Goal: Task Accomplishment & Management: Use online tool/utility

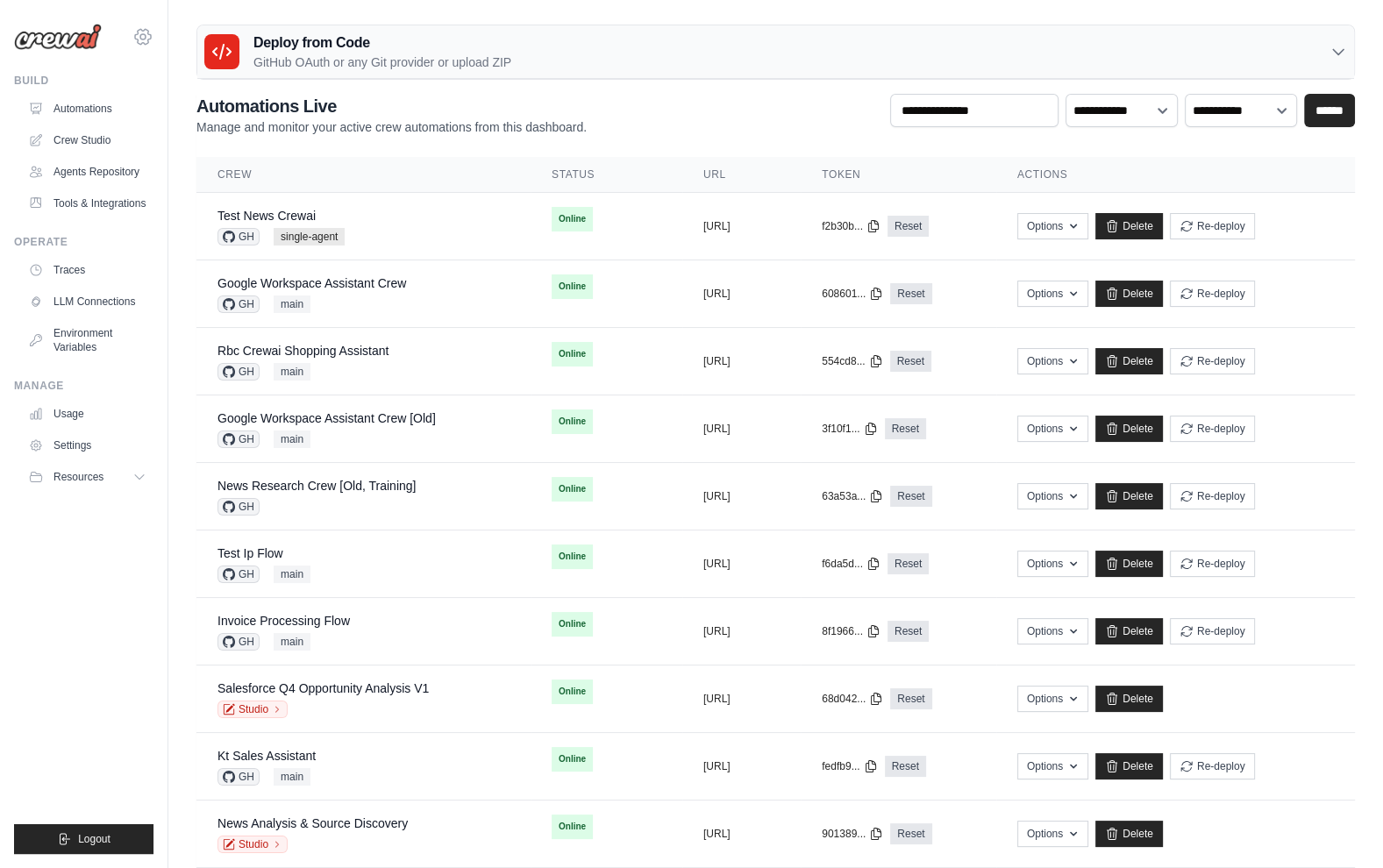
click at [150, 44] on icon at bounding box center [144, 37] width 22 height 22
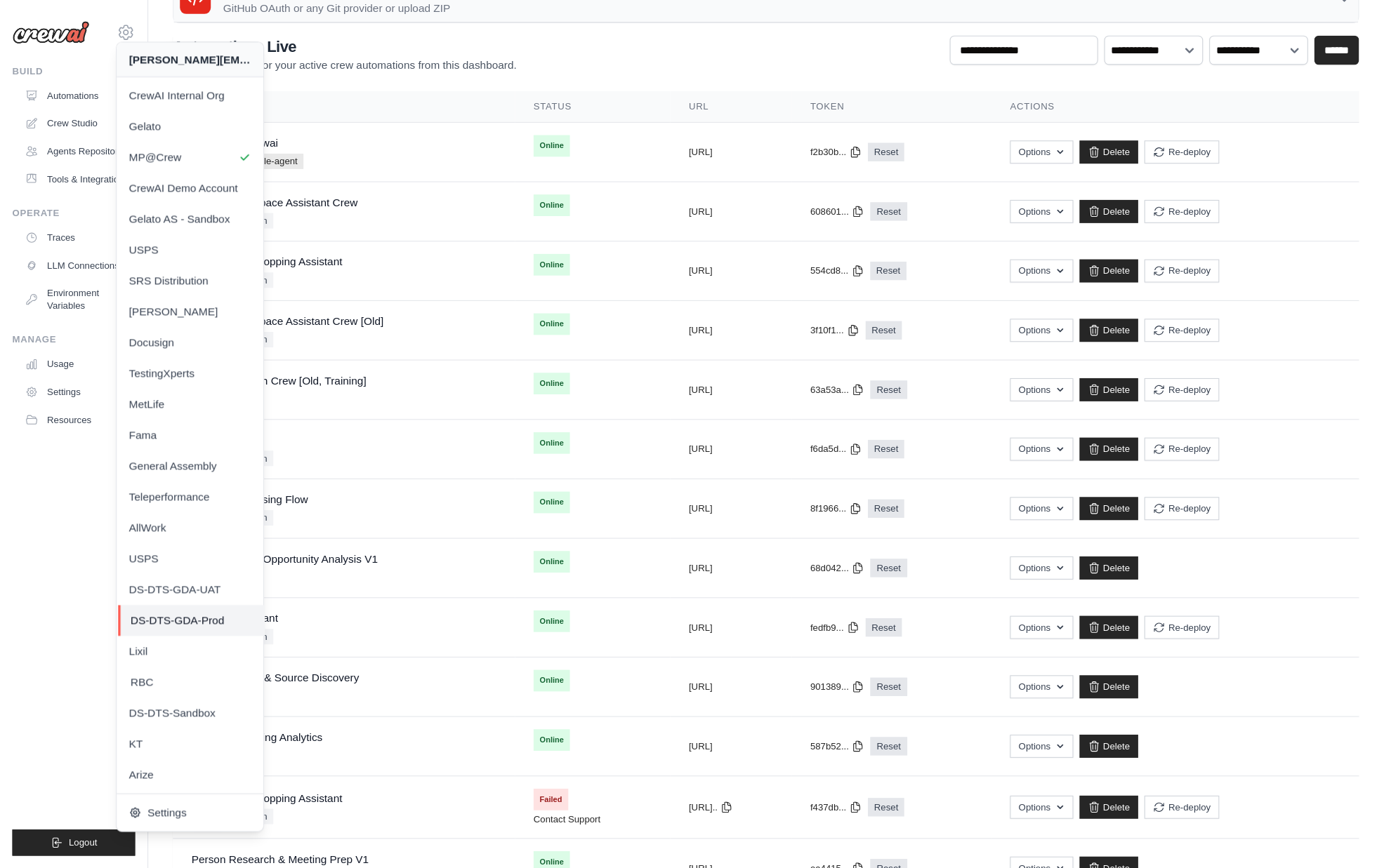
scroll to position [44, 0]
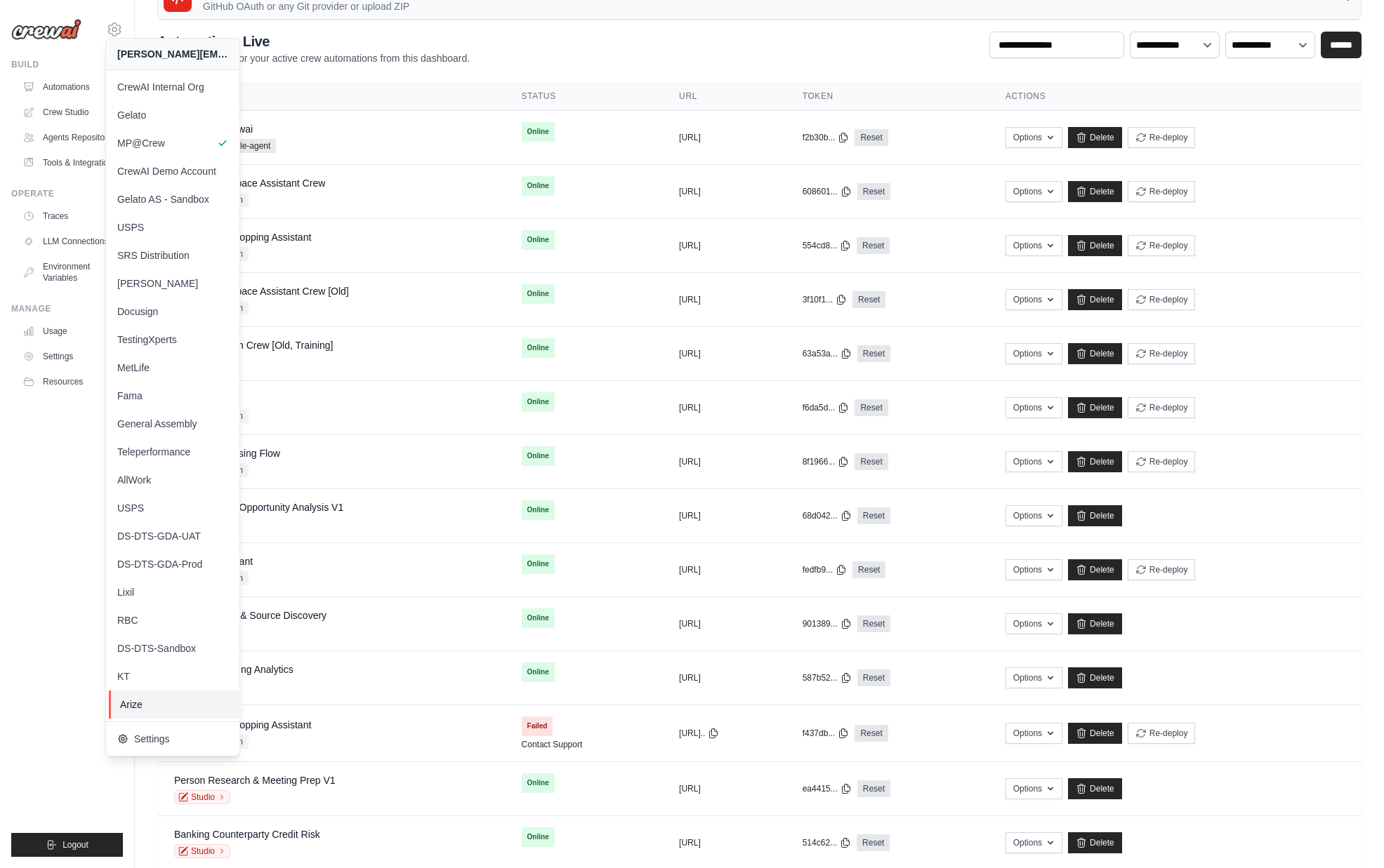
click at [127, 694] on span "Arize" at bounding box center [175, 705] width 111 height 14
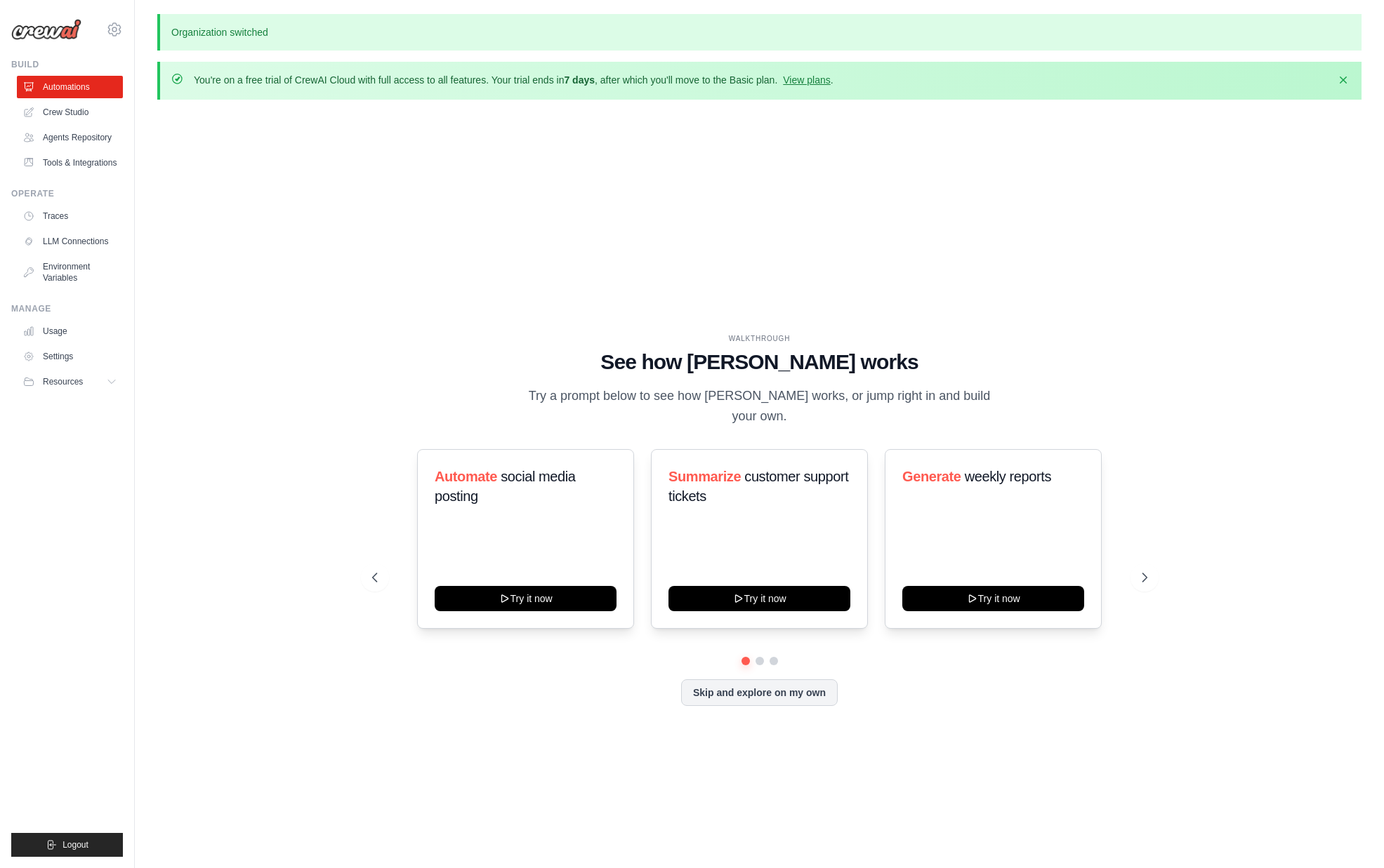
click at [251, 463] on div "WALKTHROUGH See how CrewAI works Try a prompt below to see how CrewAI works, or…" at bounding box center [759, 531] width 1204 height 840
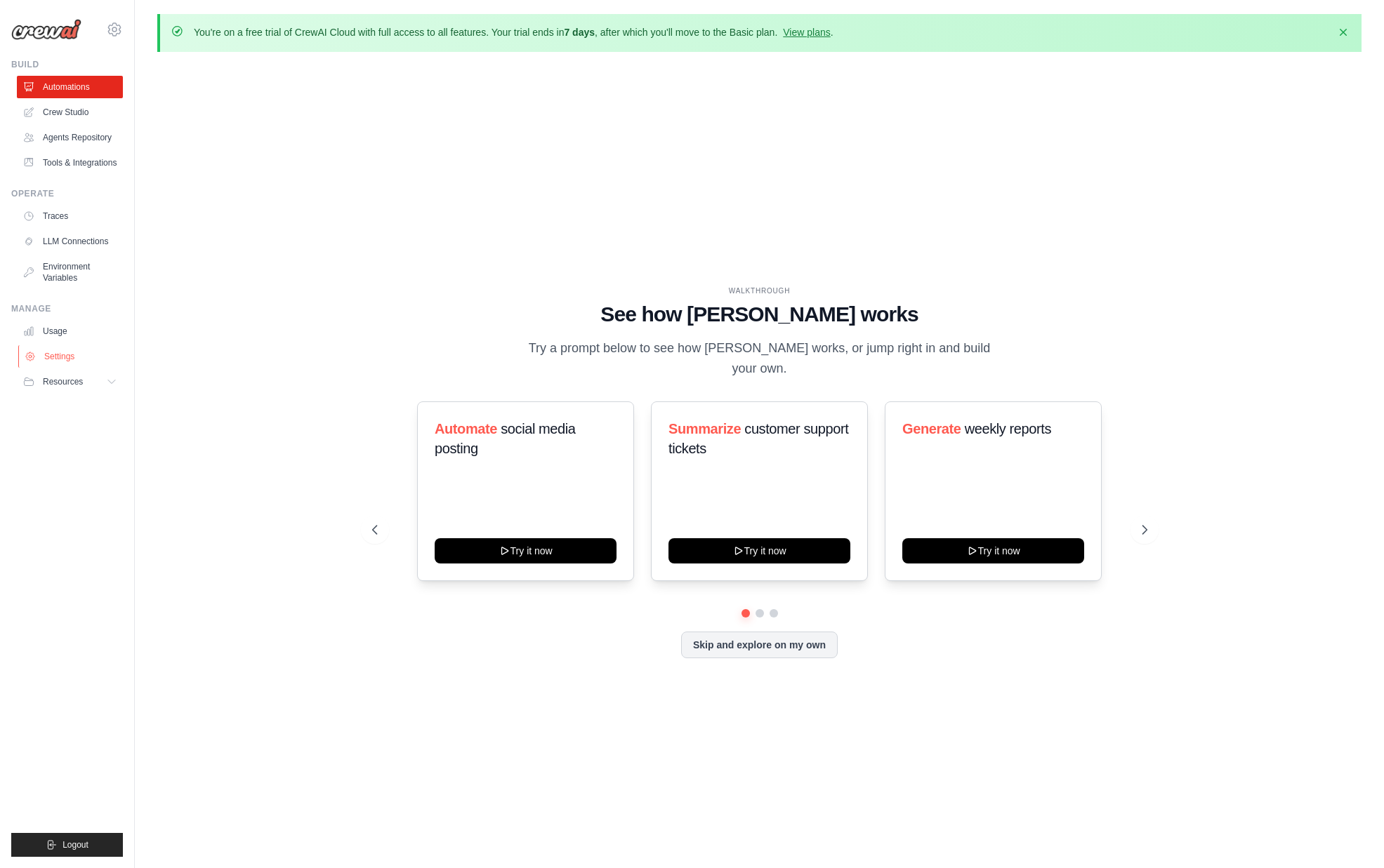
click at [84, 364] on link "Settings" at bounding box center [71, 357] width 106 height 23
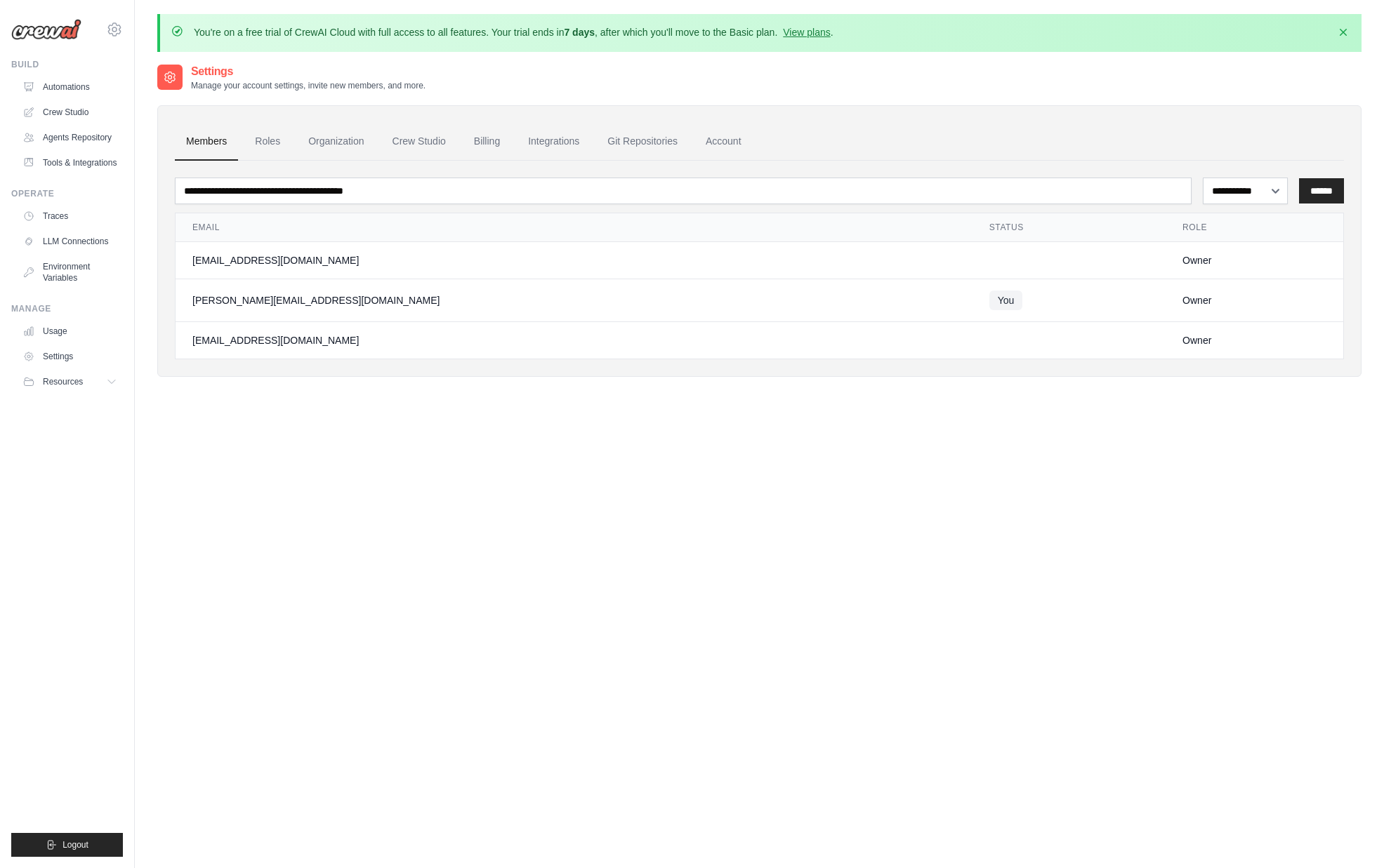
click at [360, 529] on div "**********" at bounding box center [759, 497] width 1204 height 868
click at [321, 135] on link "Organization" at bounding box center [336, 142] width 78 height 38
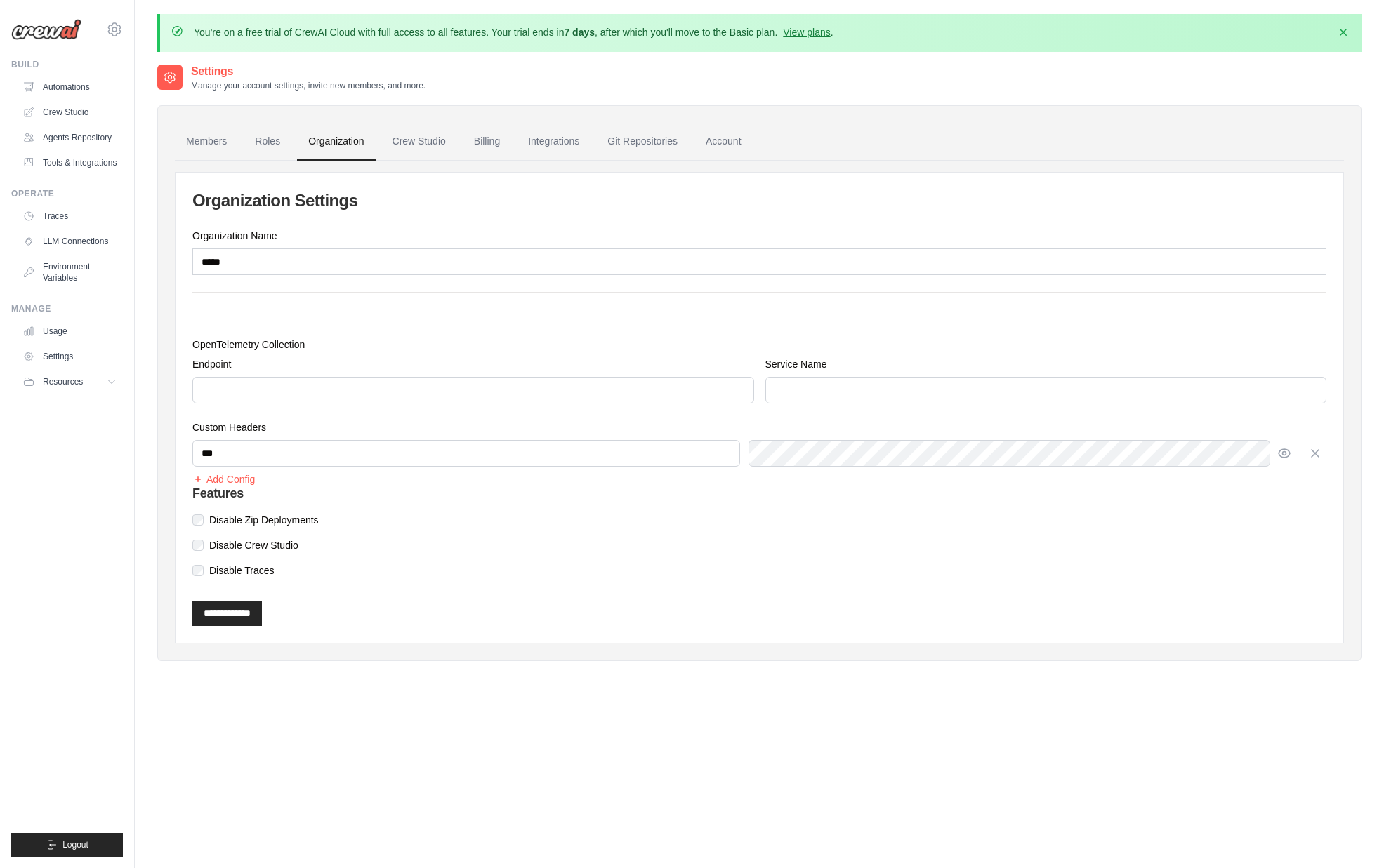
click at [99, 443] on ul "Build Automations Crew Studio Agents Repository Tools & Integrations" at bounding box center [67, 457] width 112 height 798
click at [854, 503] on div "Features Disable Zip Deployments Disable Crew Studio Disable Traces" at bounding box center [759, 532] width 1134 height 91
click at [978, 531] on div "Features Disable Zip Deployments Disable Crew Studio Disable Traces" at bounding box center [759, 532] width 1134 height 91
click at [81, 72] on div "Build Automations Crew Studio Agents Repository Tools & Integrations" at bounding box center [67, 116] width 112 height 115
click at [88, 81] on link "Automations" at bounding box center [71, 87] width 106 height 23
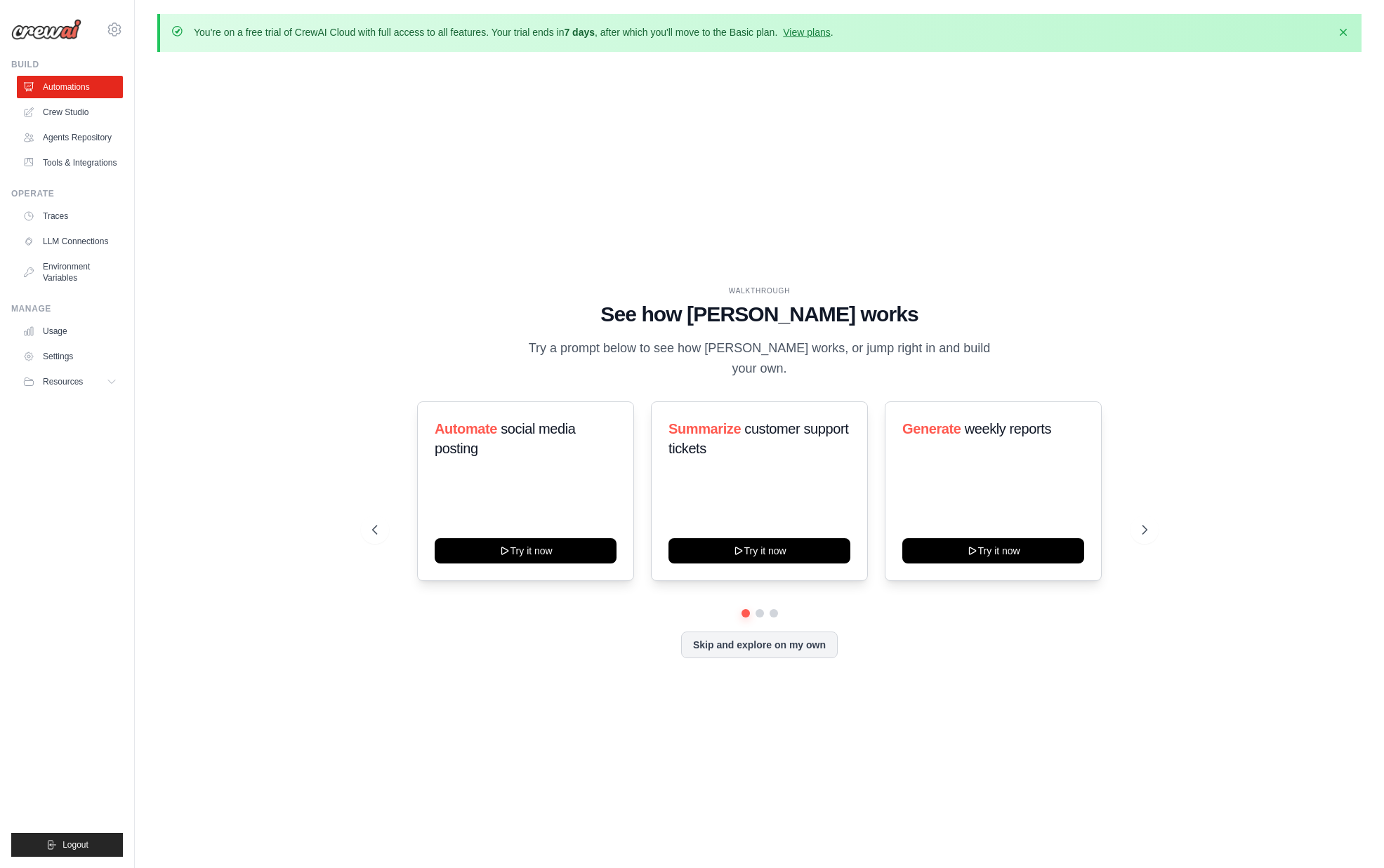
click at [388, 325] on h1 "See how CrewAI works" at bounding box center [760, 314] width 775 height 25
click at [255, 628] on div "WALKTHROUGH See how CrewAI works Try a prompt below to see how CrewAI works, or…" at bounding box center [759, 483] width 1204 height 840
click at [80, 91] on link "Automations" at bounding box center [71, 87] width 106 height 23
click at [200, 497] on div "WALKTHROUGH See how [PERSON_NAME] works Try a prompt below to see how [PERSON_N…" at bounding box center [759, 483] width 1204 height 840
click at [77, 246] on link "LLM Connections" at bounding box center [71, 241] width 106 height 23
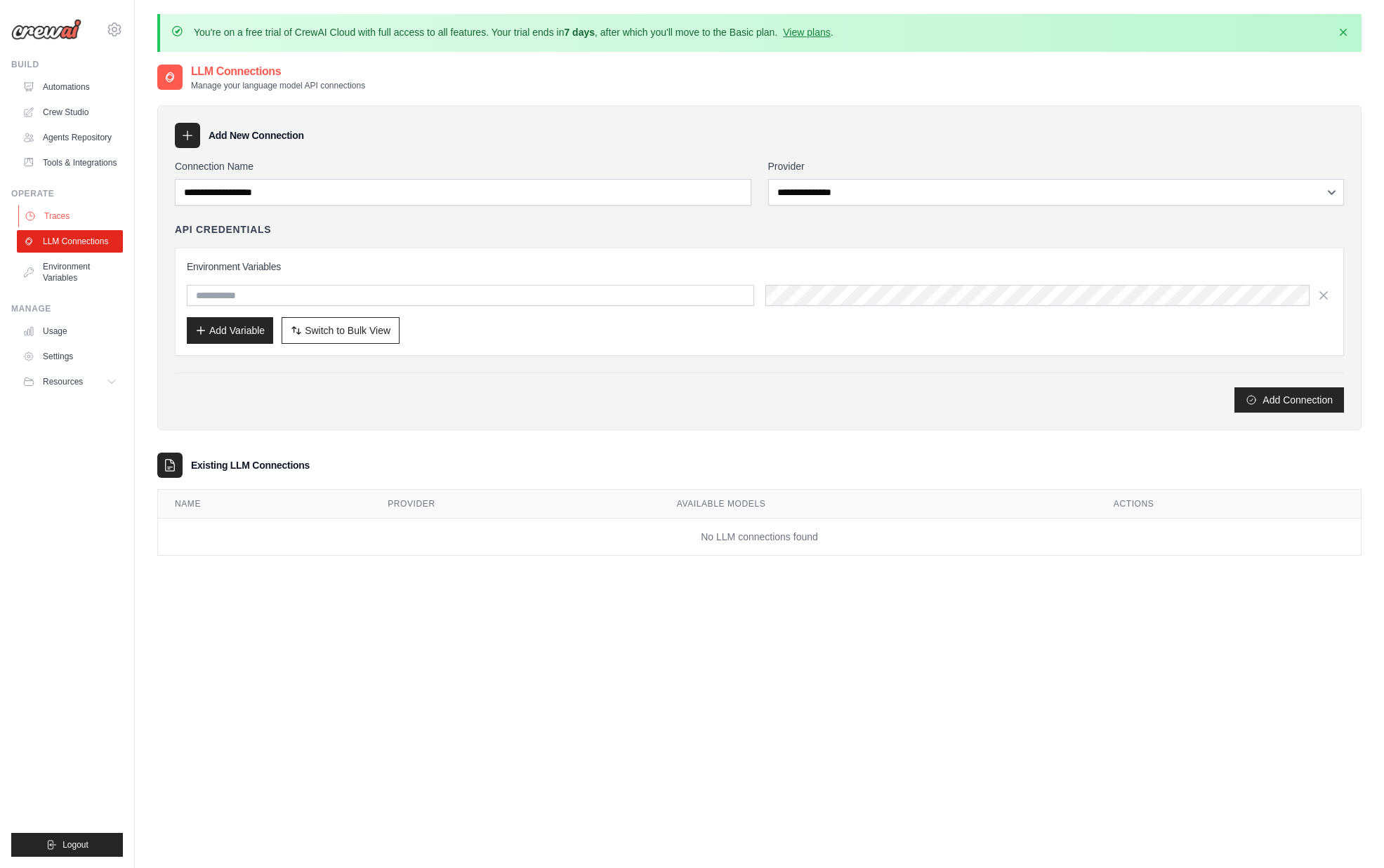
click at [65, 206] on link "Traces" at bounding box center [71, 216] width 106 height 23
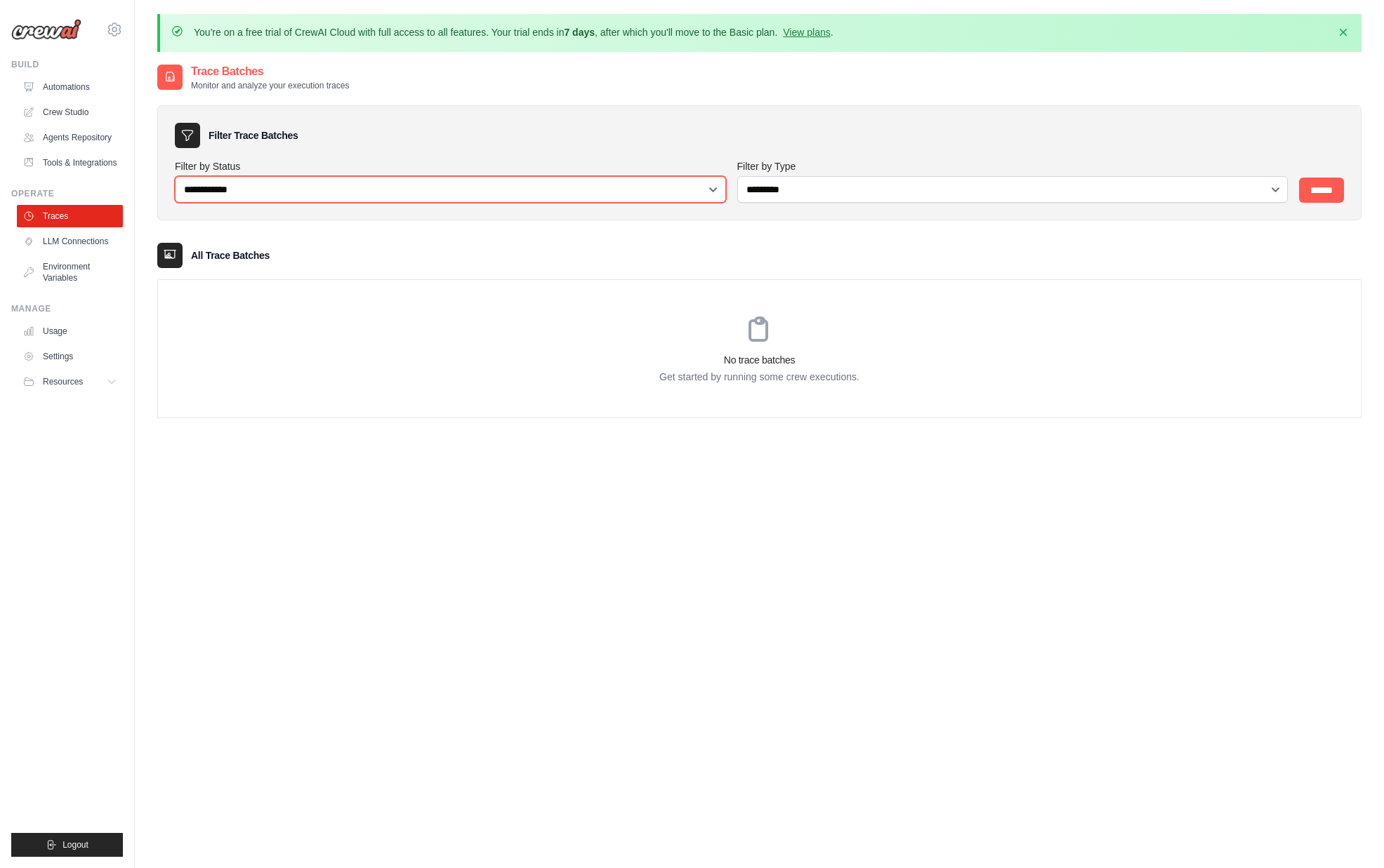
click at [274, 183] on select "**********" at bounding box center [450, 189] width 552 height 27
click at [174, 176] on select "**********" at bounding box center [450, 189] width 552 height 27
click at [487, 411] on div "No trace batches Get started by running some crew executions." at bounding box center [759, 349] width 1202 height 138
click at [79, 260] on link "Environment Variables" at bounding box center [71, 272] width 106 height 34
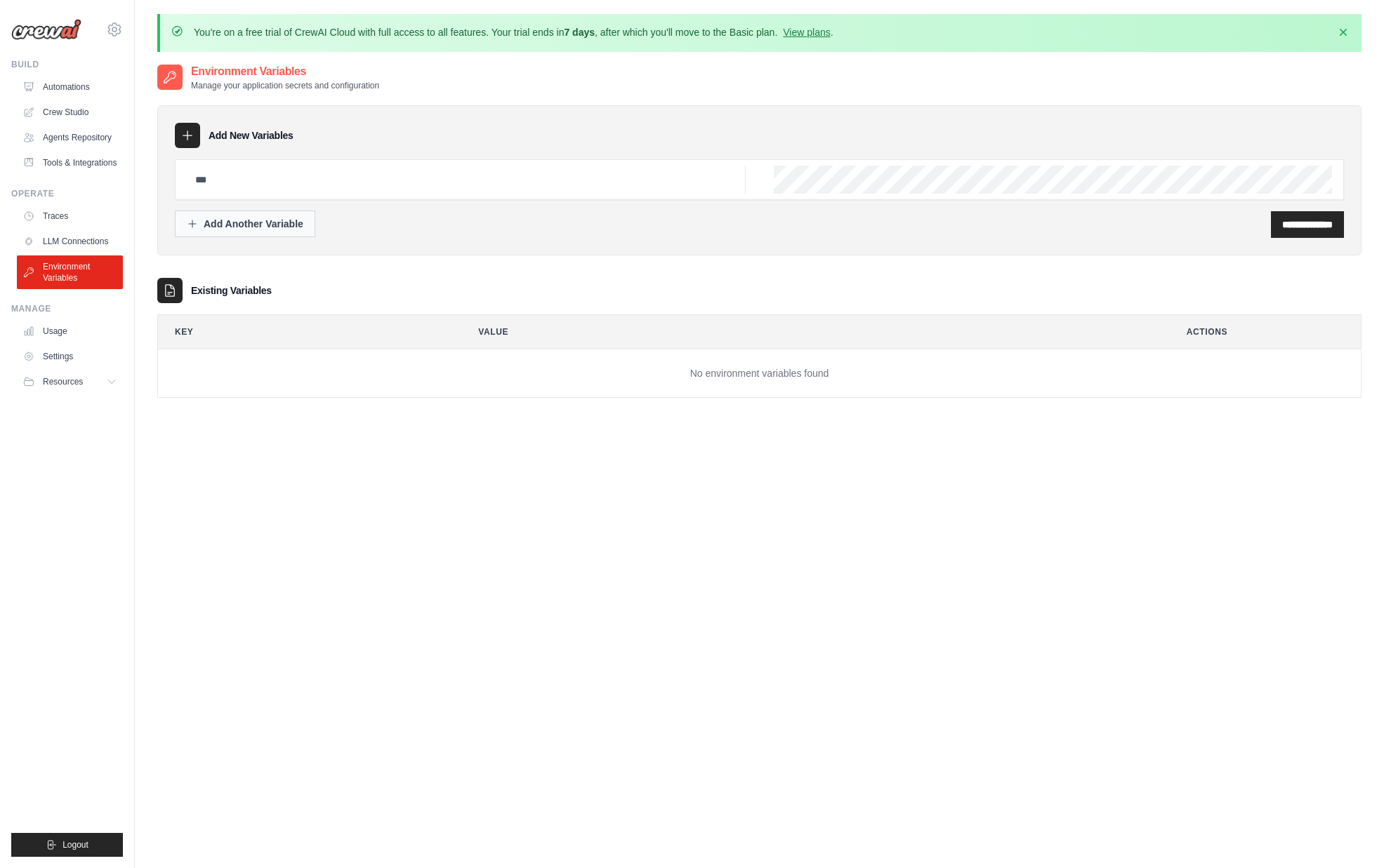
click at [259, 218] on div "Add Another Variable" at bounding box center [245, 224] width 117 height 14
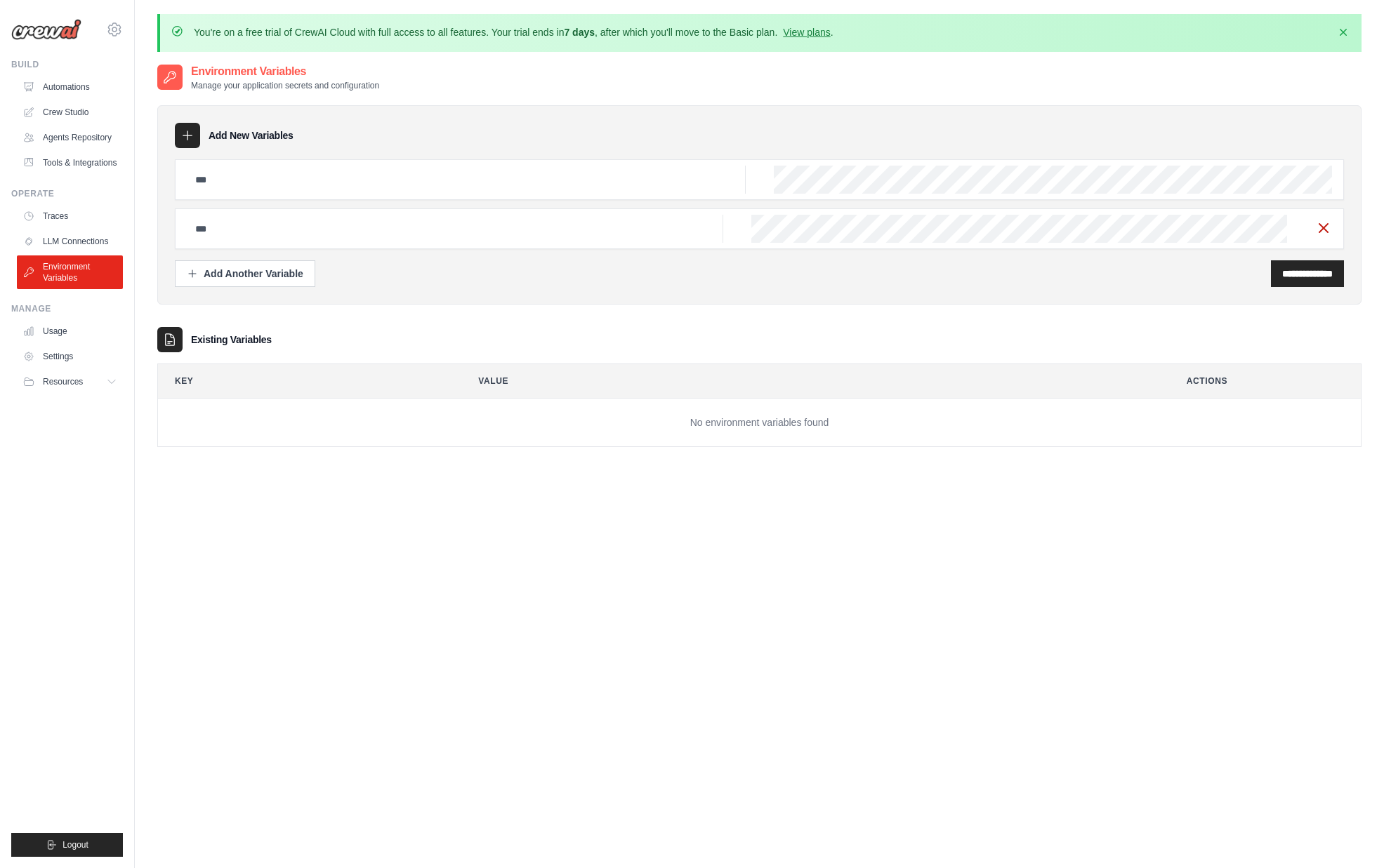
click at [1332, 226] on icon "button" at bounding box center [1324, 228] width 17 height 17
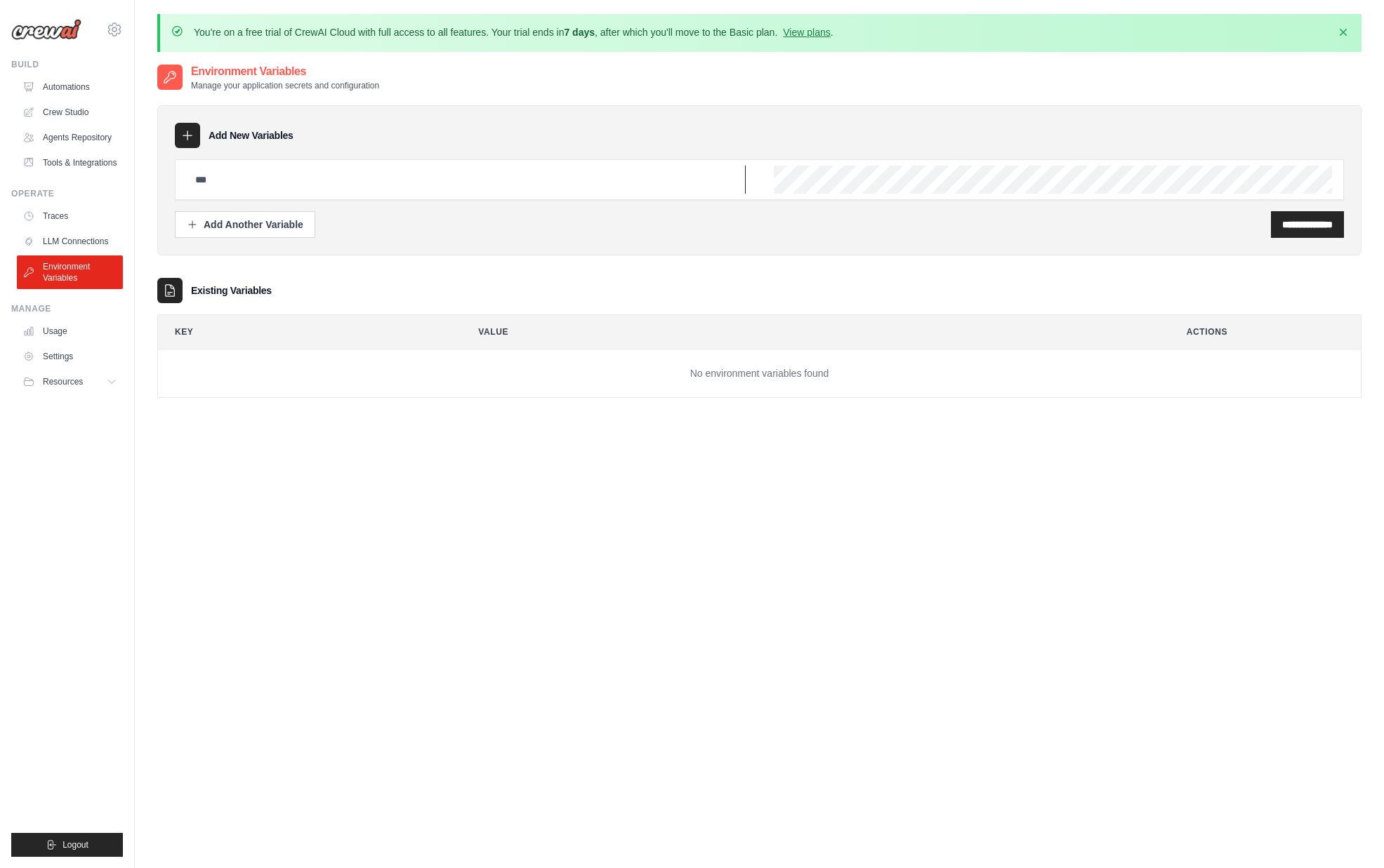
click at [428, 188] on input "text" at bounding box center [466, 180] width 559 height 28
type input "**********"
click at [1303, 220] on input "**********" at bounding box center [1307, 224] width 51 height 14
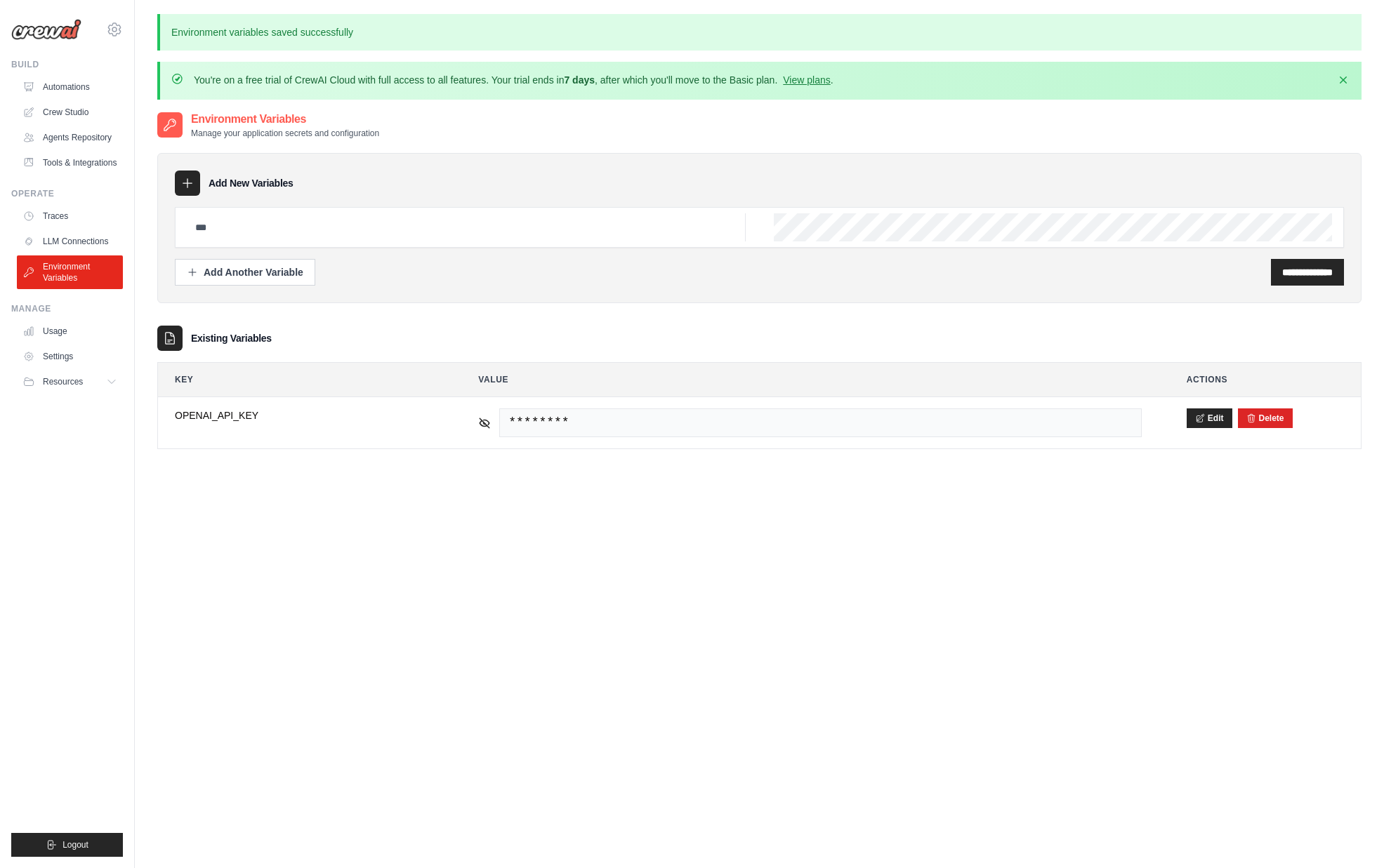
click at [598, 569] on div "**********" at bounding box center [759, 545] width 1204 height 868
click at [291, 231] on input "text" at bounding box center [466, 228] width 559 height 28
click at [413, 208] on div at bounding box center [759, 228] width 1169 height 41
click at [402, 232] on input "text" at bounding box center [466, 228] width 559 height 28
paste input "**********"
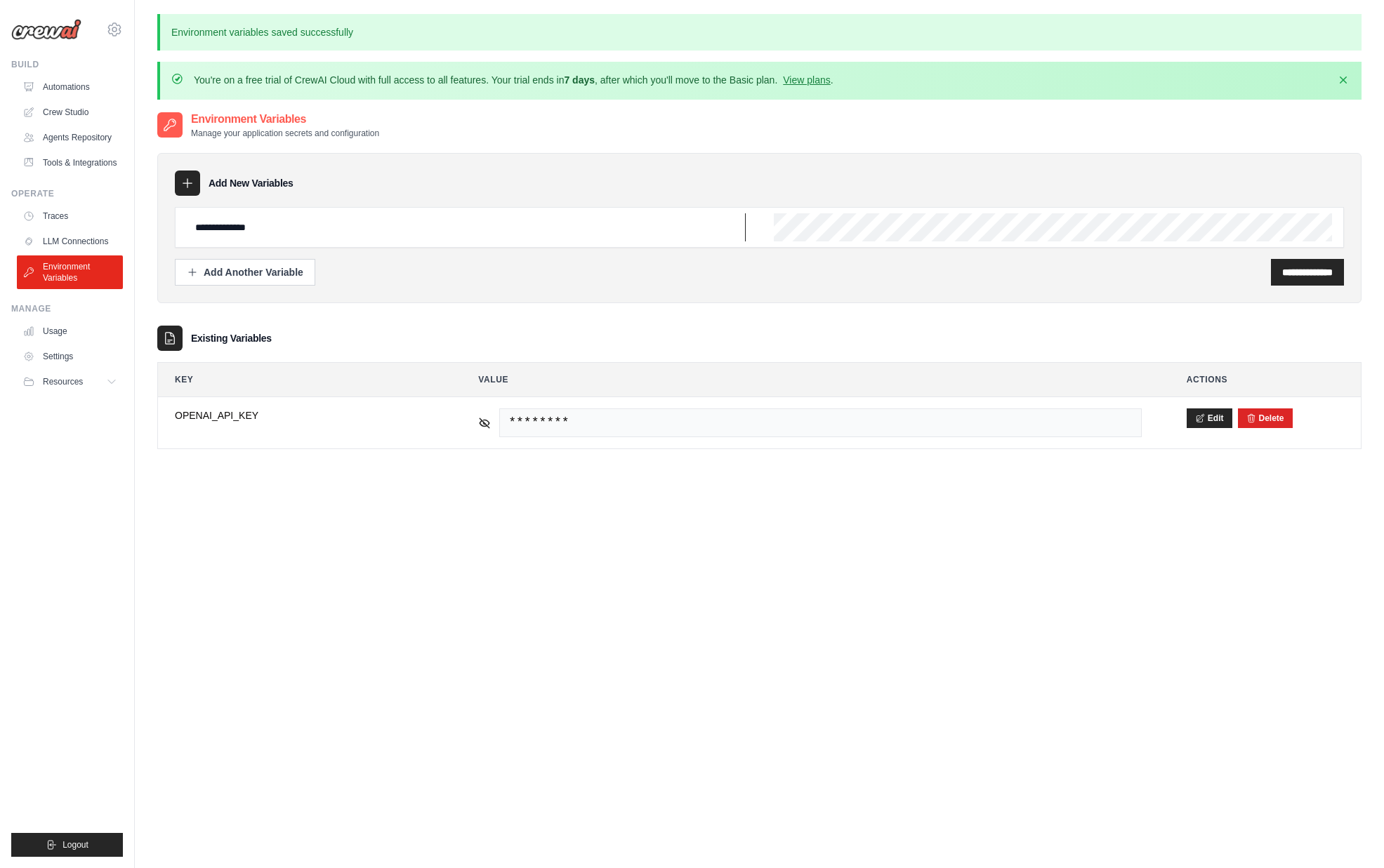
type input "**********"
click at [1312, 271] on input "**********" at bounding box center [1307, 272] width 51 height 14
click at [866, 296] on div "**********" at bounding box center [759, 228] width 1204 height 150
click at [66, 82] on link "Automations" at bounding box center [71, 87] width 106 height 23
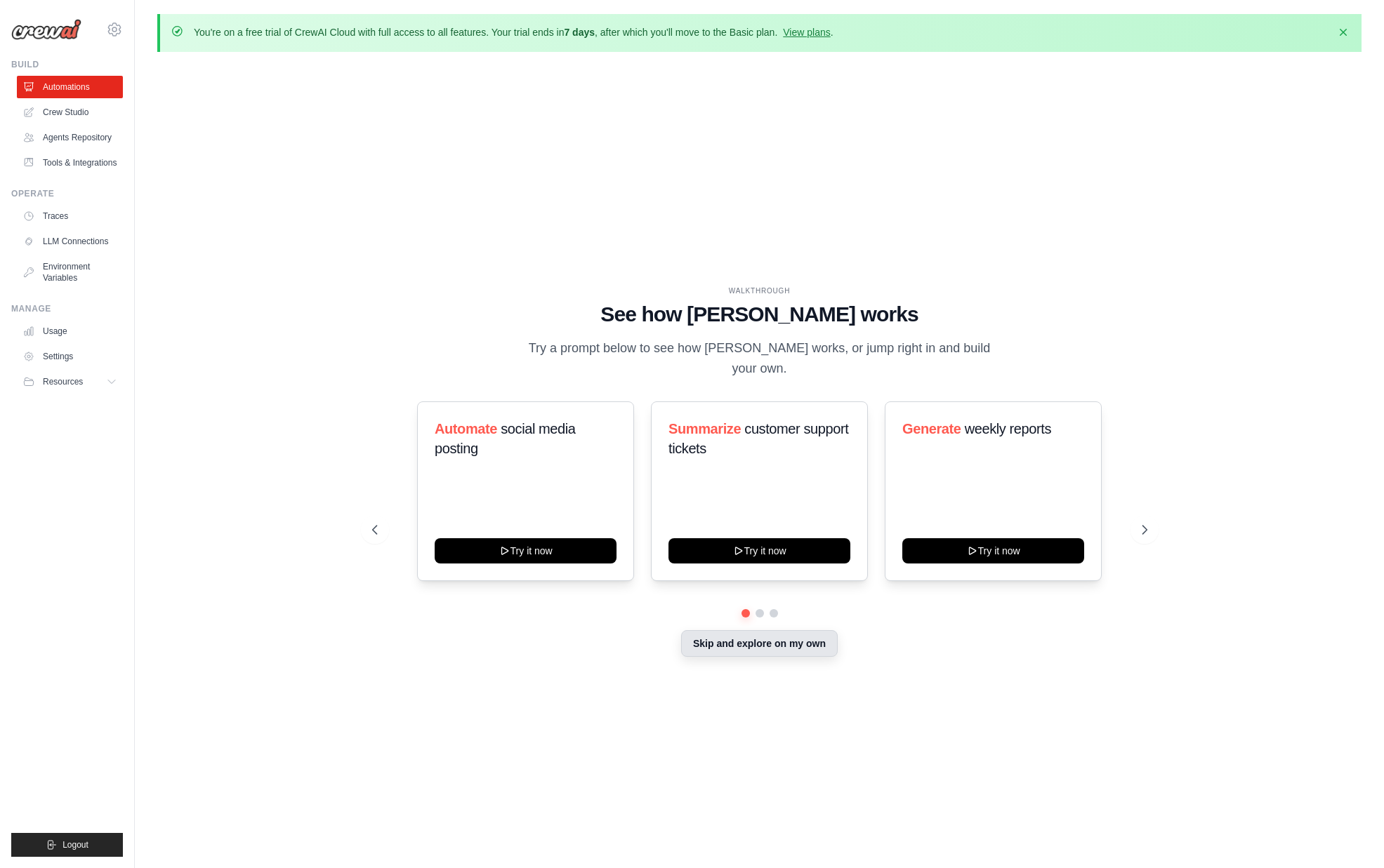
click at [729, 637] on button "Skip and explore on my own" at bounding box center [760, 644] width 156 height 27
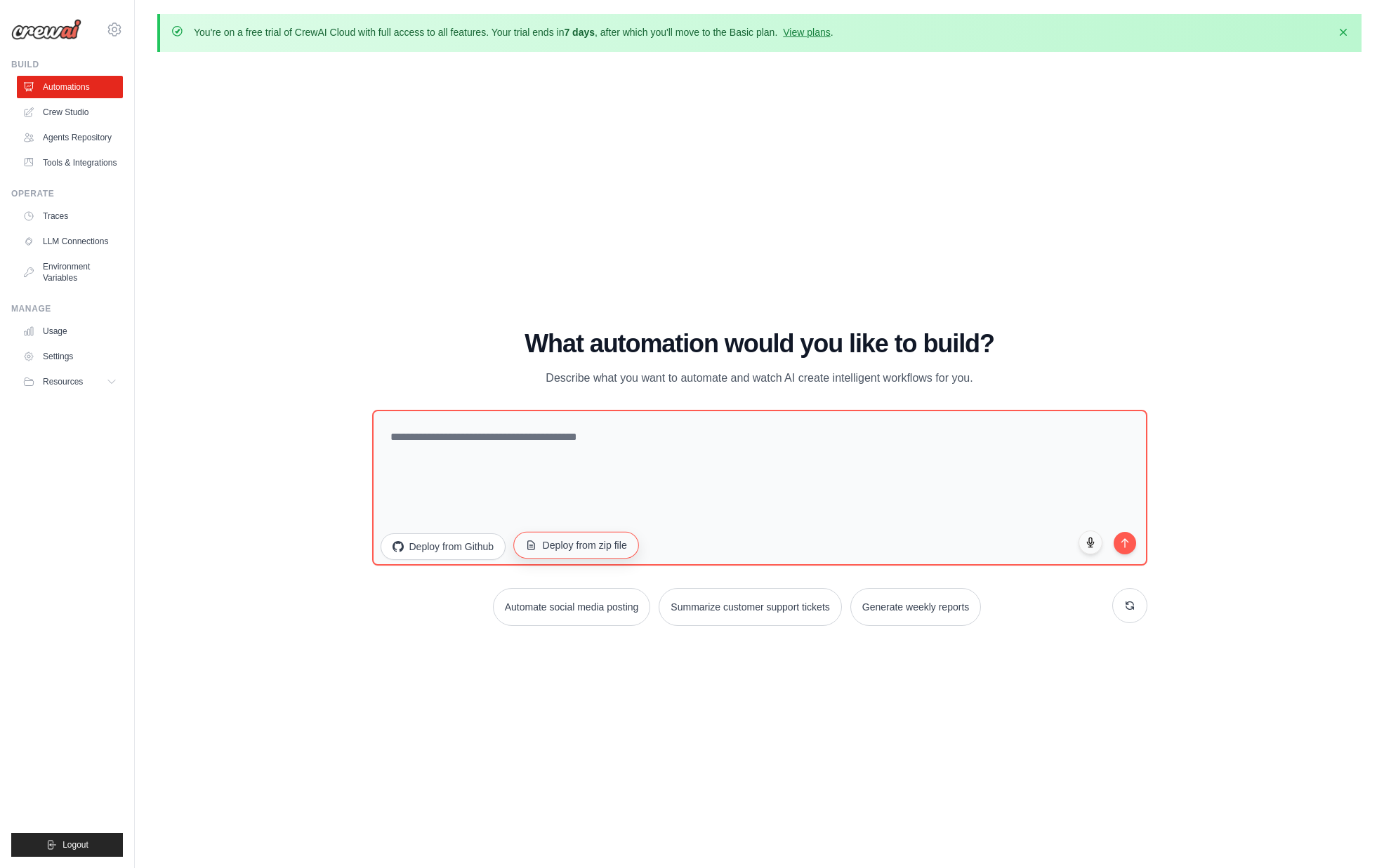
click at [565, 546] on button "Deploy from zip file" at bounding box center [576, 544] width 126 height 27
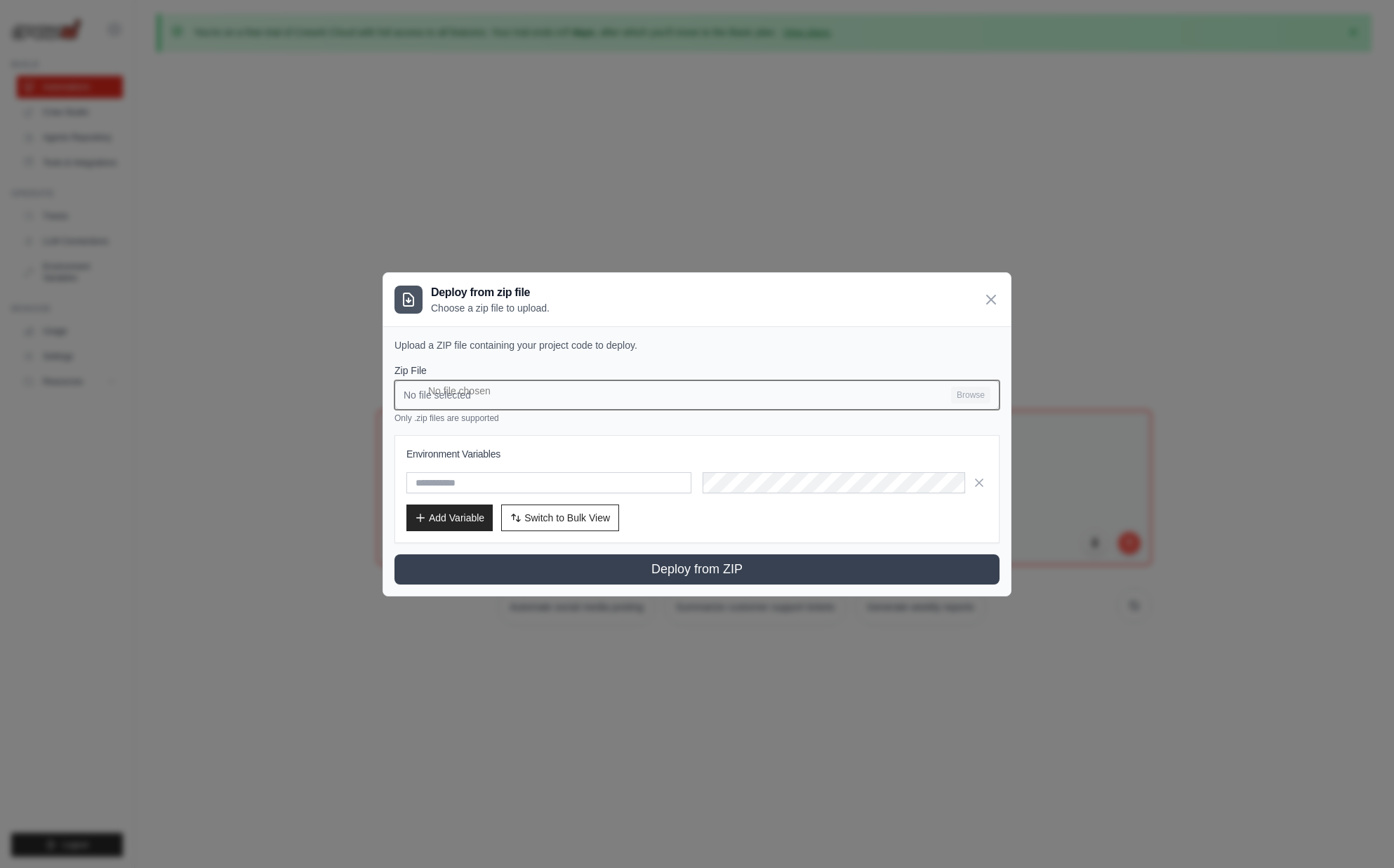
click at [966, 393] on input "No file selected Browse" at bounding box center [697, 395] width 605 height 30
type input "**********"
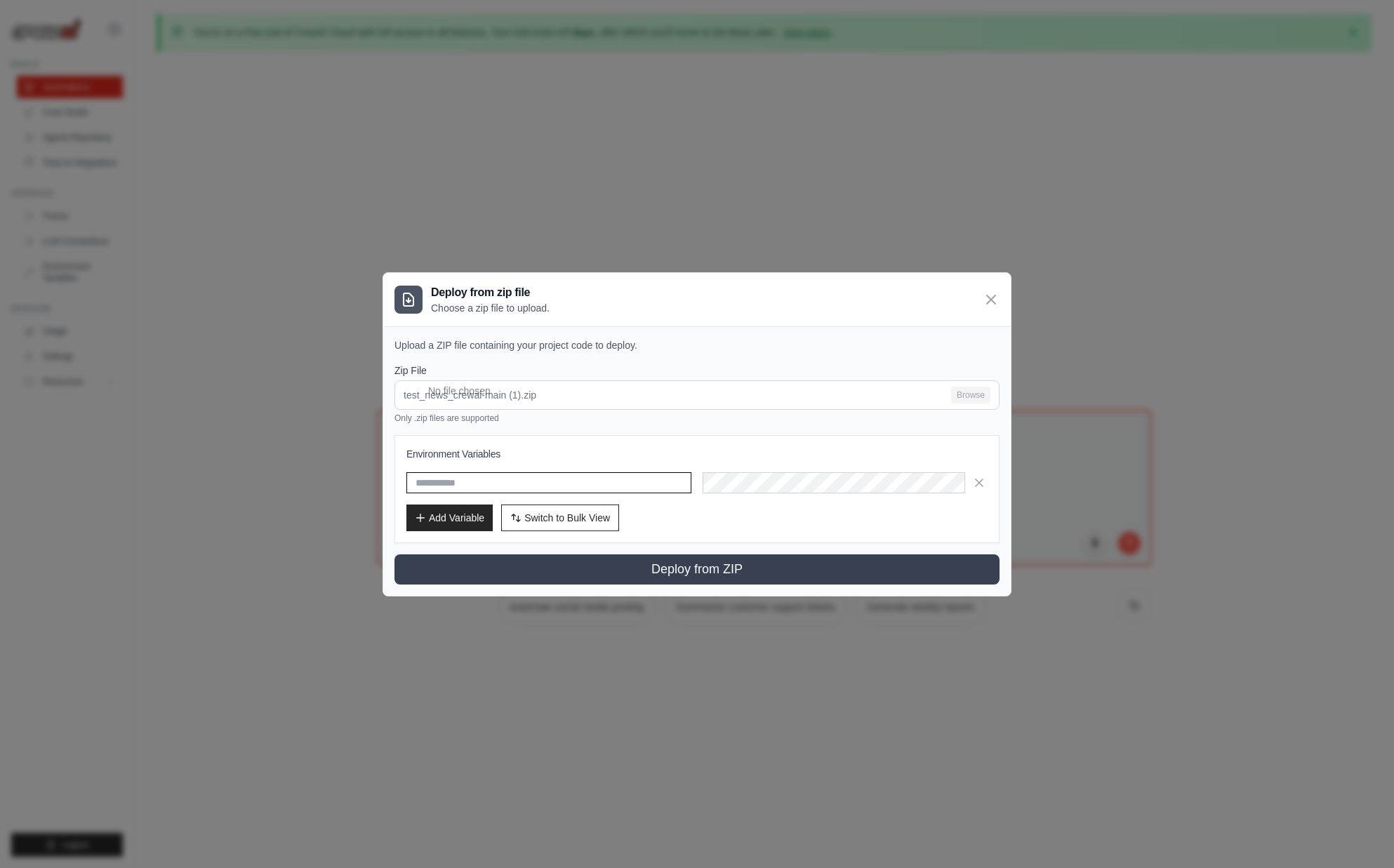
click at [583, 482] on input "text" at bounding box center [549, 482] width 285 height 21
click at [544, 520] on span "Switch to Bulk View" at bounding box center [566, 517] width 85 height 14
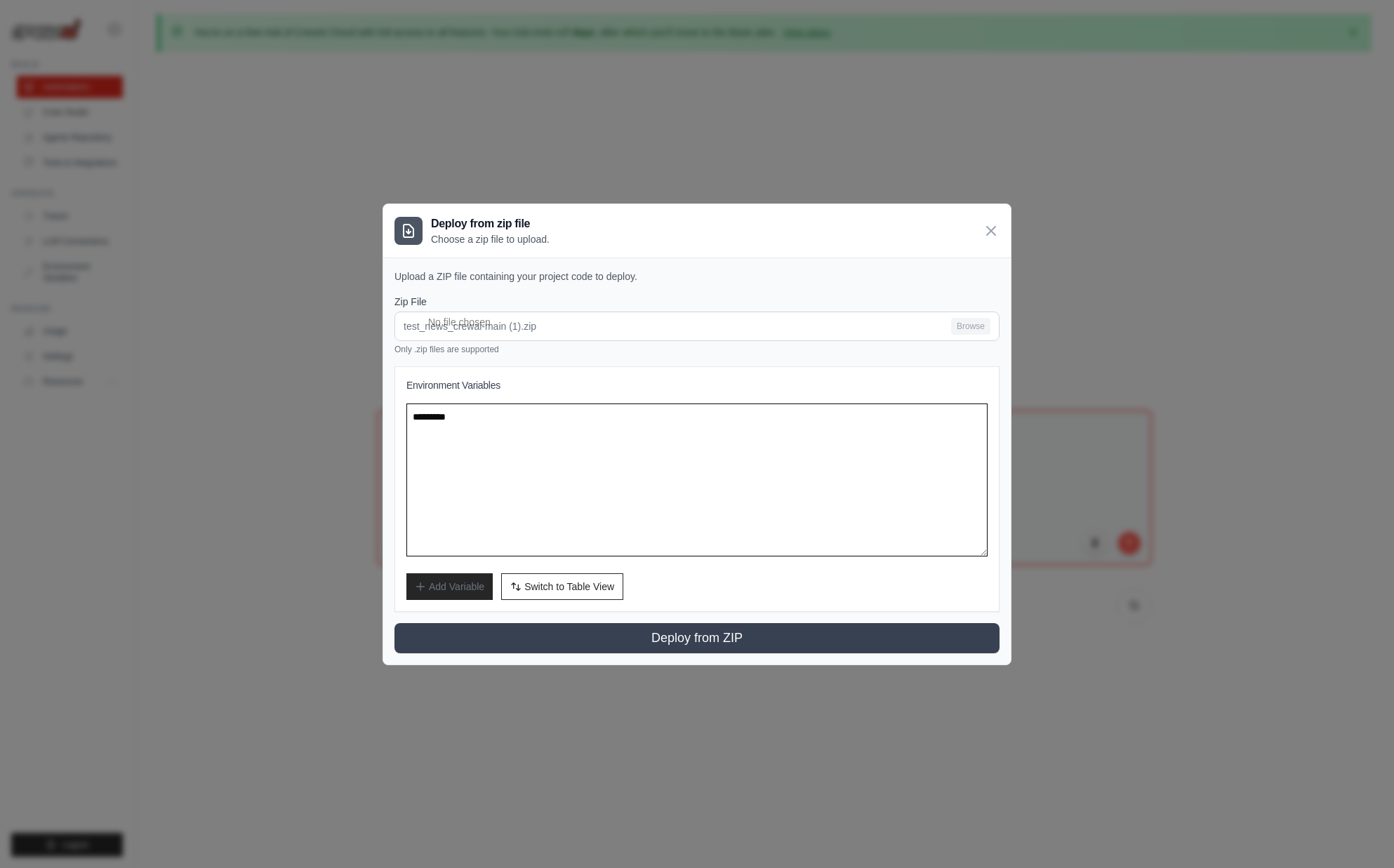
click at [639, 518] on textarea at bounding box center [697, 480] width 581 height 153
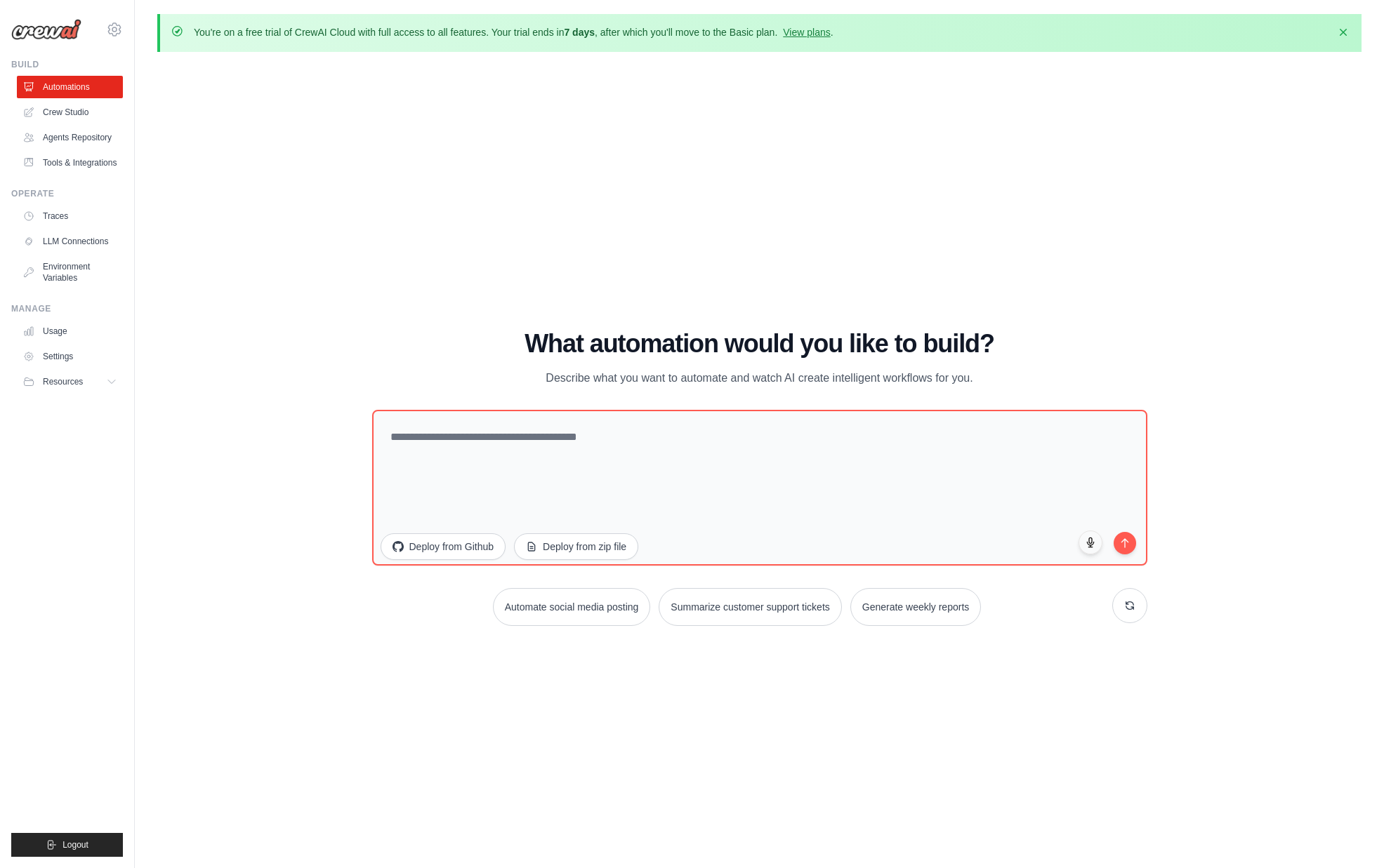
click at [128, 310] on div "mike@crewai.com CrewAI Internal Org Gelato MP@Crew CrewAI Demo Account" at bounding box center [67, 434] width 135 height 868
click at [74, 271] on link "Environment Variables" at bounding box center [71, 272] width 106 height 34
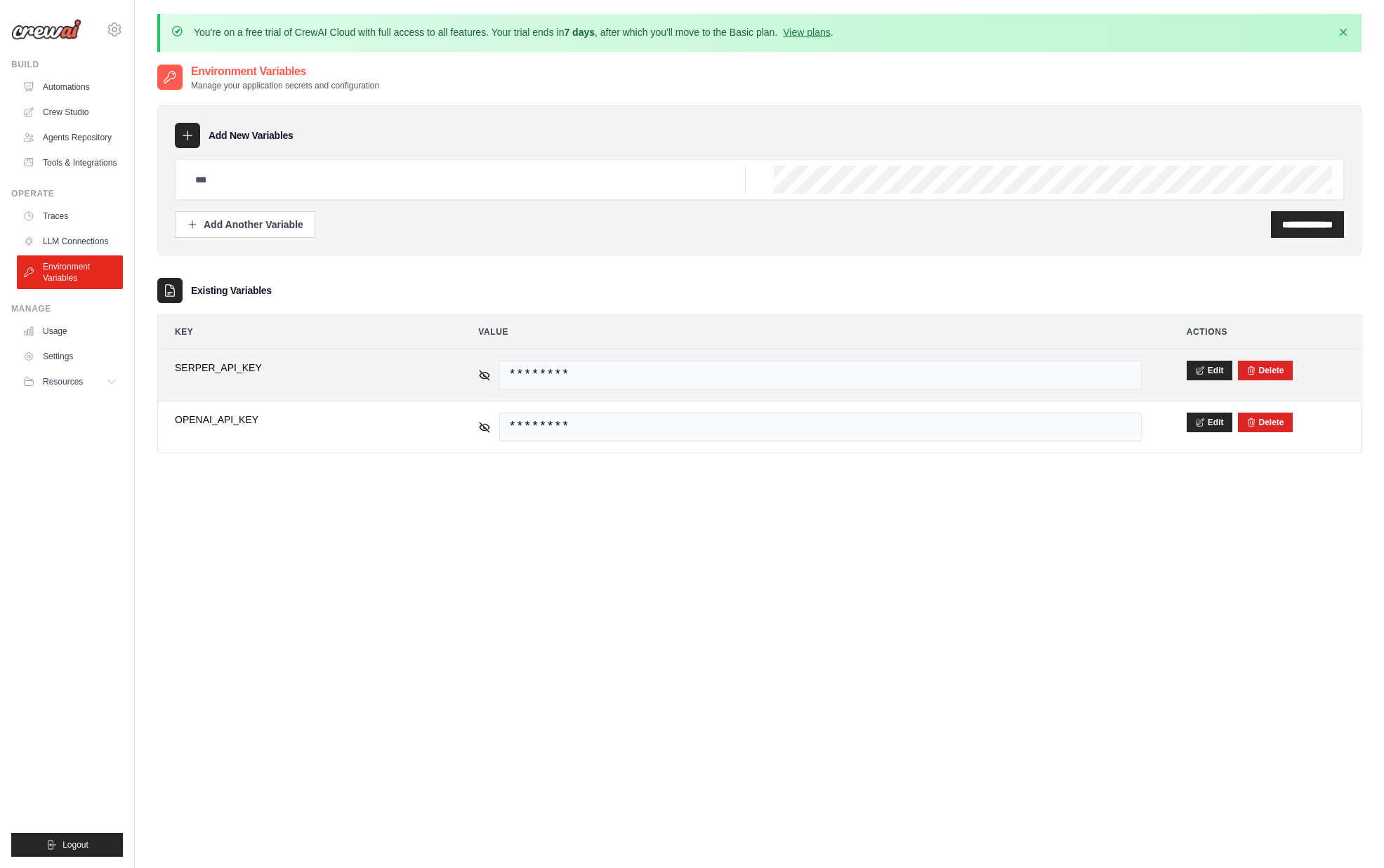
click at [604, 362] on span "********" at bounding box center [820, 375] width 642 height 29
click at [464, 369] on td "********" at bounding box center [810, 375] width 697 height 52
click at [478, 371] on icon at bounding box center [484, 375] width 13 height 13
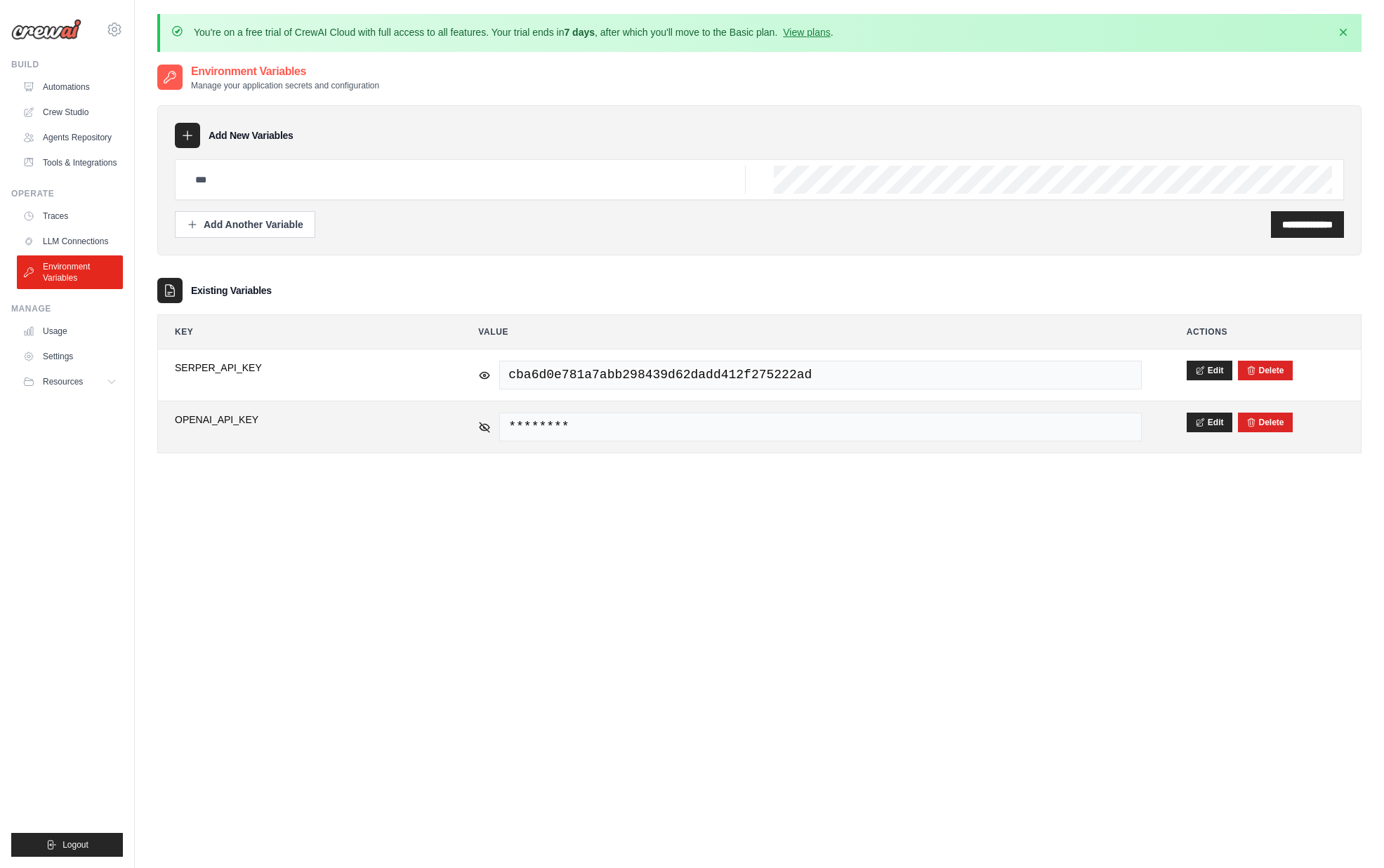
click at [455, 420] on tr "**********" at bounding box center [759, 426] width 1202 height 52
click at [475, 424] on td "********" at bounding box center [810, 427] width 697 height 52
click at [478, 424] on icon at bounding box center [484, 427] width 13 height 13
click at [616, 431] on span "sk-proj-XWWtP40Qp2ilzEthKFPSCCNH3zySEBTy8qy-KFlub1hxrmd3r08LN6Vjm9tx7nGc33tCmKS…" at bounding box center [820, 427] width 642 height 29
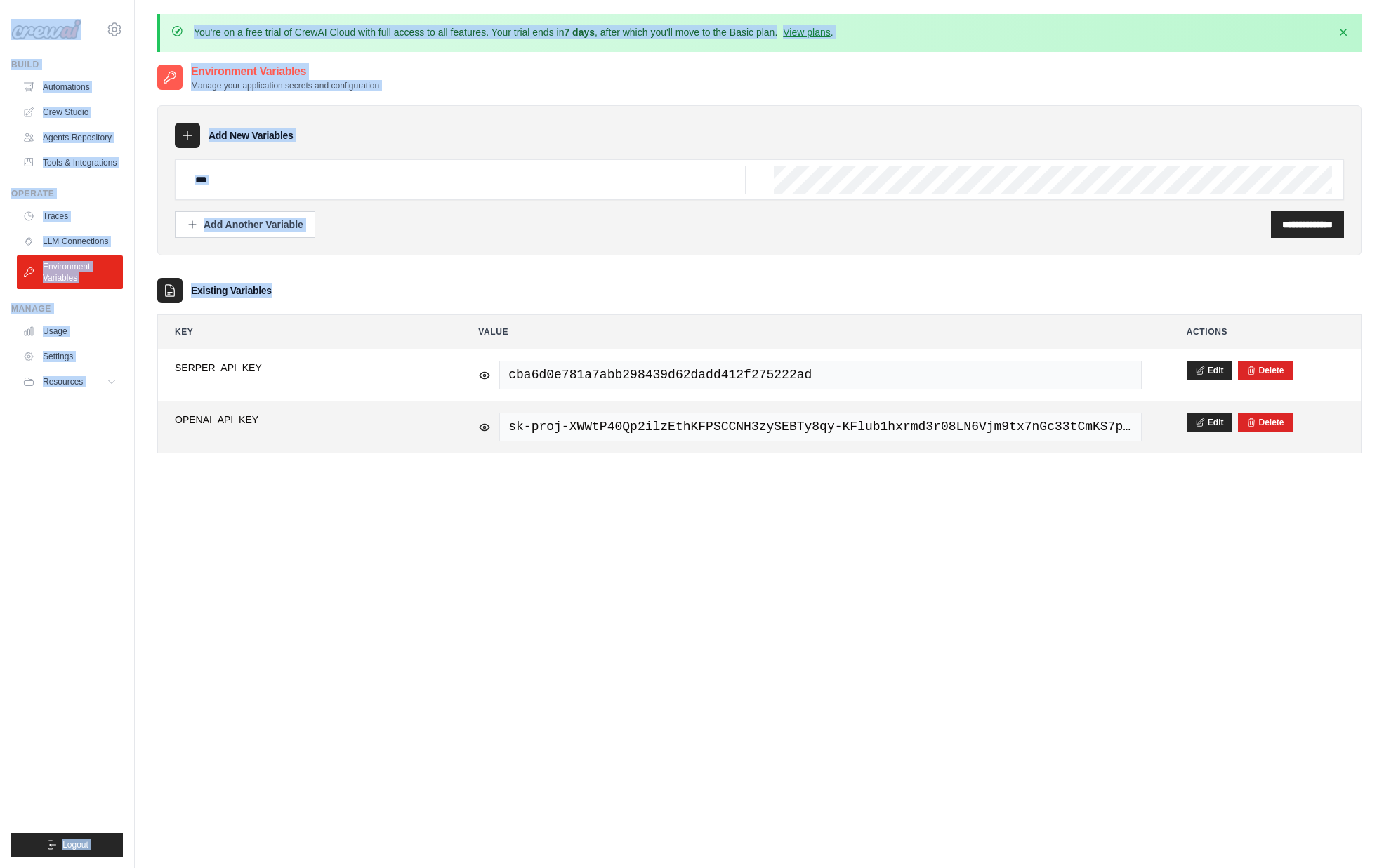
click at [605, 423] on span "sk-proj-XWWtP40Qp2ilzEthKFPSCCNH3zySEBTy8qy-KFlub1hxrmd3r08LN6Vjm9tx7nGc33tCmKS…" at bounding box center [820, 427] width 642 height 29
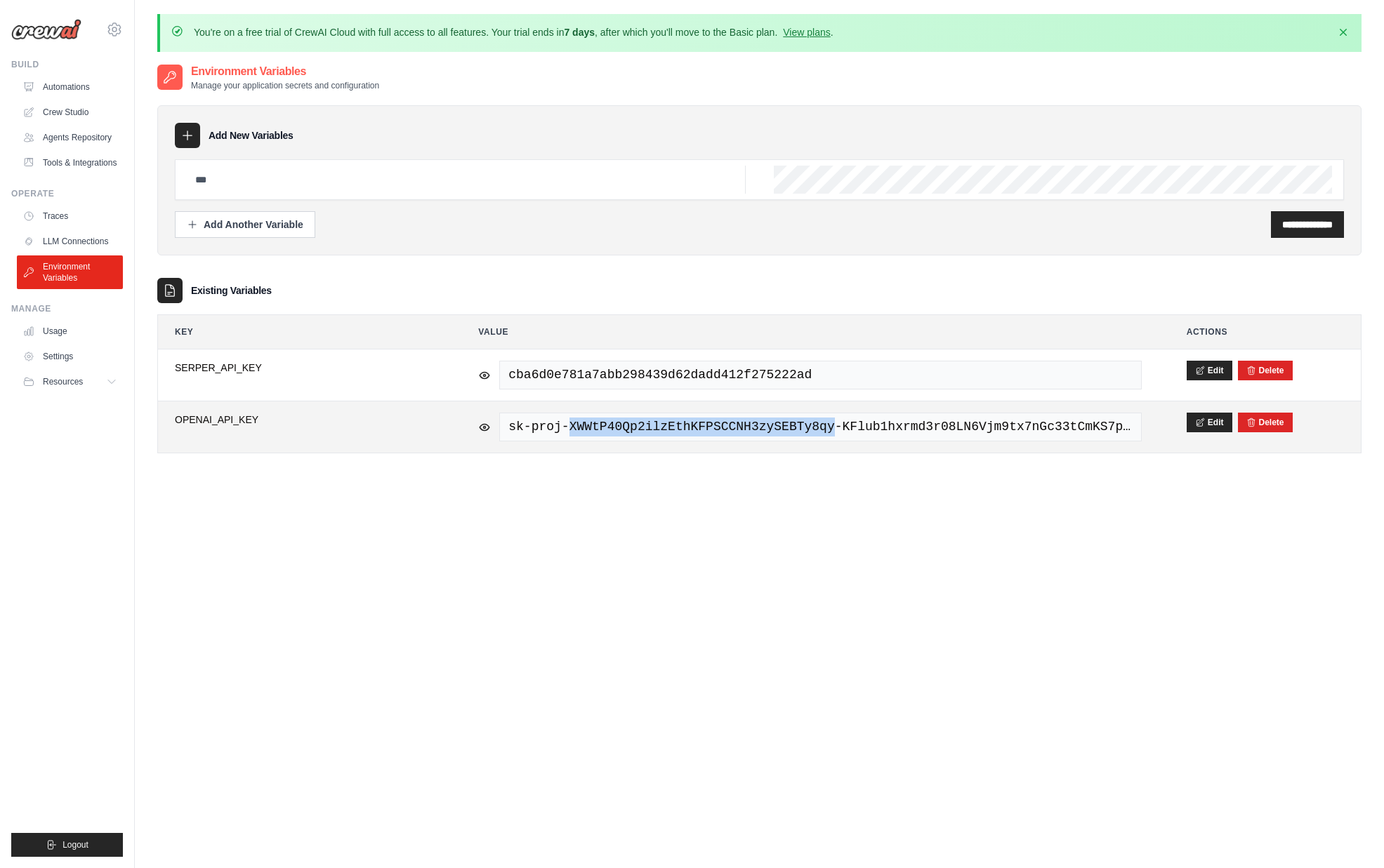
click at [605, 423] on span "sk-proj-XWWtP40Qp2ilzEthKFPSCCNH3zySEBTy8qy-KFlub1hxrmd3r08LN6Vjm9tx7nGc33tCmKS…" at bounding box center [820, 427] width 642 height 29
click at [1195, 421] on button "Edit" at bounding box center [1210, 421] width 45 height 20
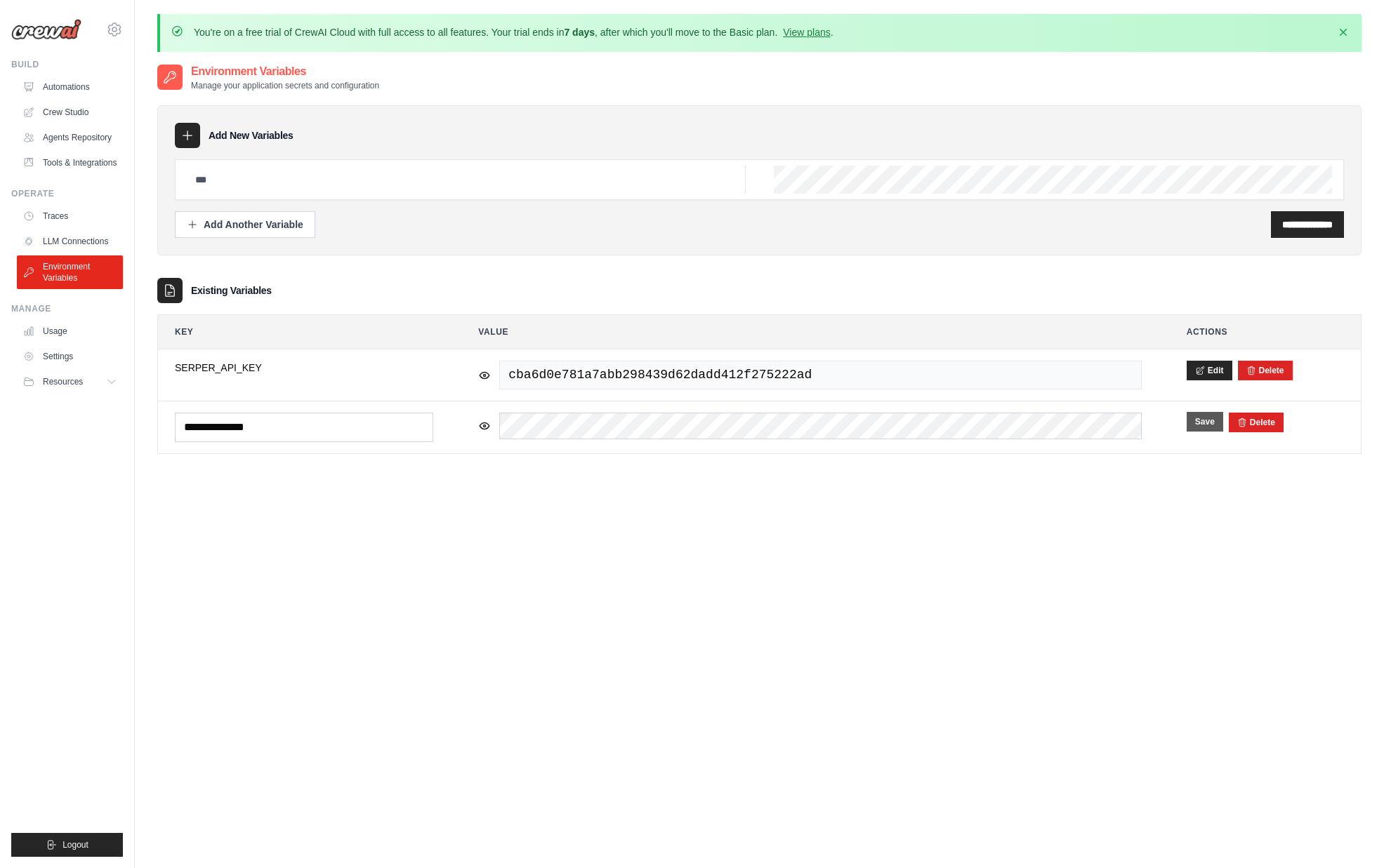
click at [1195, 421] on button "Save" at bounding box center [1205, 421] width 37 height 20
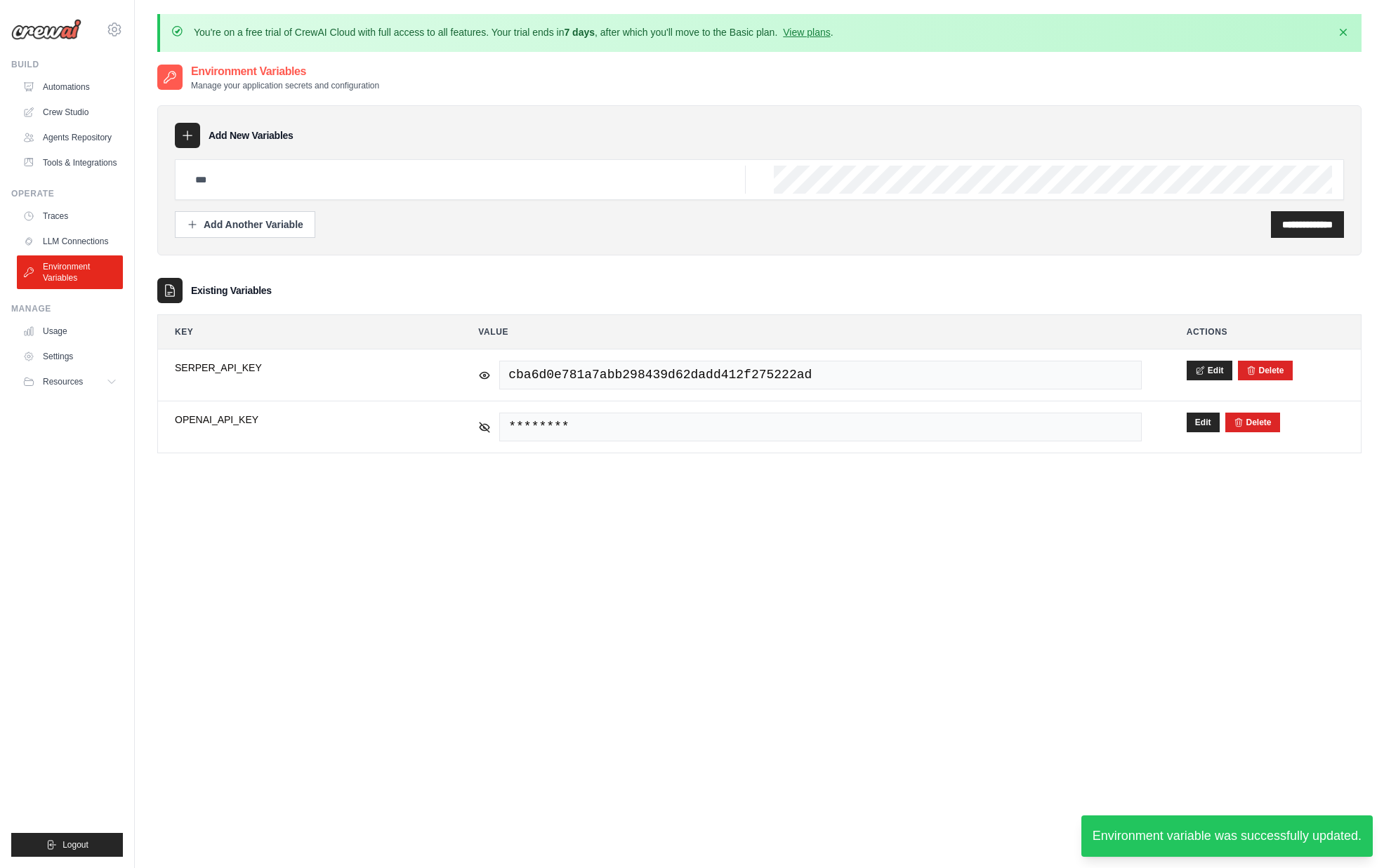
click at [1038, 585] on div "**********" at bounding box center [759, 497] width 1204 height 868
click at [81, 82] on link "Automations" at bounding box center [71, 87] width 106 height 23
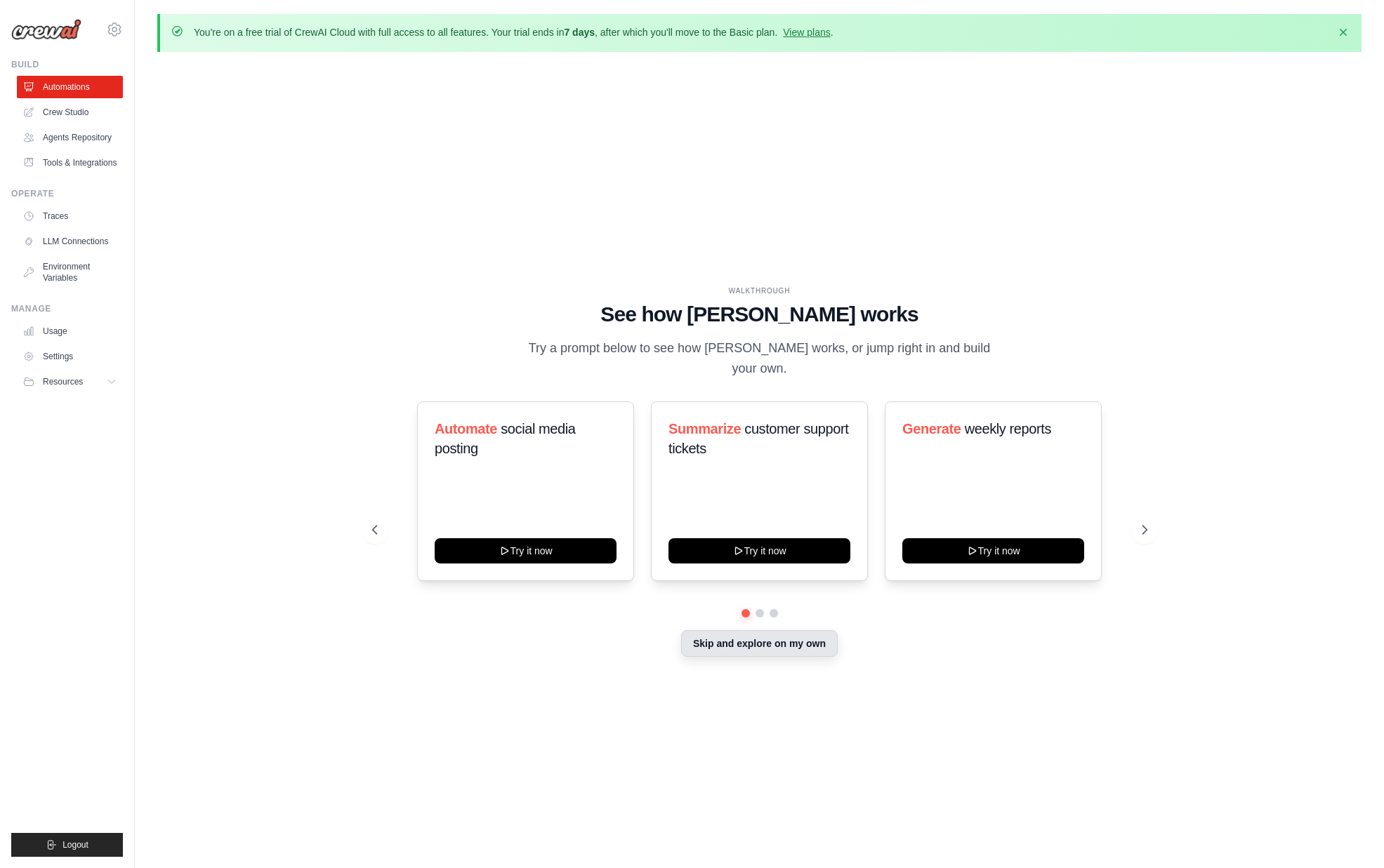
click at [800, 645] on button "Skip and explore on my own" at bounding box center [760, 644] width 156 height 27
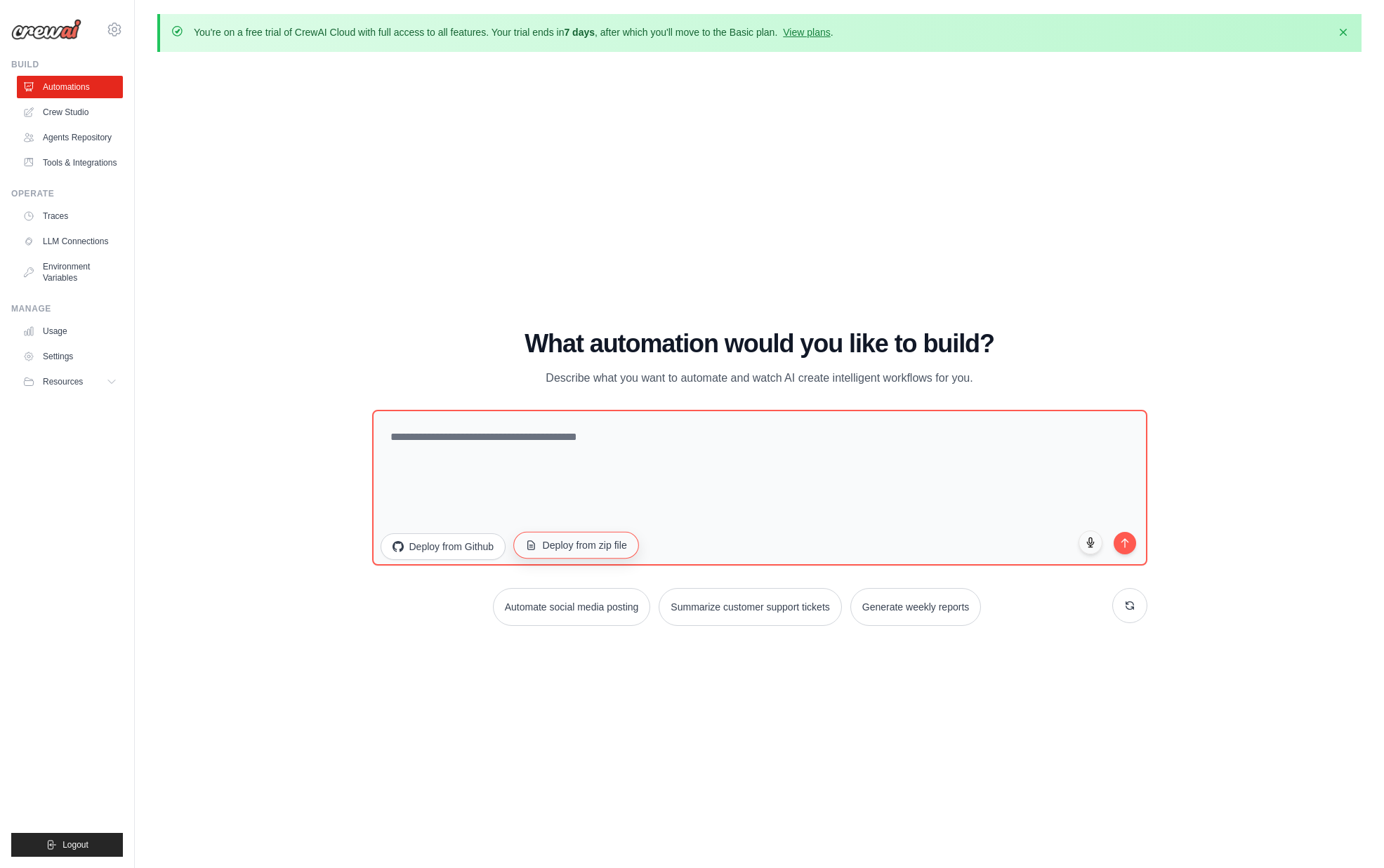
click at [559, 549] on button "Deploy from zip file" at bounding box center [576, 544] width 126 height 27
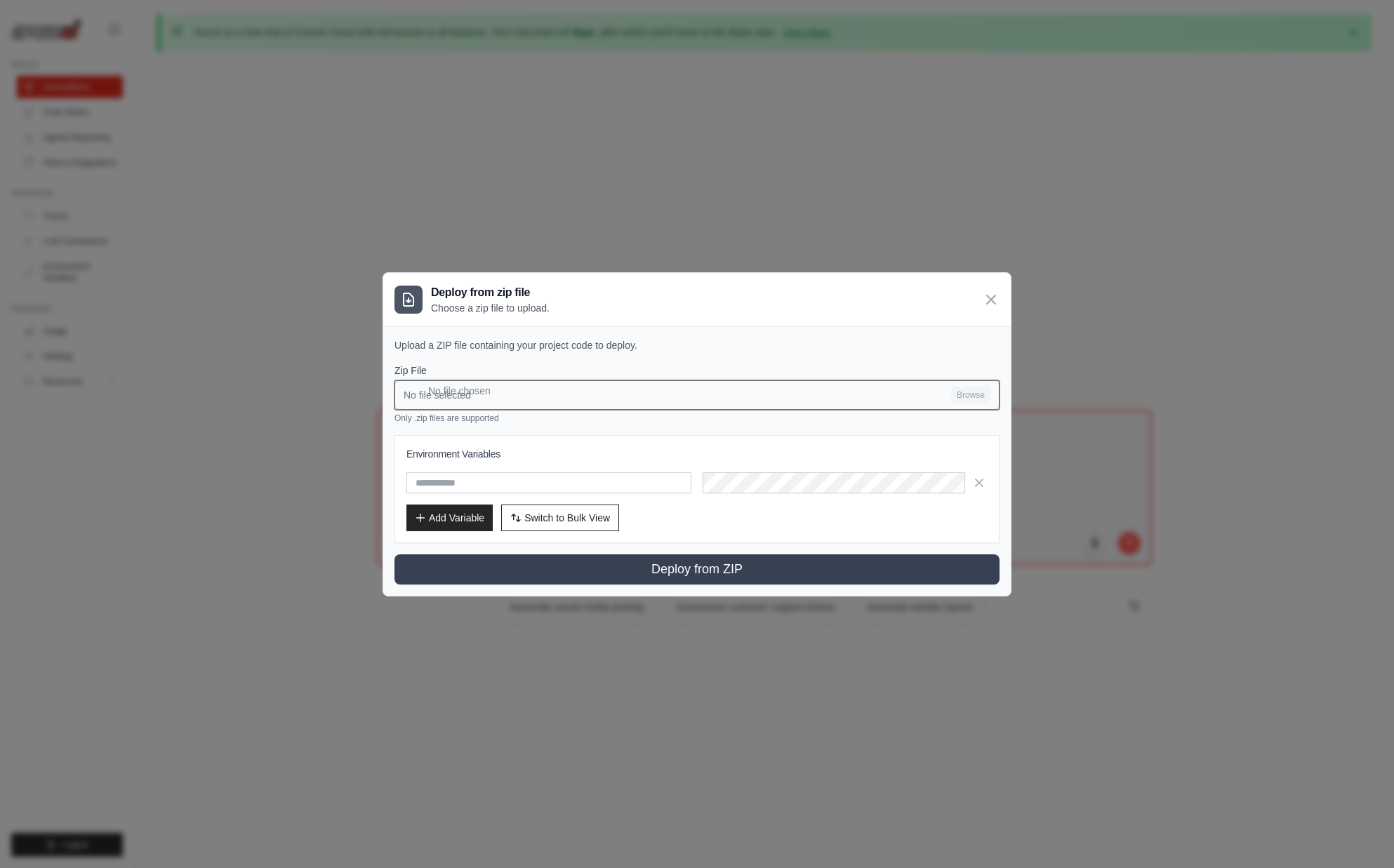
click at [971, 397] on input "No file selected Browse" at bounding box center [697, 395] width 605 height 30
type input "**********"
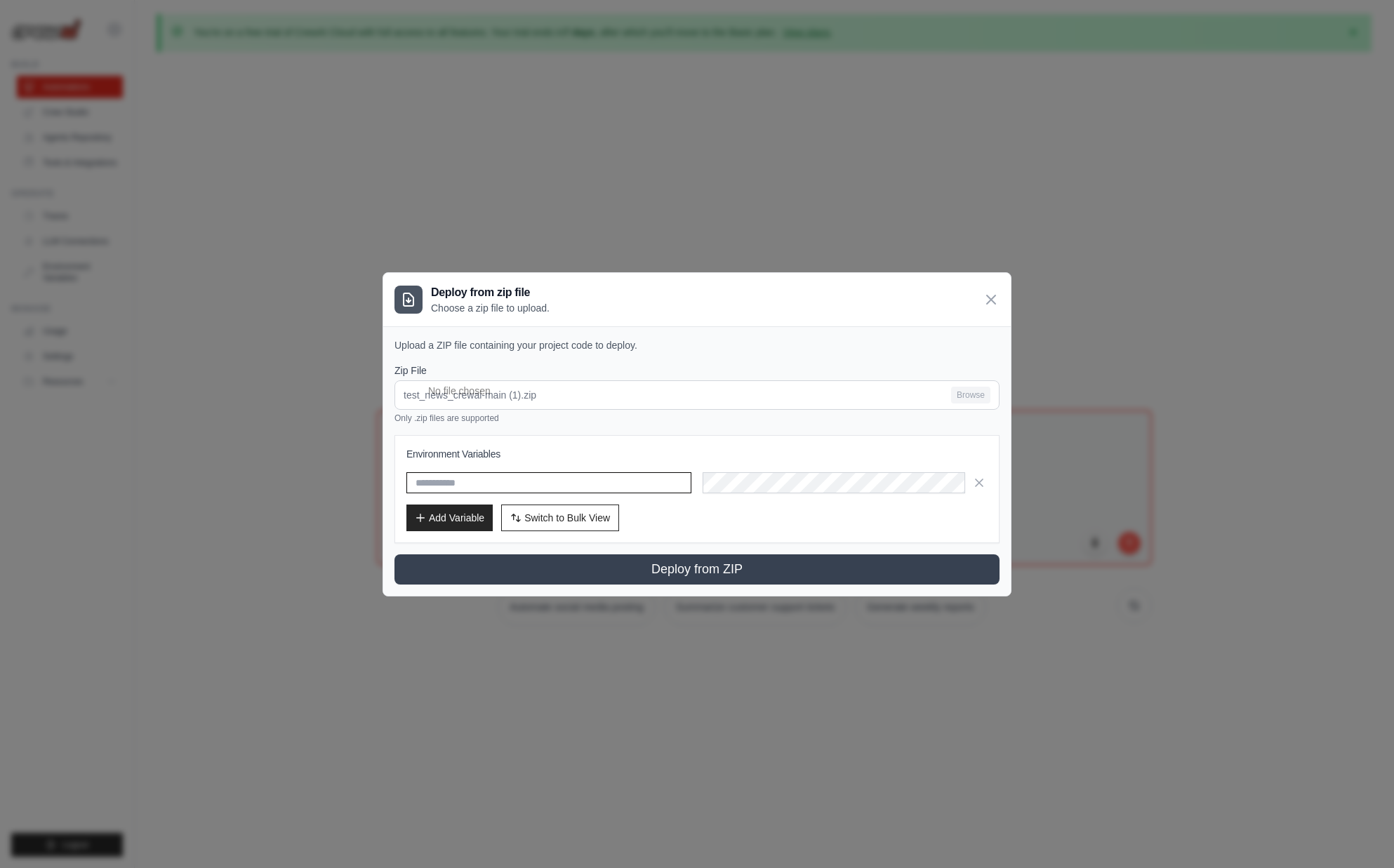
click at [494, 475] on input "text" at bounding box center [549, 482] width 285 height 21
type input "**********"
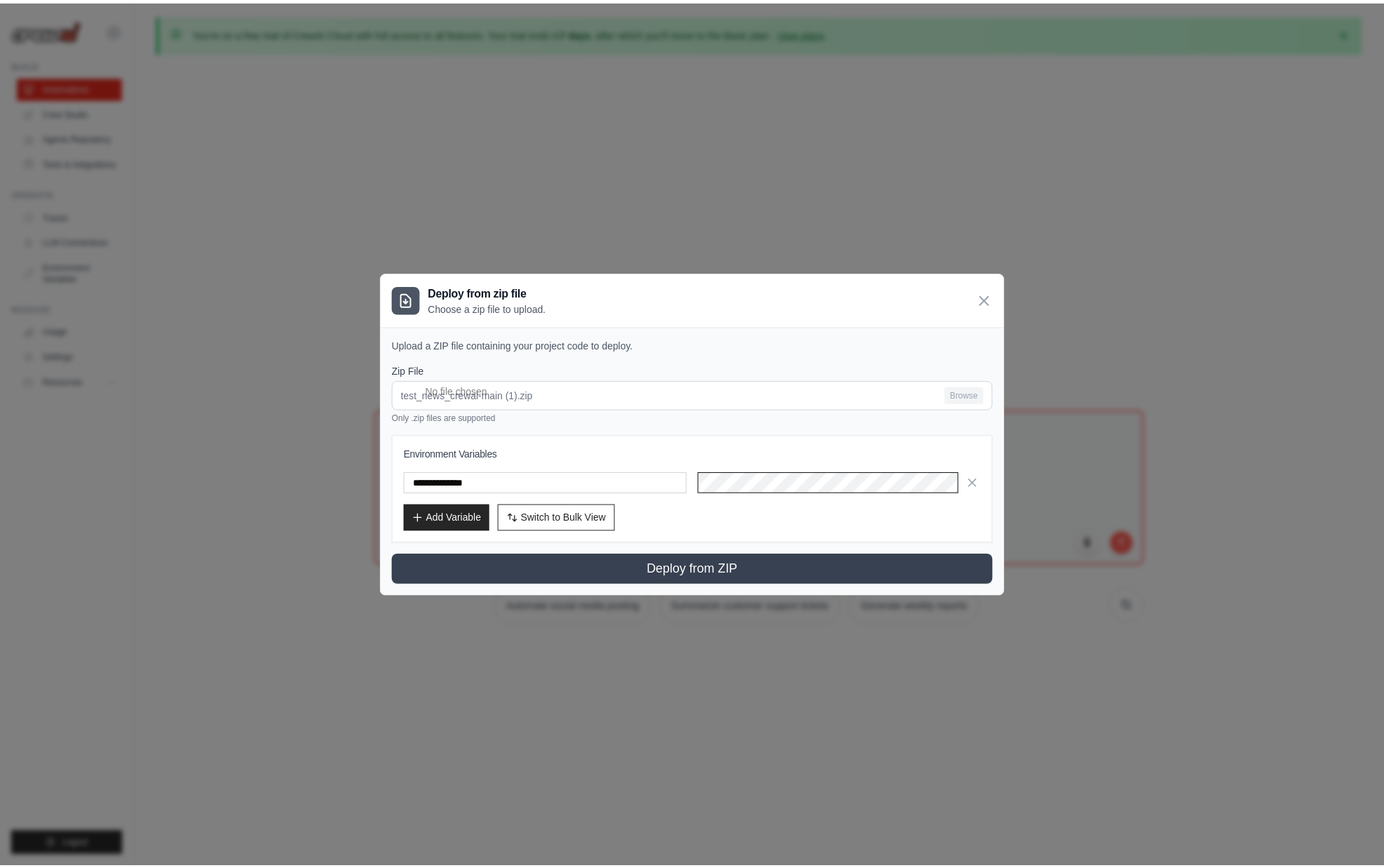
scroll to position [0, 726]
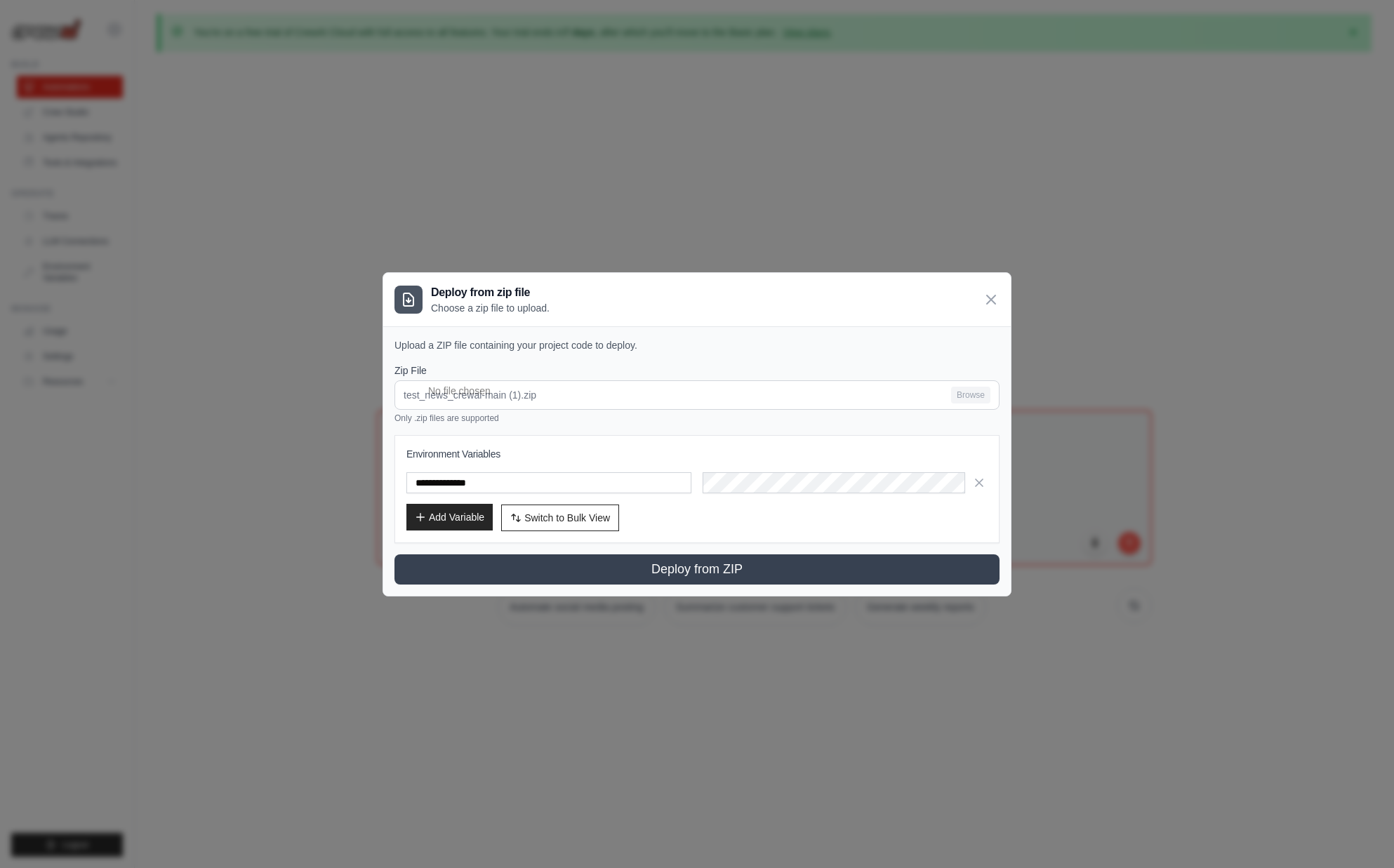
click at [460, 514] on button "Add Variable" at bounding box center [450, 517] width 86 height 27
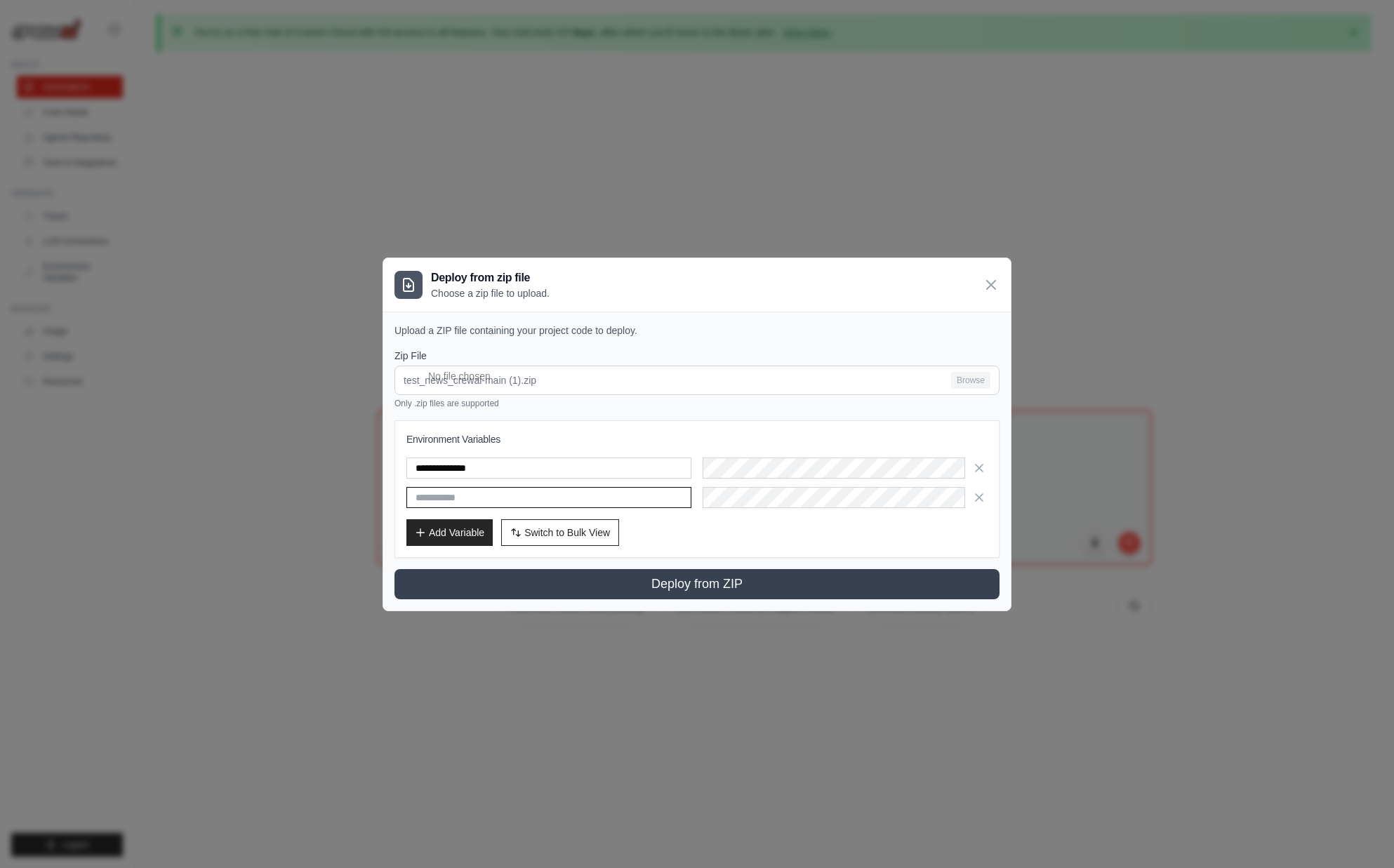
click at [619, 487] on input "text" at bounding box center [549, 497] width 285 height 21
click at [623, 497] on input "text" at bounding box center [549, 497] width 285 height 21
paste input "**********"
type input "**********"
click at [824, 519] on div "Add Variable Switch to Bulk View Switch to Table View" at bounding box center [697, 533] width 581 height 27
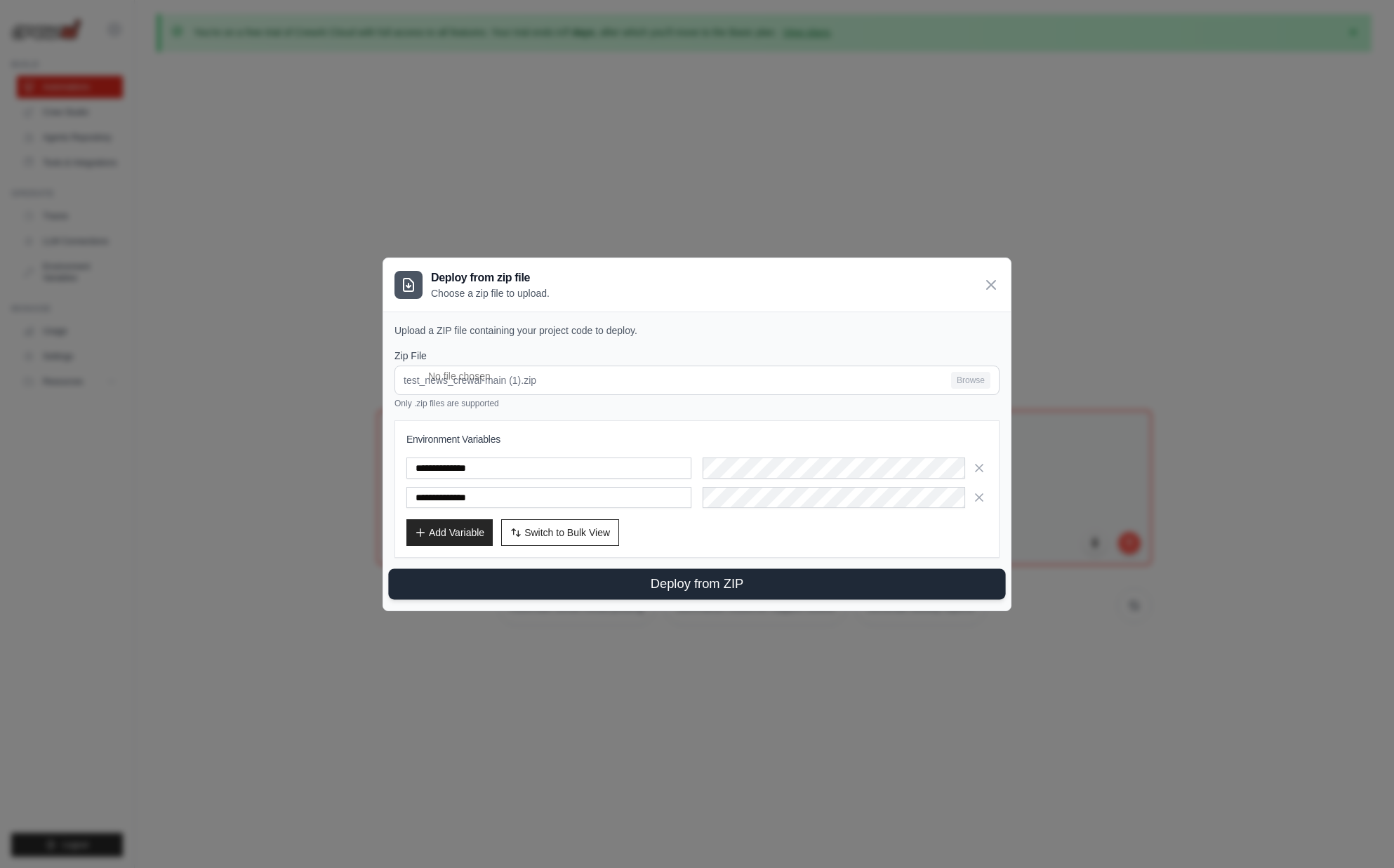
click at [681, 591] on button "Deploy from ZIP" at bounding box center [696, 583] width 617 height 30
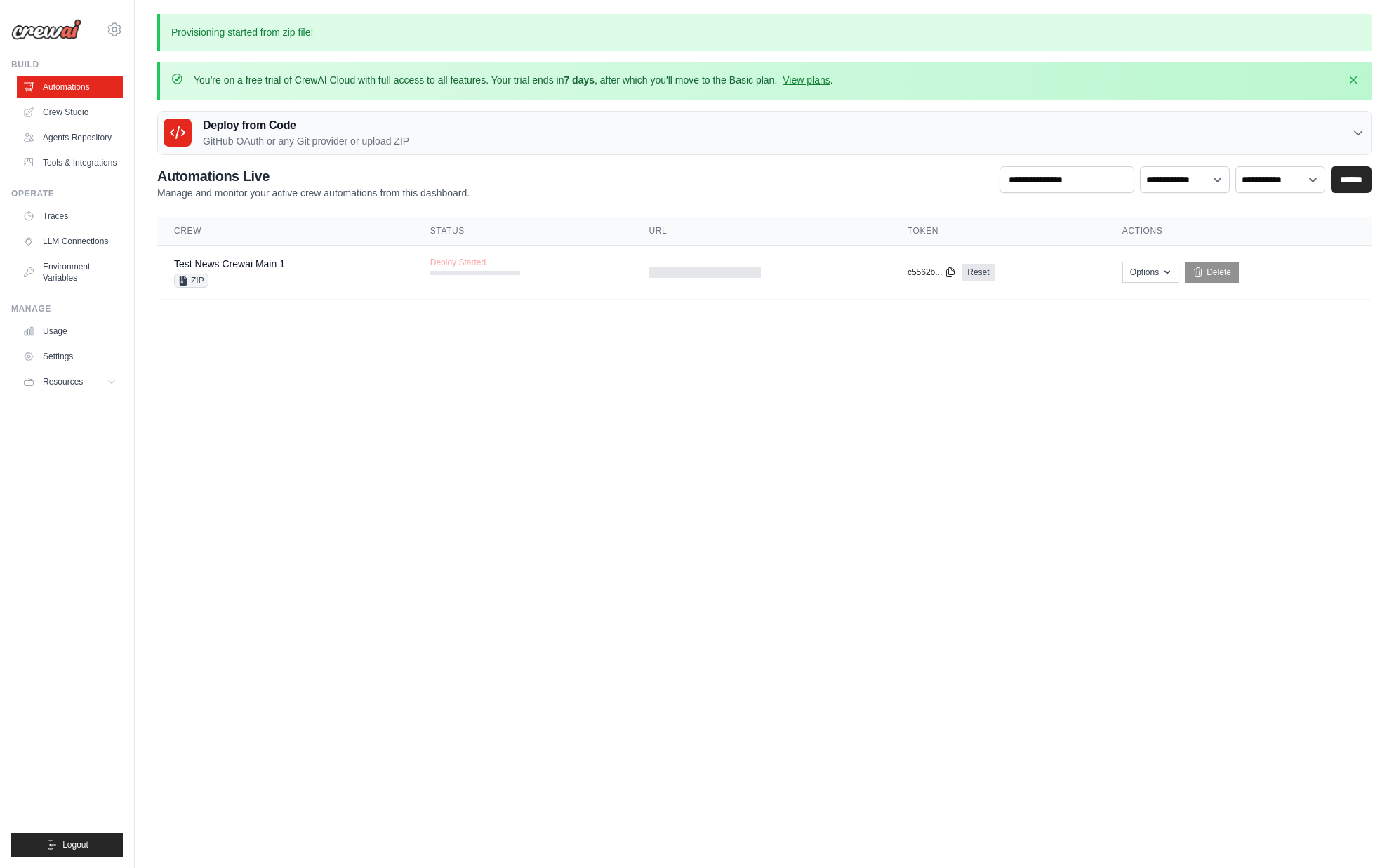
click at [260, 564] on body "mike@crewai.com CrewAI Internal Org Gelato MP@Crew CrewAI Demo Account" at bounding box center [697, 434] width 1394 height 868
click at [243, 260] on link "Test News Crewai Main 1" at bounding box center [230, 264] width 111 height 11
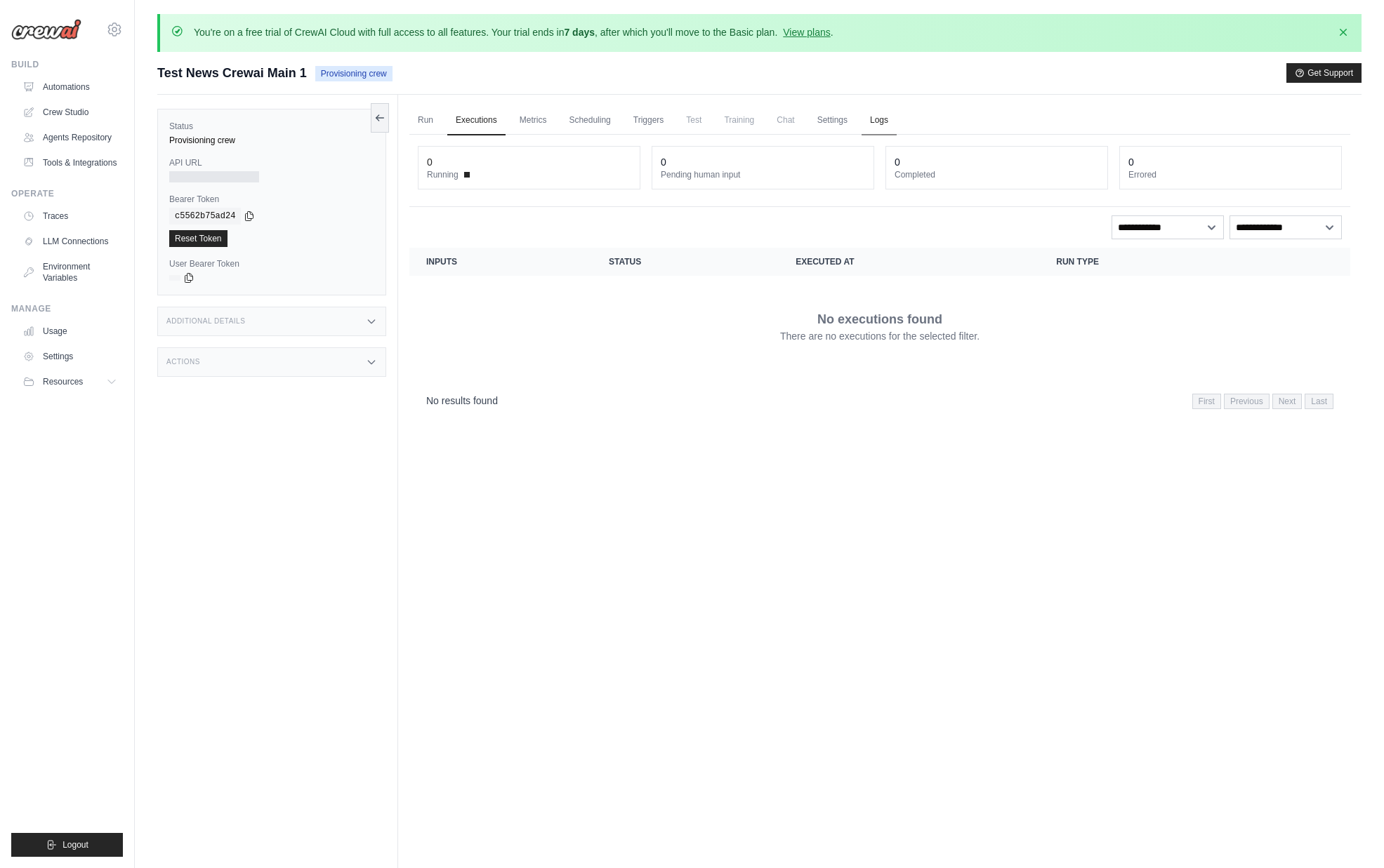
click at [875, 120] on link "Logs" at bounding box center [879, 121] width 35 height 30
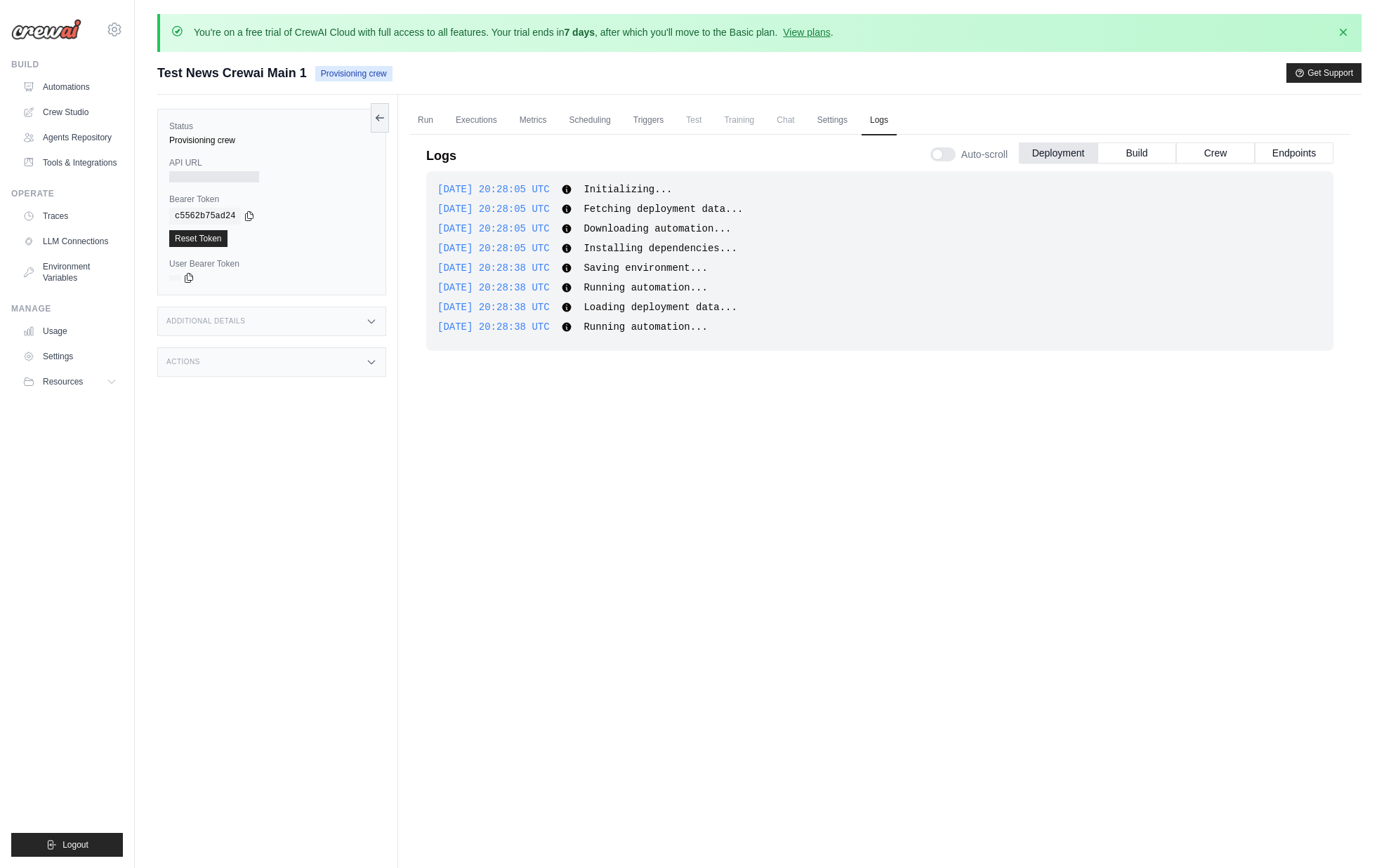
click at [479, 559] on div "2025-10-03 20:28:05 UTC Initializing... Show more Show less 2025-10-03 20:28:05…" at bounding box center [880, 515] width 908 height 687
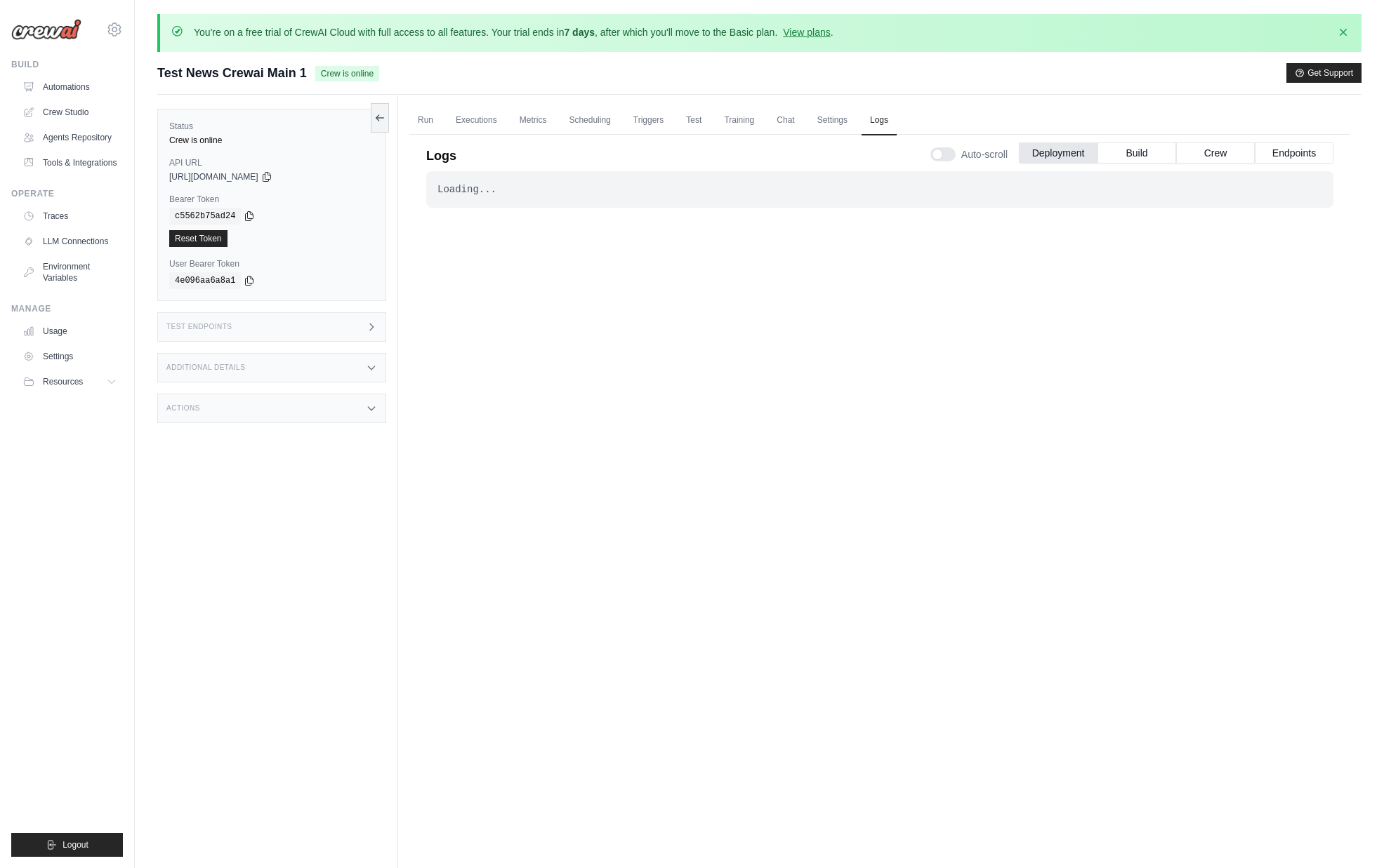
click at [440, 99] on div "Run Executions Metrics Scheduling Triggers Test Training Chat Settings Logs 0 R…" at bounding box center [879, 529] width 963 height 868
click at [430, 109] on link "Run" at bounding box center [425, 121] width 32 height 30
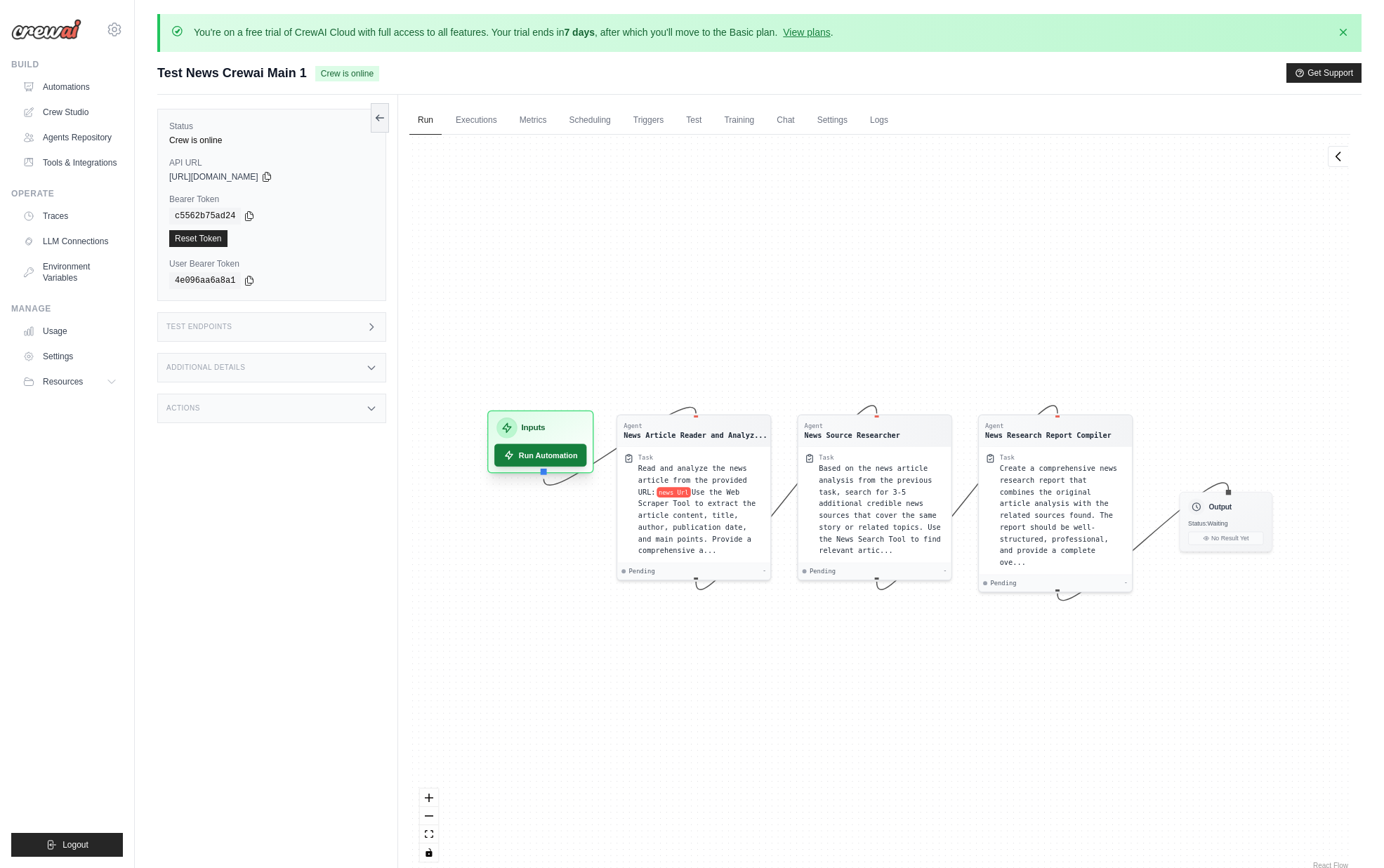
click at [570, 461] on button "Run Automation" at bounding box center [541, 455] width 92 height 23
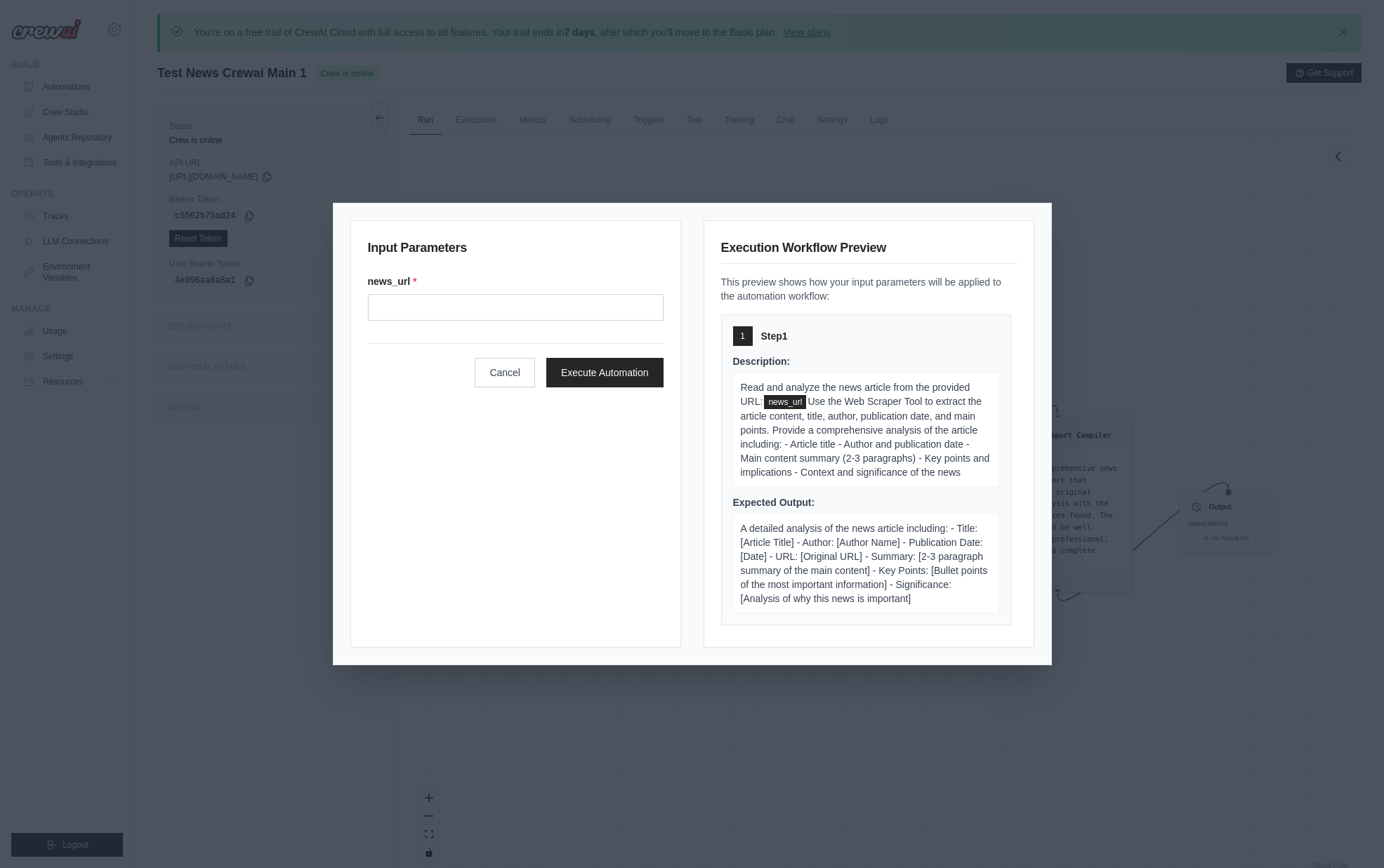
click at [156, 708] on div "Input Parameters news_url * Cancel Execute Automation Execution Workflow Previe…" at bounding box center [692, 434] width 1384 height 868
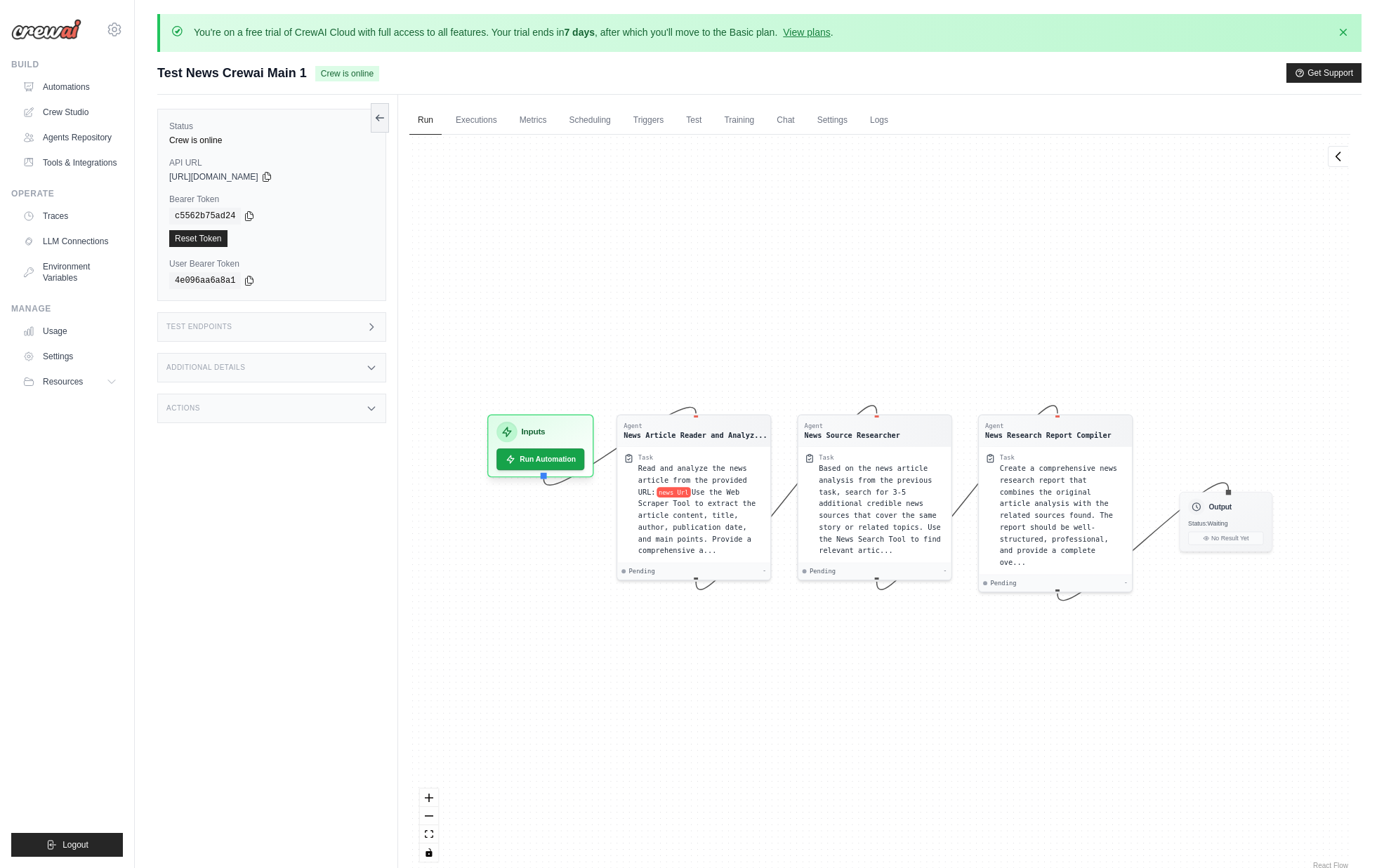
click at [229, 540] on div "Status Crew is online API URL copied [URL][DOMAIN_NAME] Bearer Token copied c55…" at bounding box center [278, 529] width 241 height 868
click at [83, 91] on link "Automations" at bounding box center [71, 87] width 106 height 23
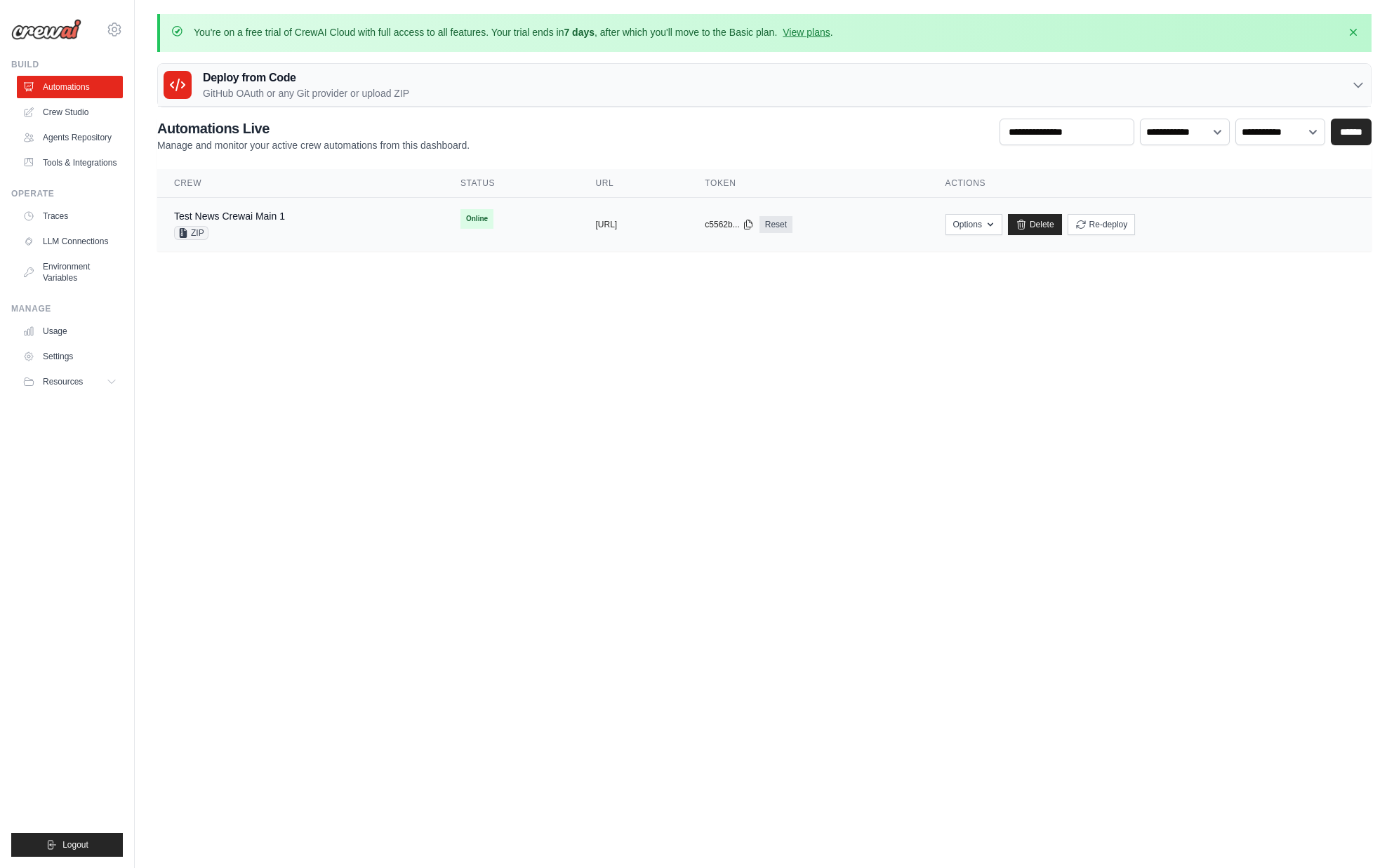
click at [261, 228] on div "ZIP" at bounding box center [230, 233] width 111 height 14
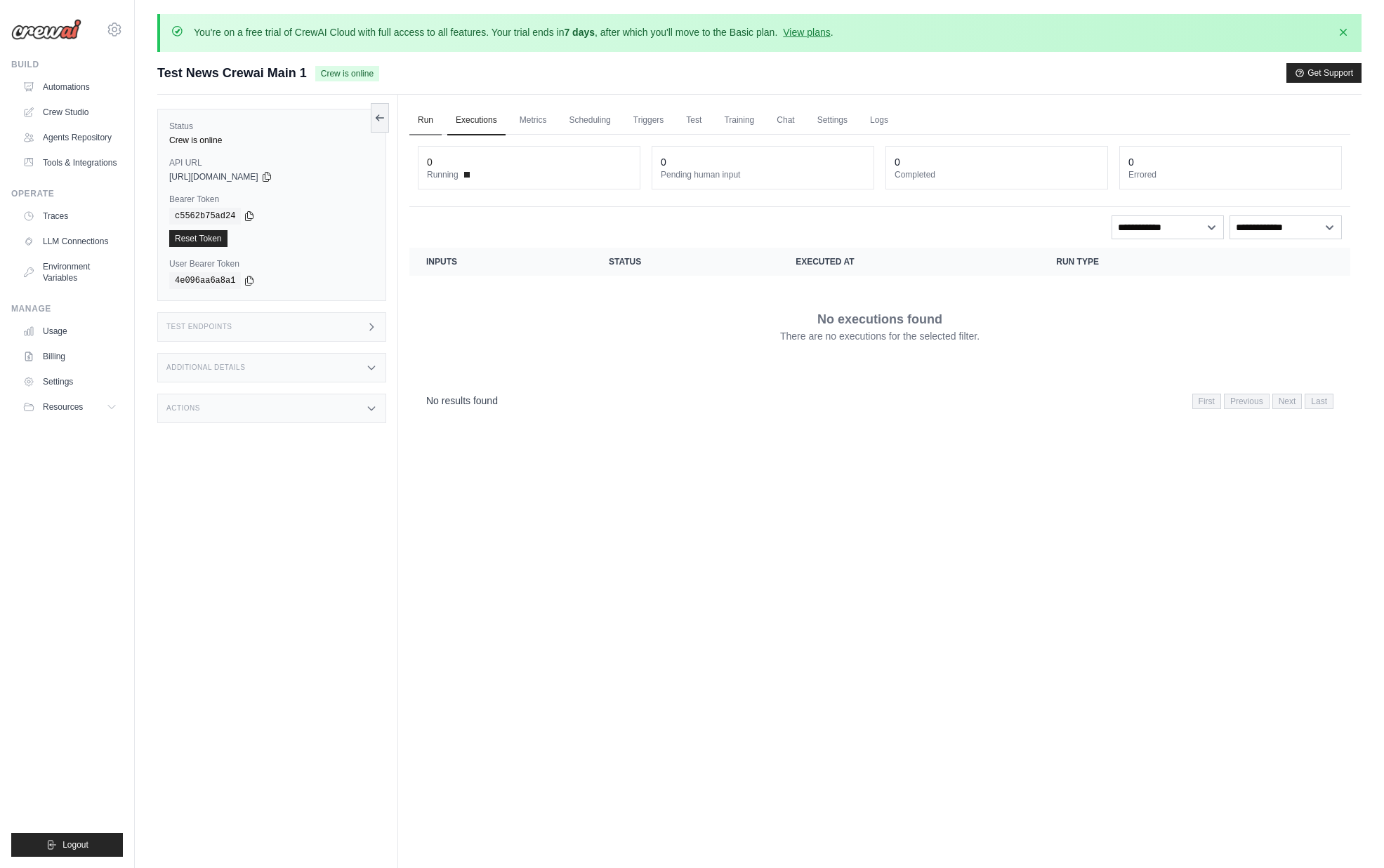
click at [432, 113] on link "Run" at bounding box center [425, 121] width 32 height 30
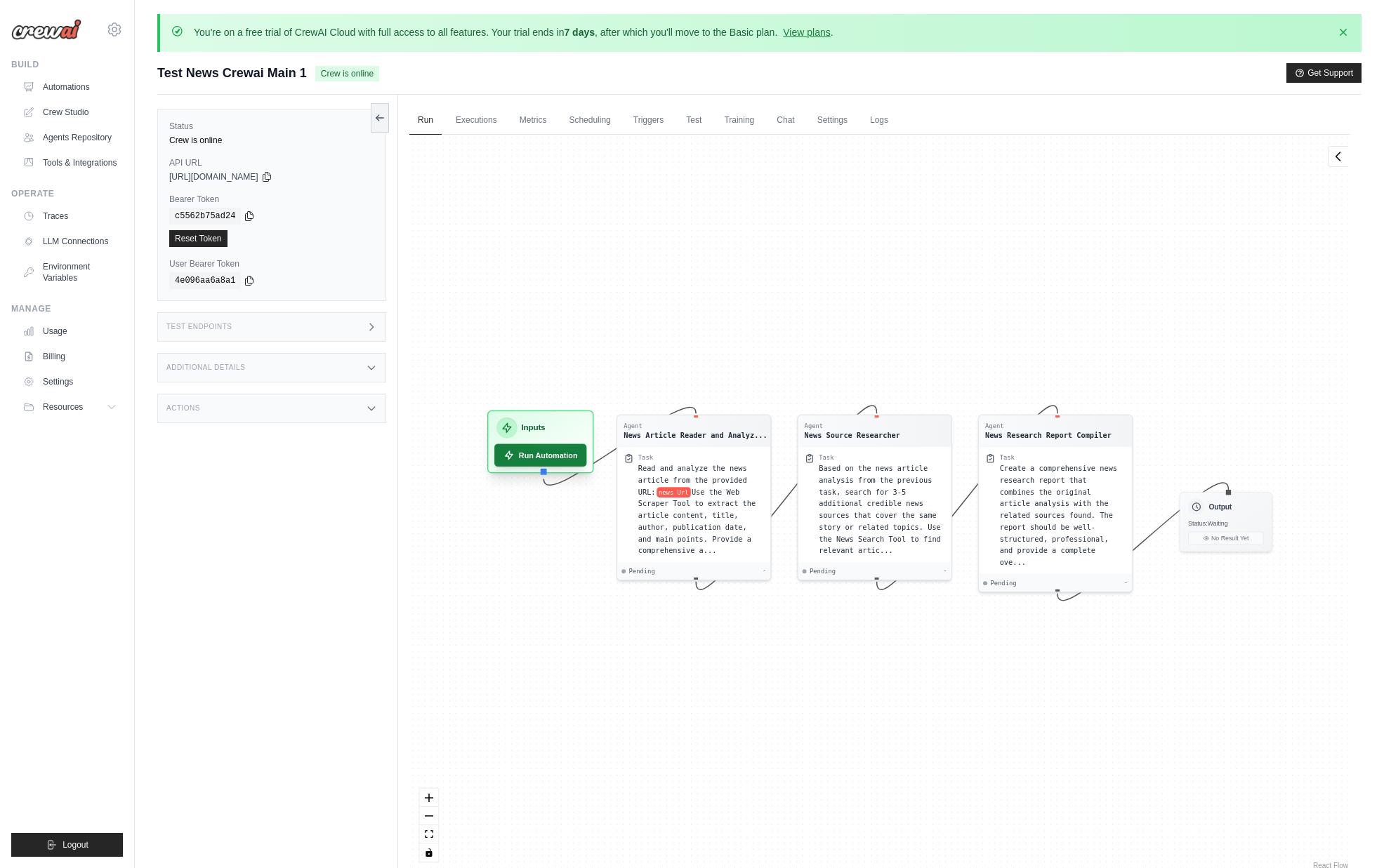
click at [563, 453] on button "Run Automation" at bounding box center [541, 455] width 92 height 23
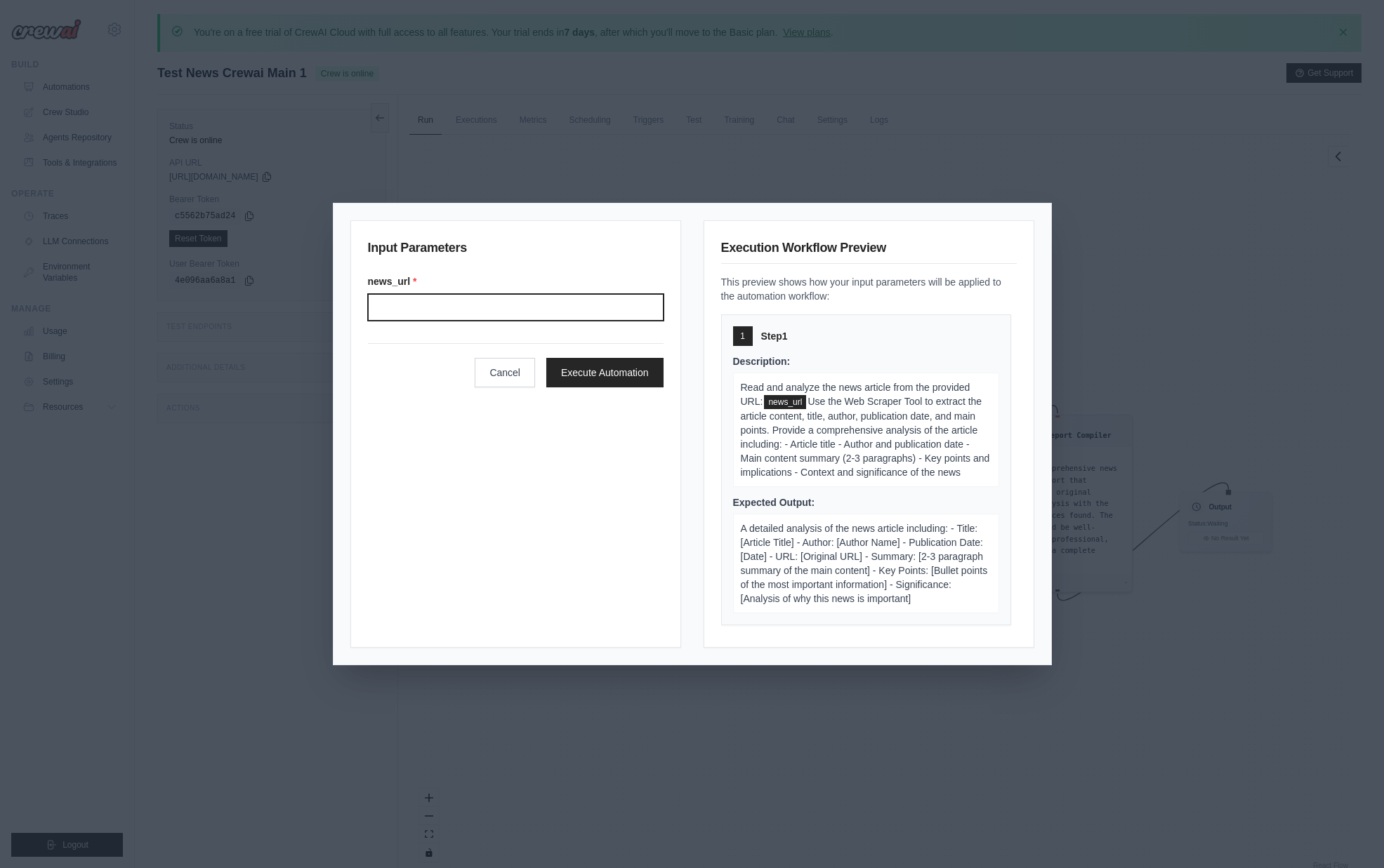
click at [488, 310] on input "News url" at bounding box center [516, 307] width 296 height 27
paste input "**********"
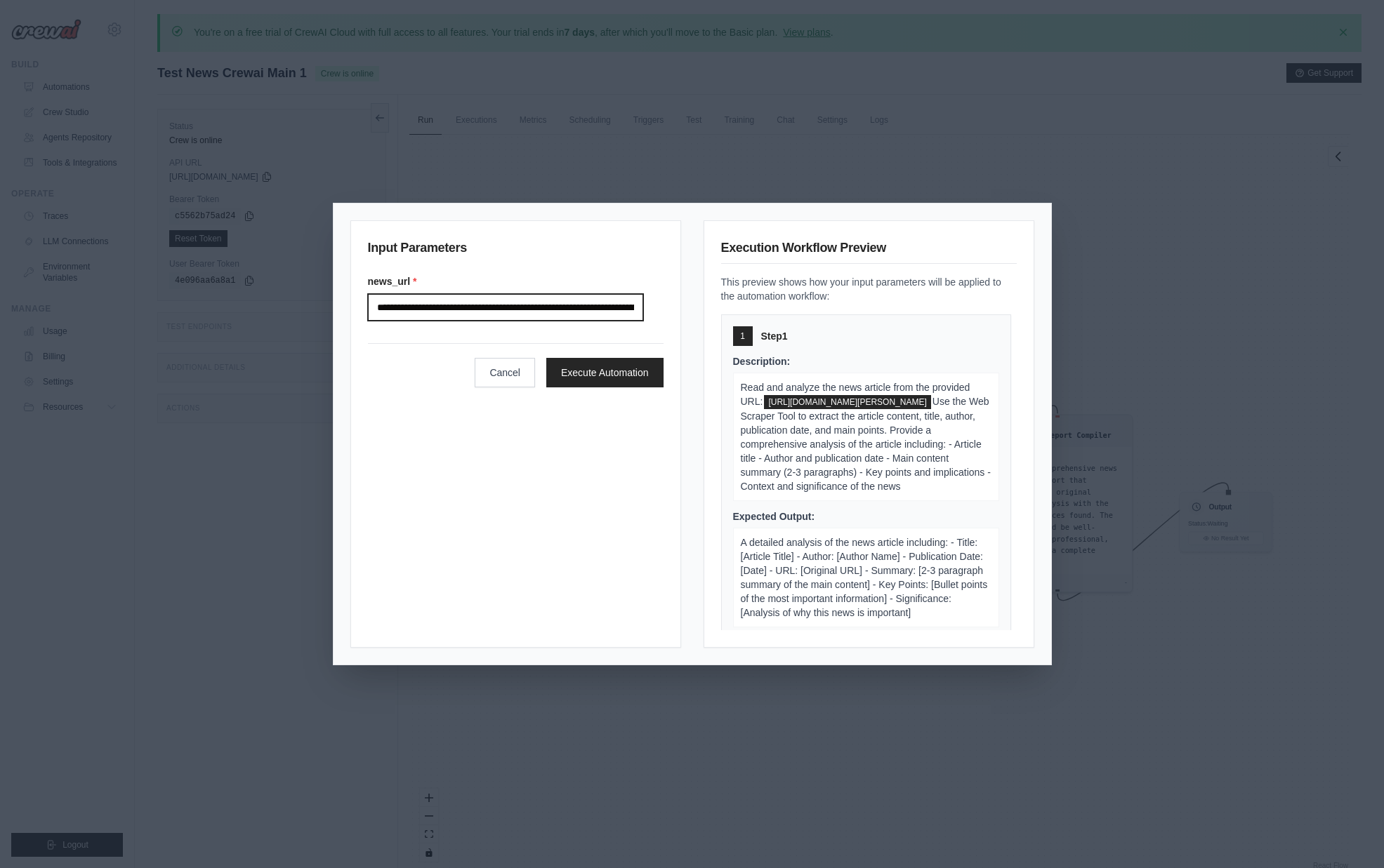
scroll to position [0, 336]
type input "**********"
click at [618, 478] on div "**********" at bounding box center [516, 434] width 331 height 428
click at [592, 377] on button "Execute Automation" at bounding box center [605, 372] width 117 height 30
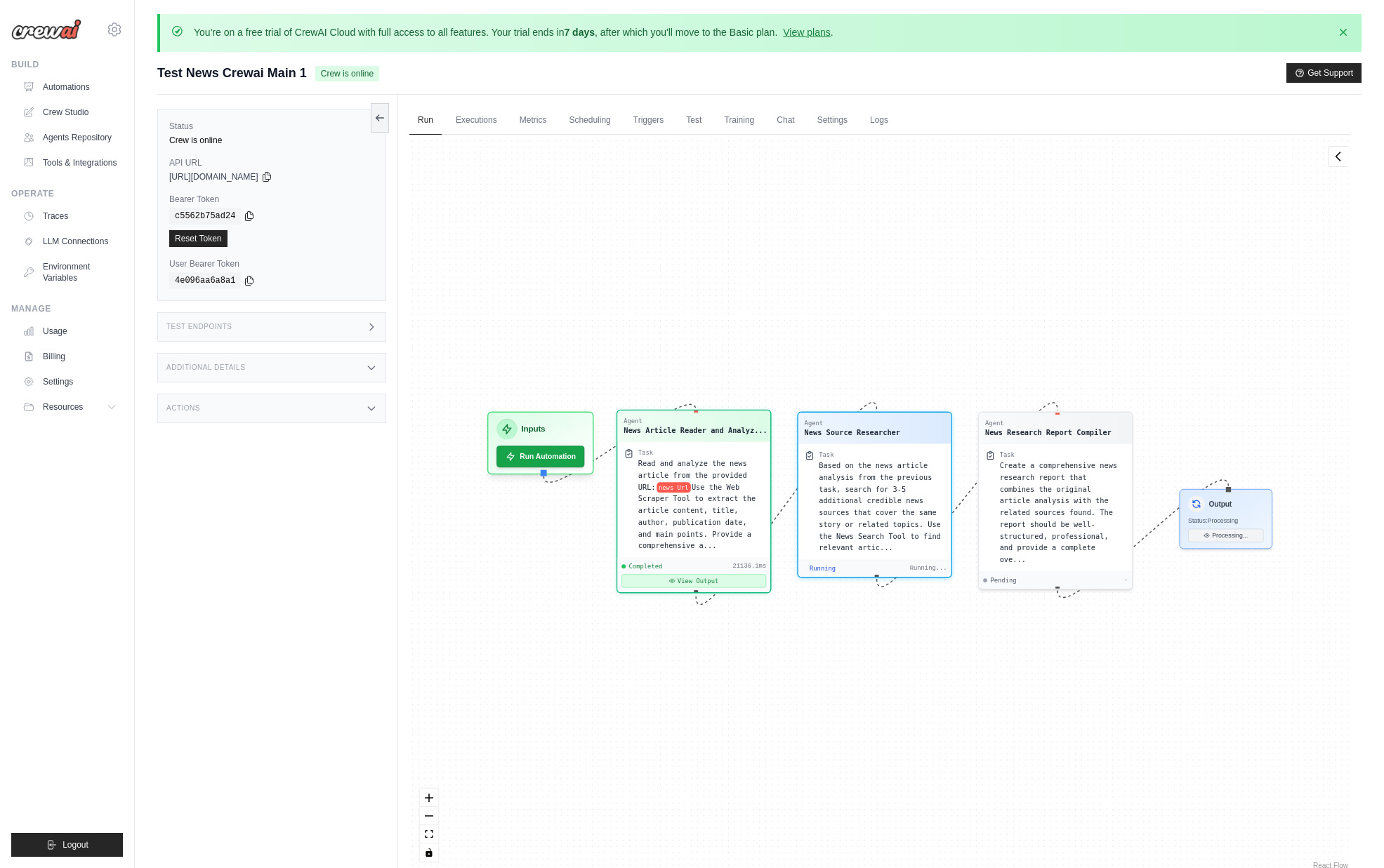
click at [697, 579] on button "View Output" at bounding box center [693, 580] width 145 height 13
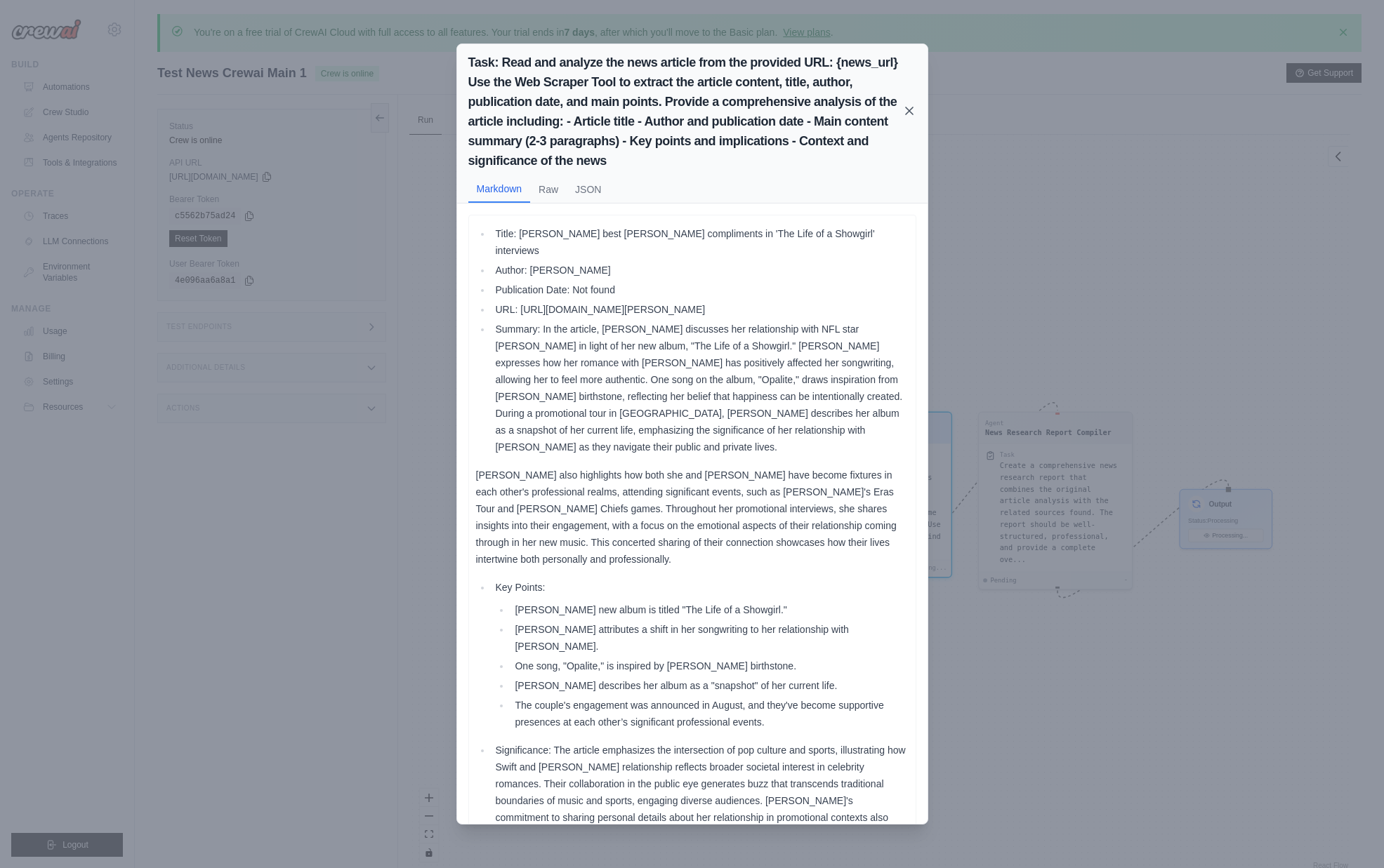
click at [908, 112] on icon at bounding box center [909, 110] width 7 height 7
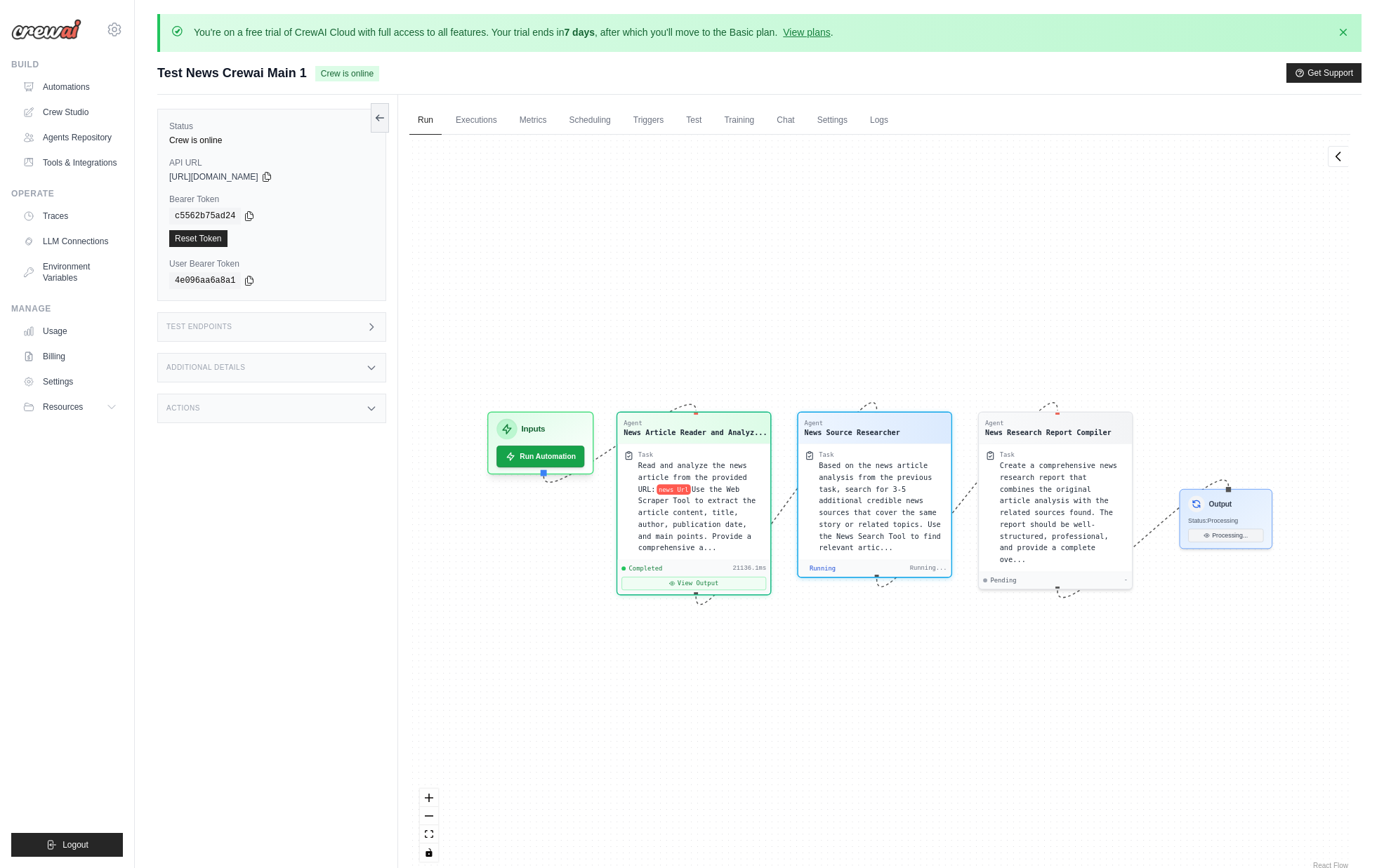
click at [298, 647] on div "Status Crew is online API URL copied [URL][DOMAIN_NAME] Bearer Token copied c55…" at bounding box center [278, 529] width 241 height 868
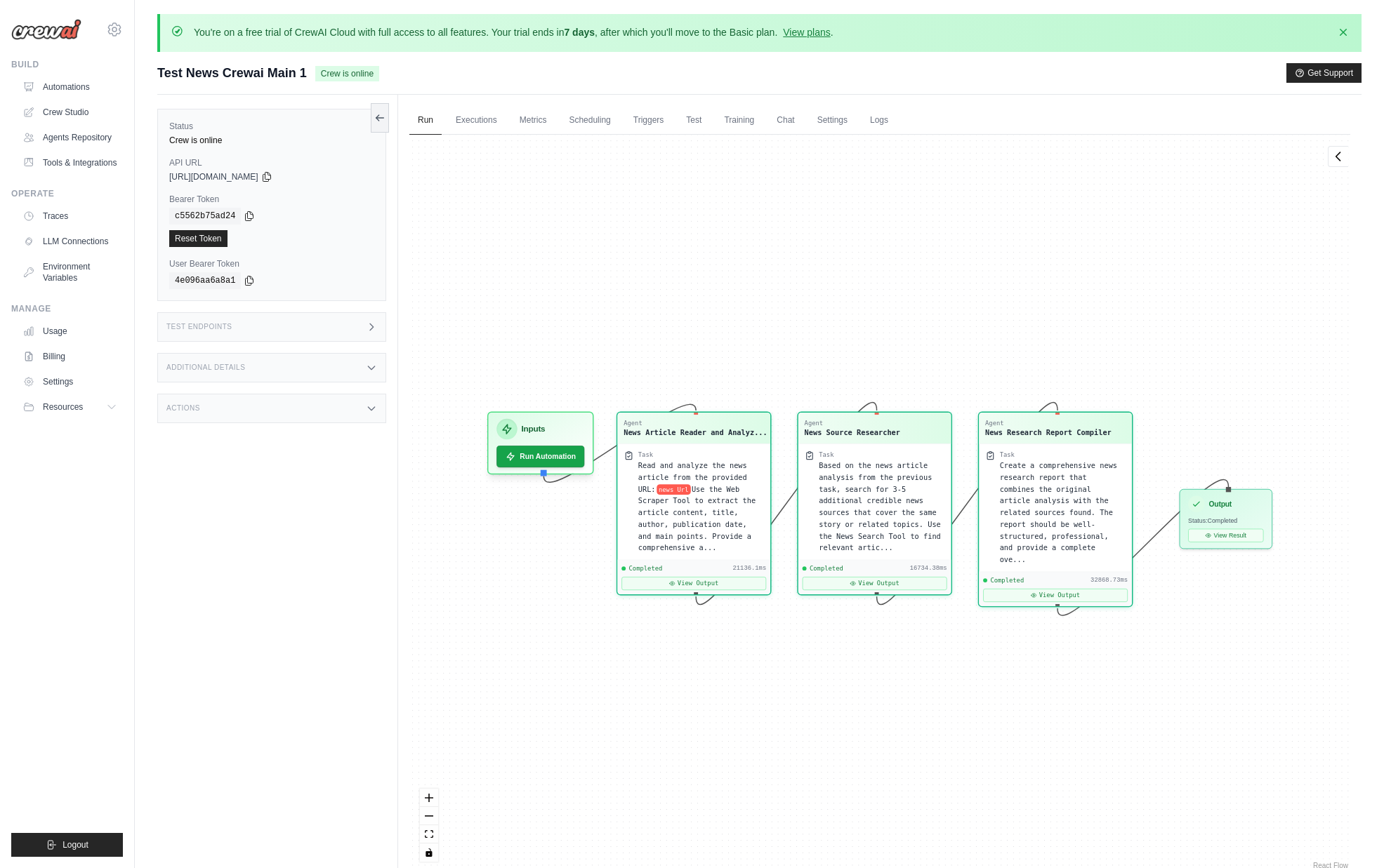
scroll to position [10807, 0]
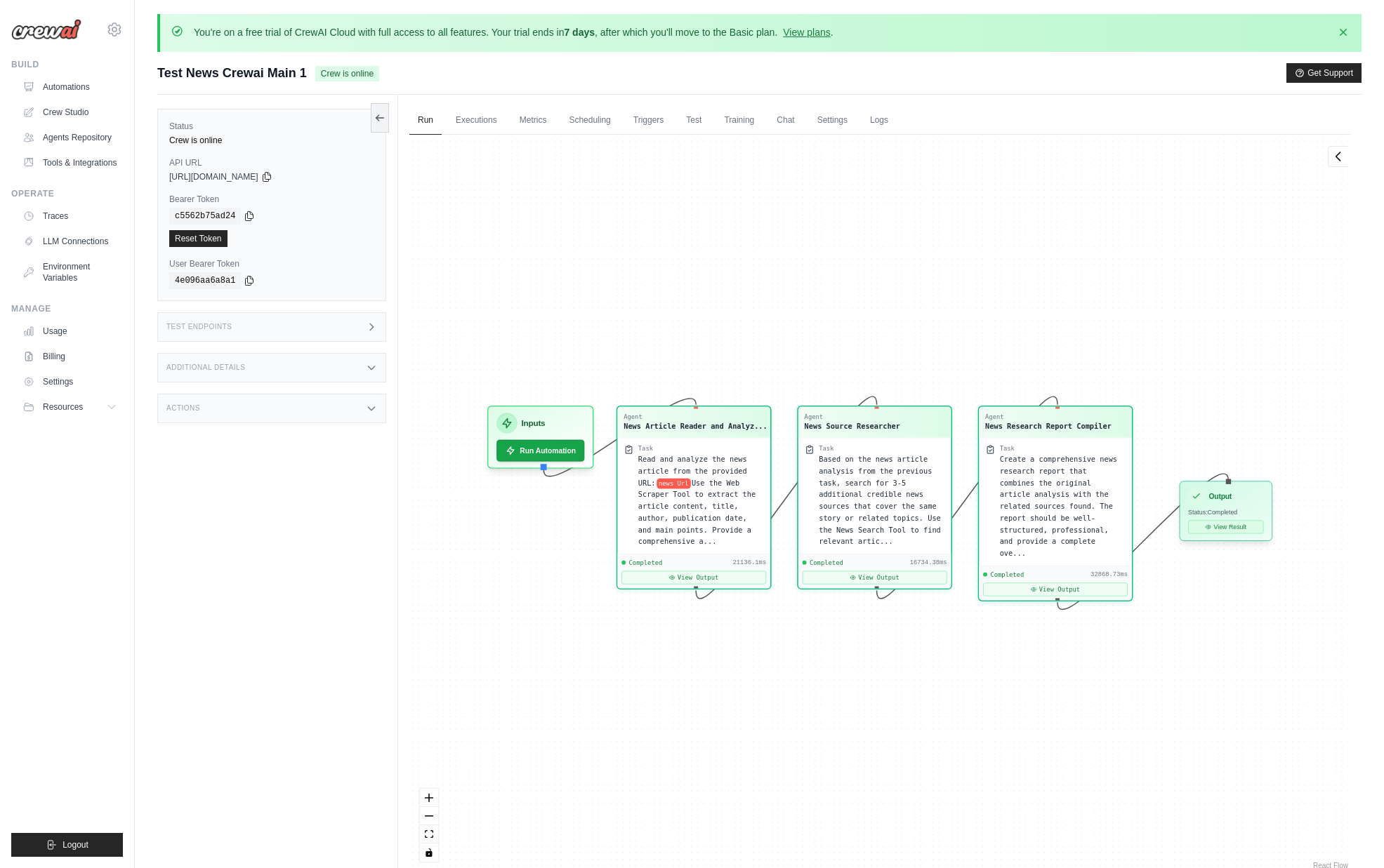
click at [1222, 528] on button "View Result" at bounding box center [1226, 526] width 75 height 13
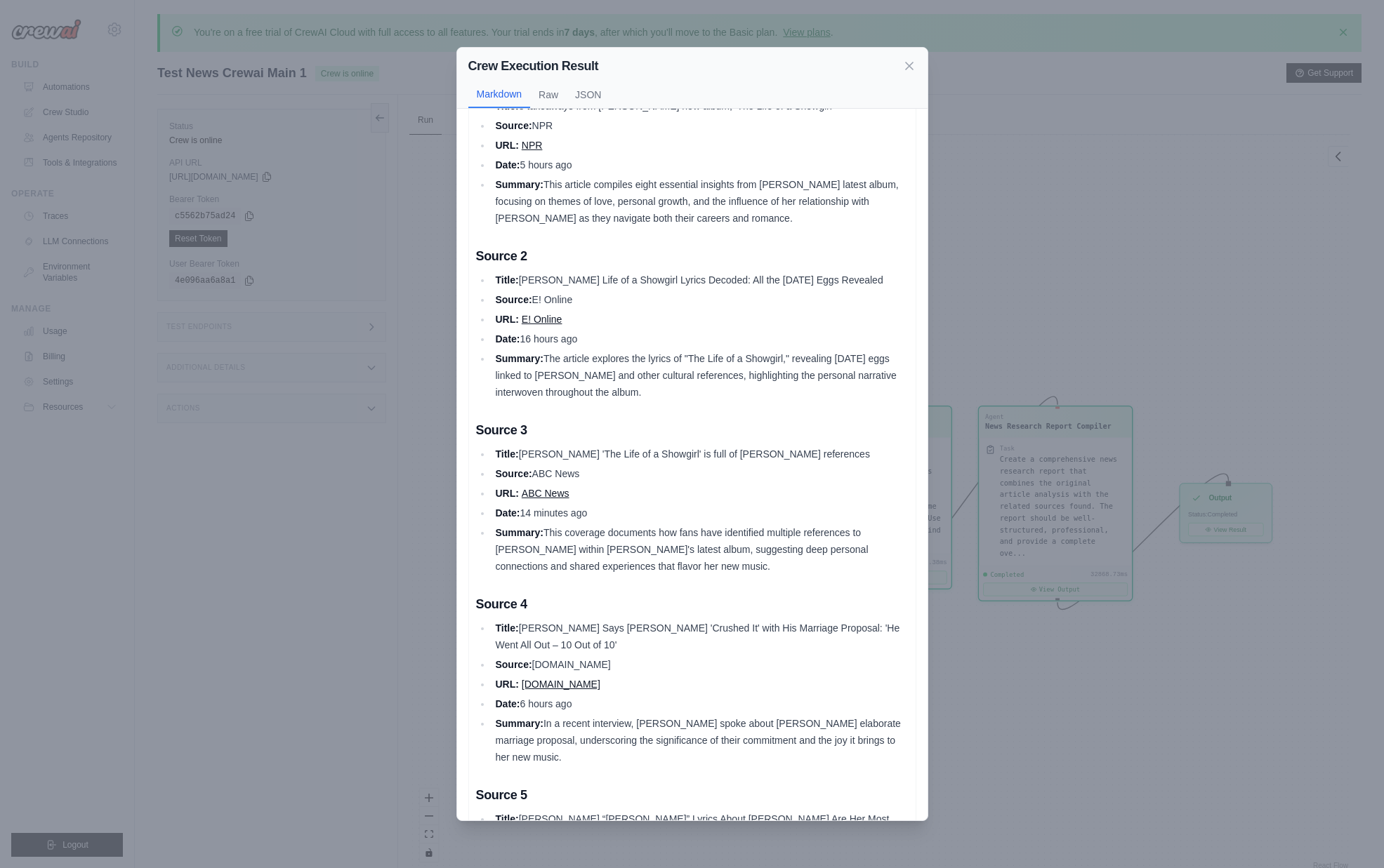
scroll to position [969, 0]
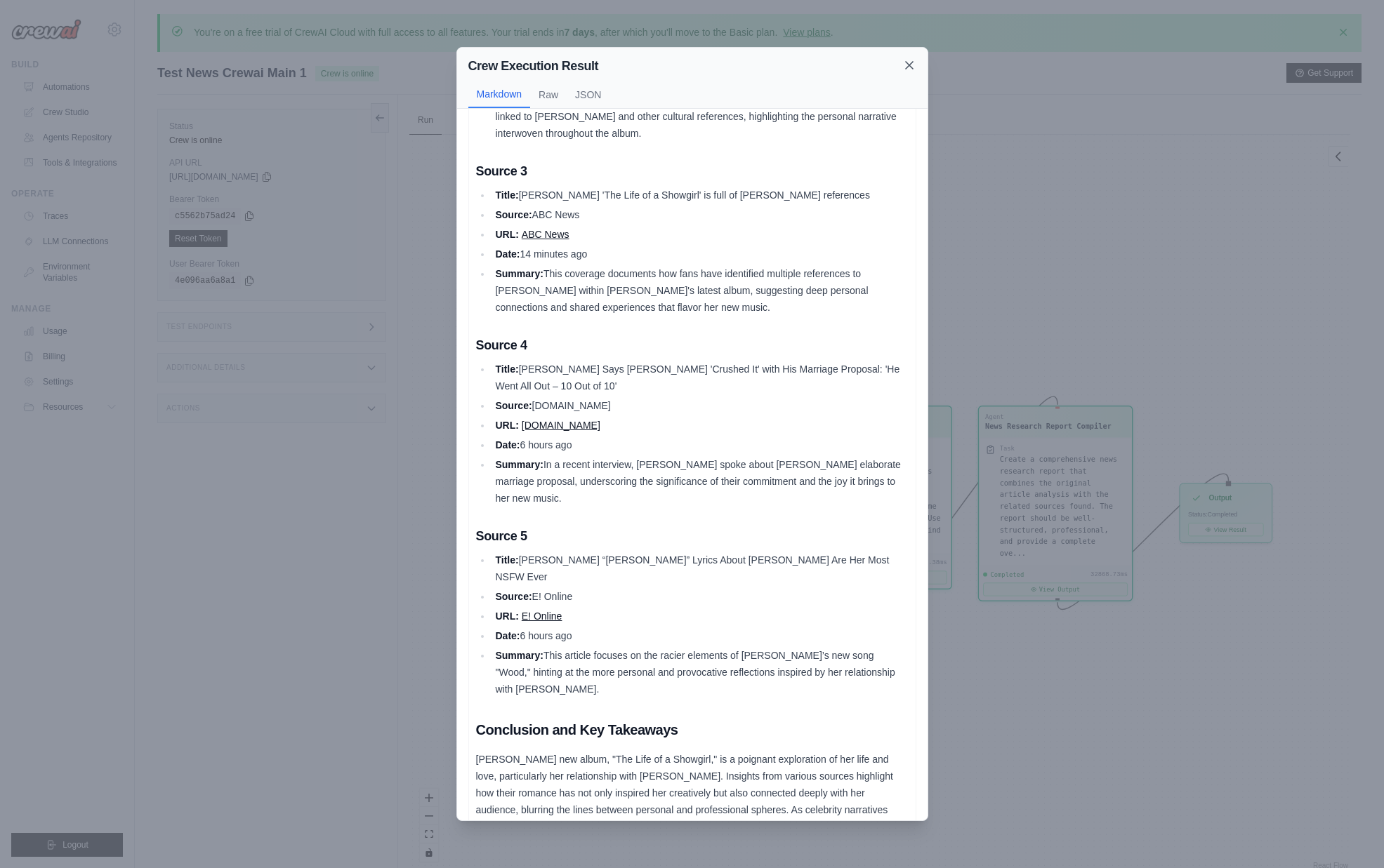
click at [904, 70] on icon at bounding box center [909, 65] width 14 height 14
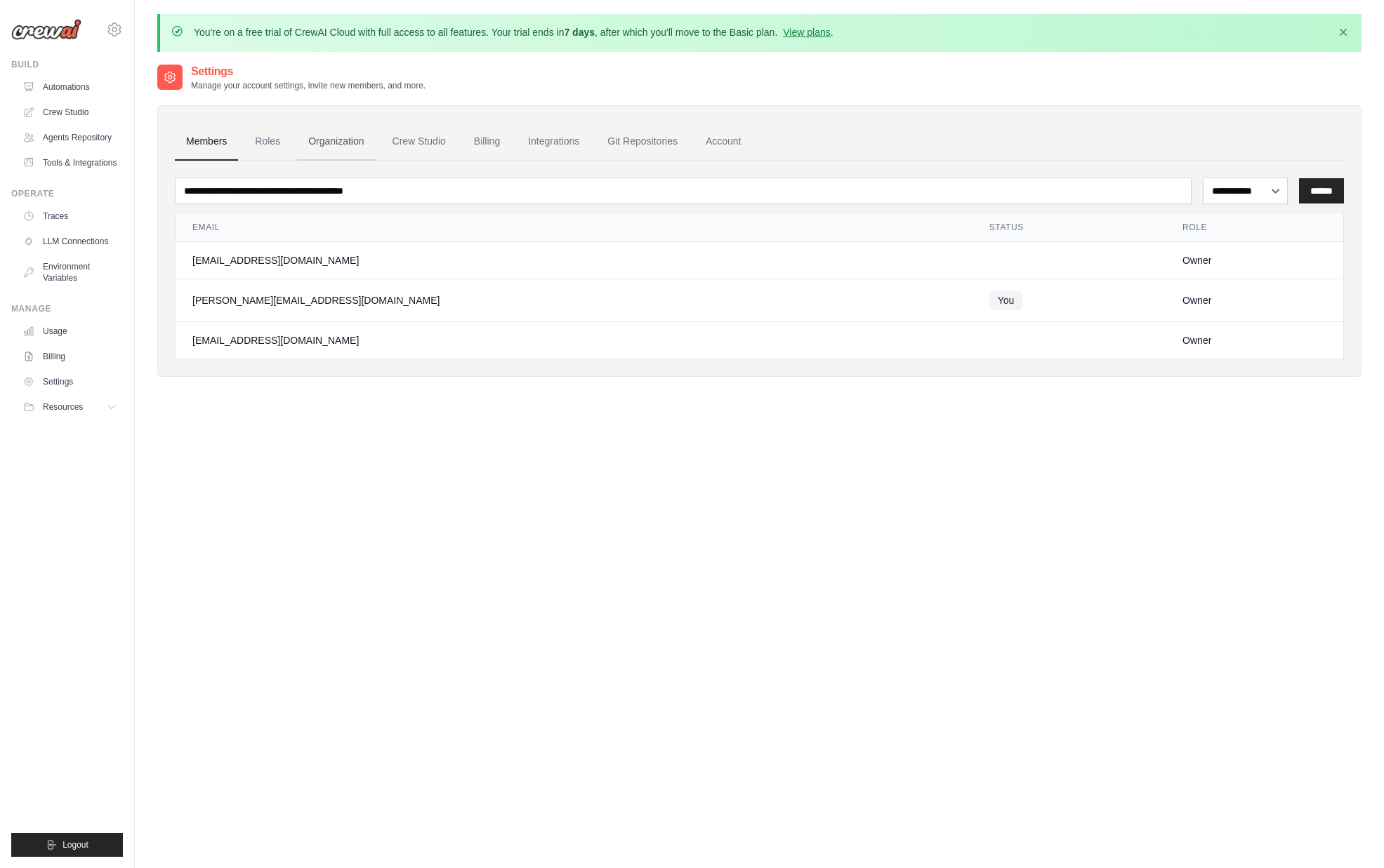
click at [322, 126] on link "Organization" at bounding box center [336, 142] width 78 height 38
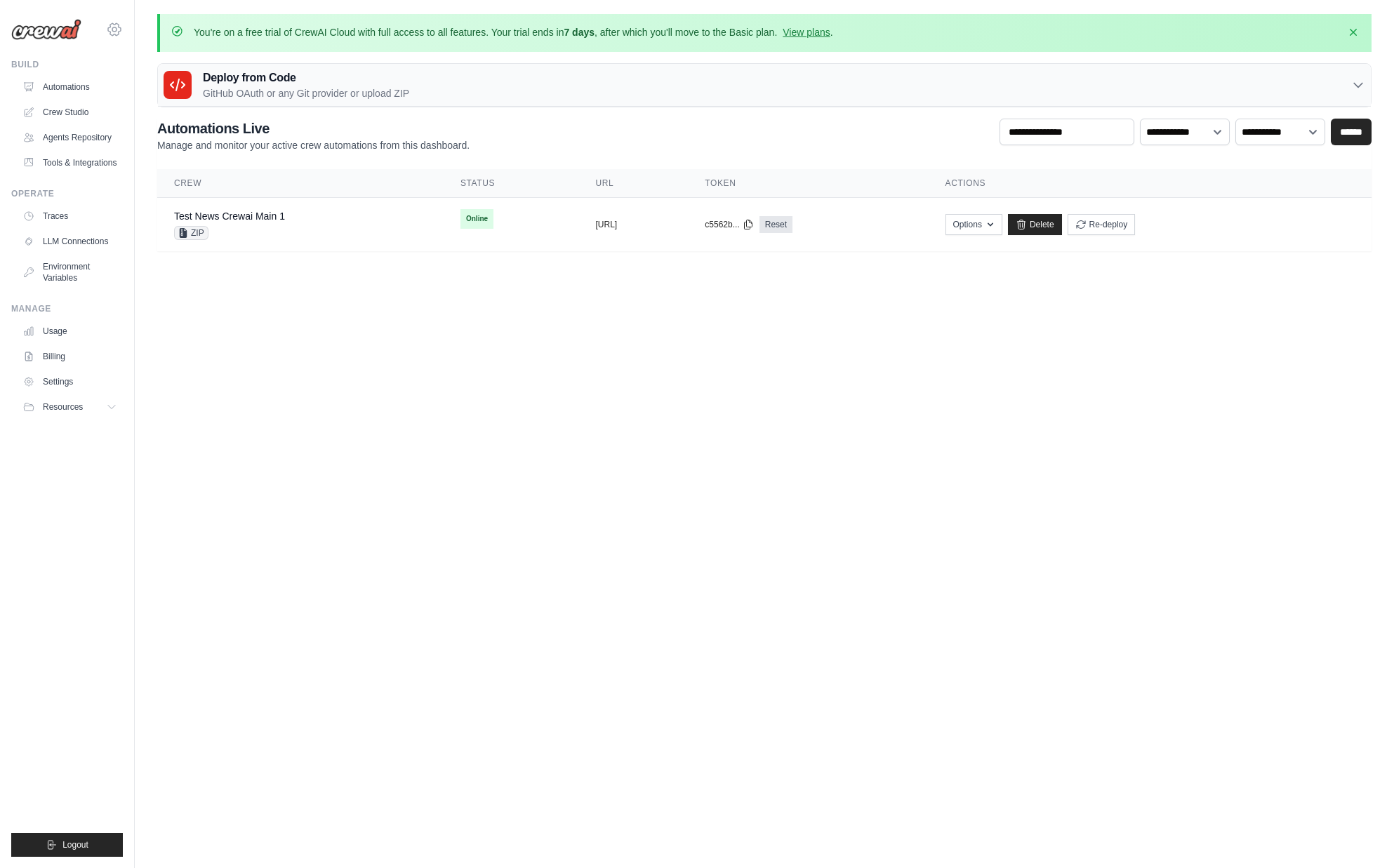
click at [119, 34] on icon at bounding box center [114, 29] width 13 height 12
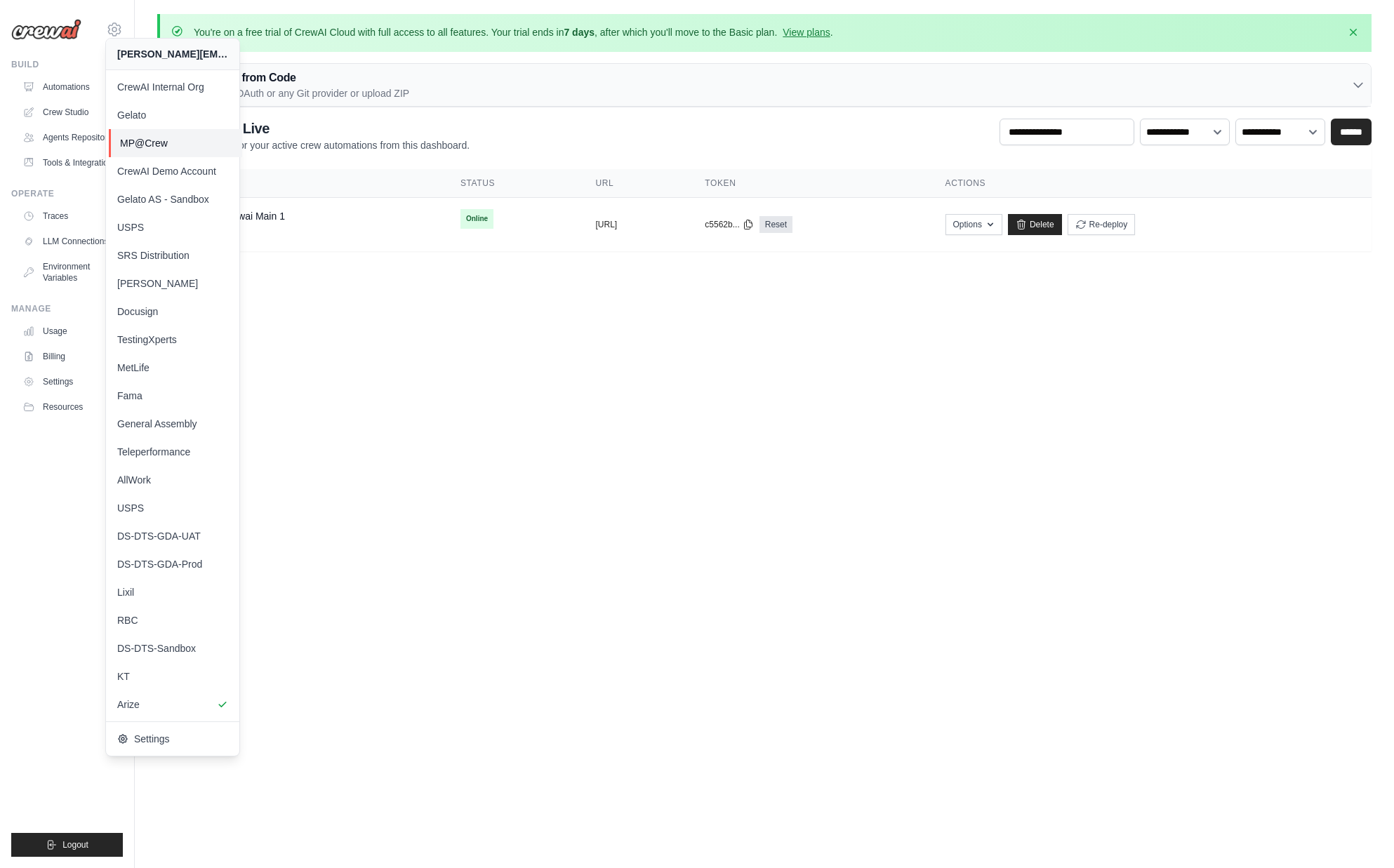
click at [164, 146] on span "MP@Crew" at bounding box center [175, 143] width 111 height 14
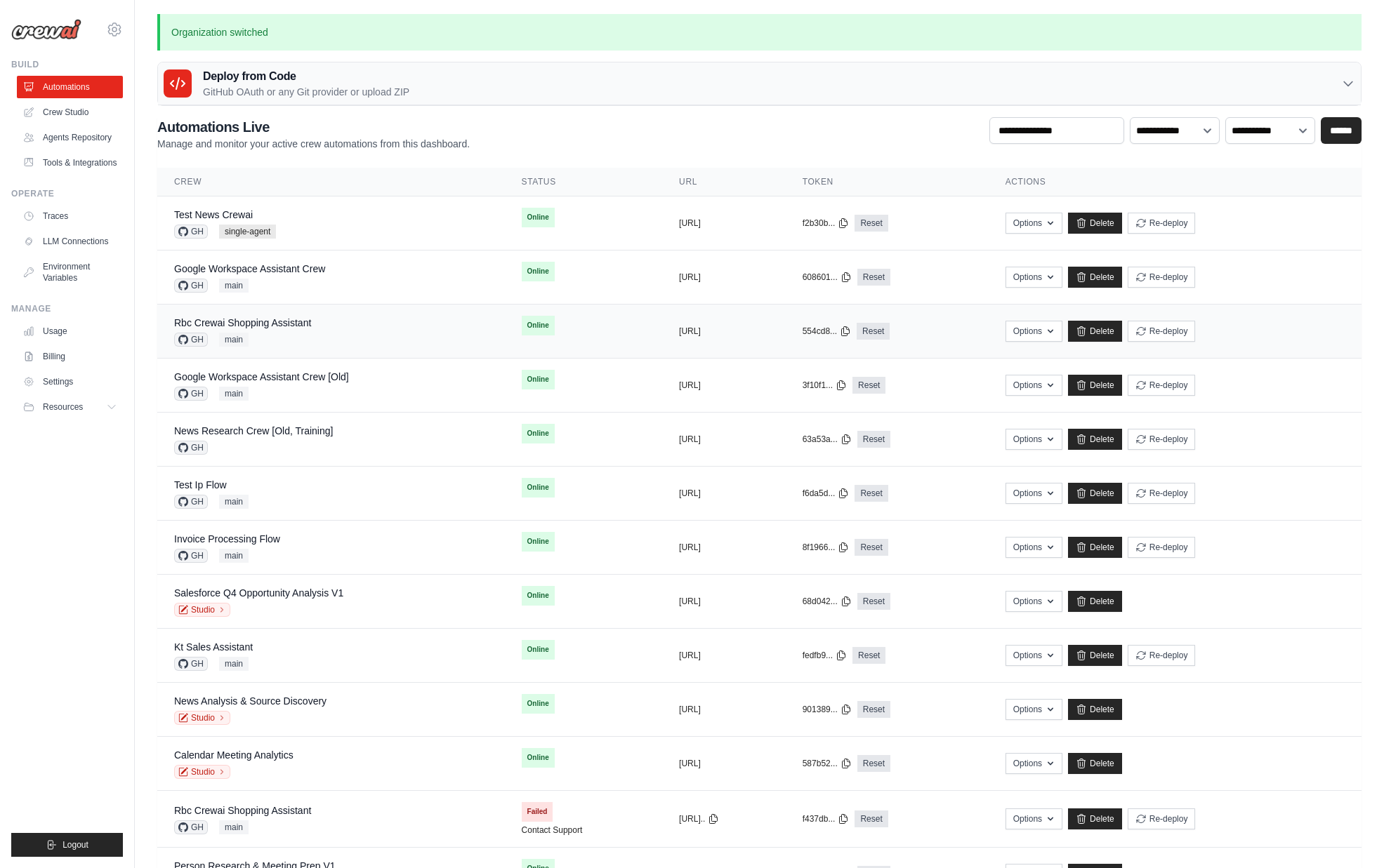
click at [300, 329] on div "Rbc Crewai Shopping Assistant" at bounding box center [243, 323] width 137 height 14
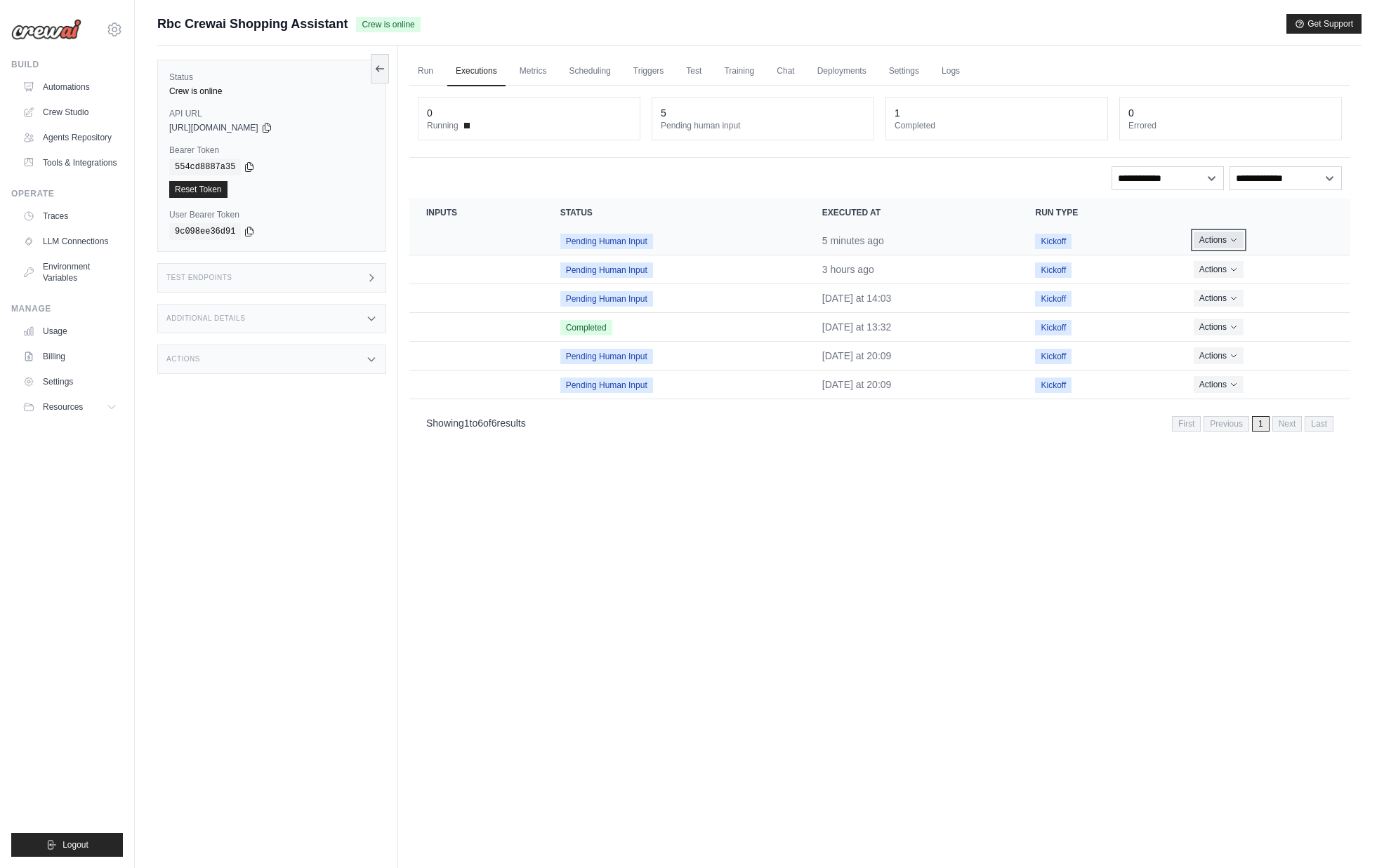
click at [1227, 241] on button "Actions" at bounding box center [1219, 240] width 50 height 17
click at [1266, 262] on link "View Details" at bounding box center [1288, 266] width 90 height 23
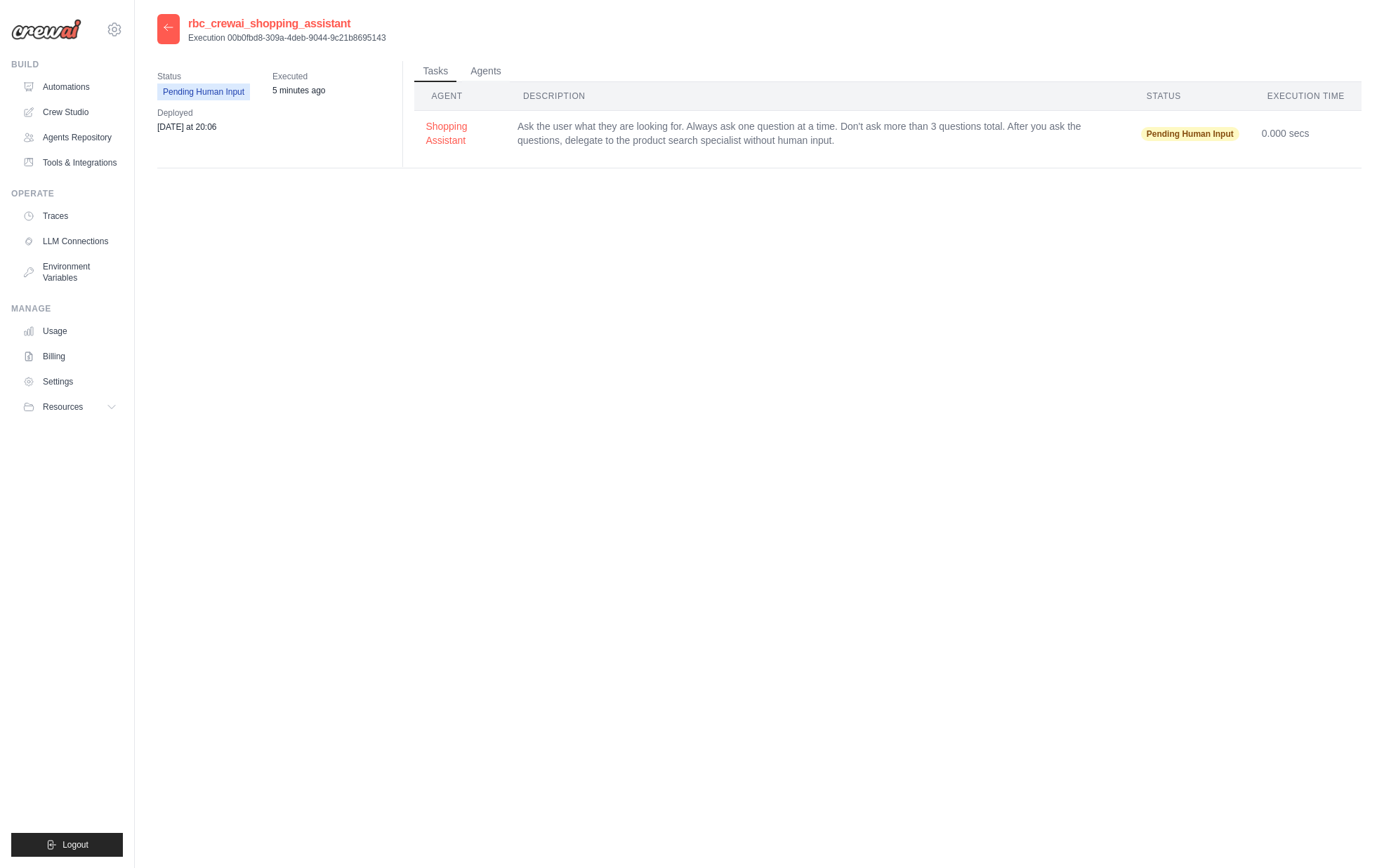
click at [167, 30] on icon at bounding box center [168, 27] width 9 height 6
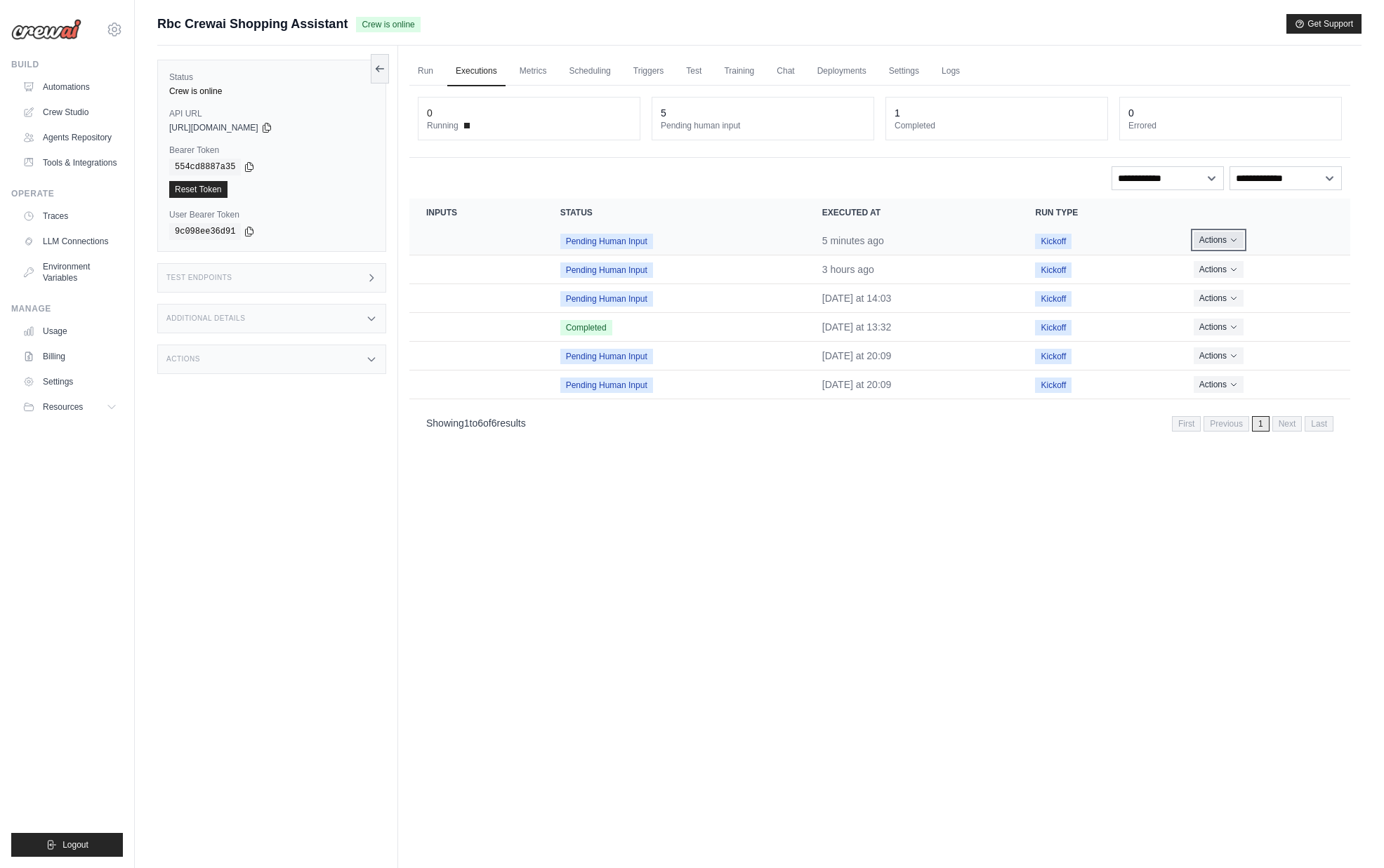
click at [1219, 232] on button "Actions" at bounding box center [1219, 240] width 50 height 17
click at [1259, 263] on link "View Details" at bounding box center [1288, 266] width 90 height 23
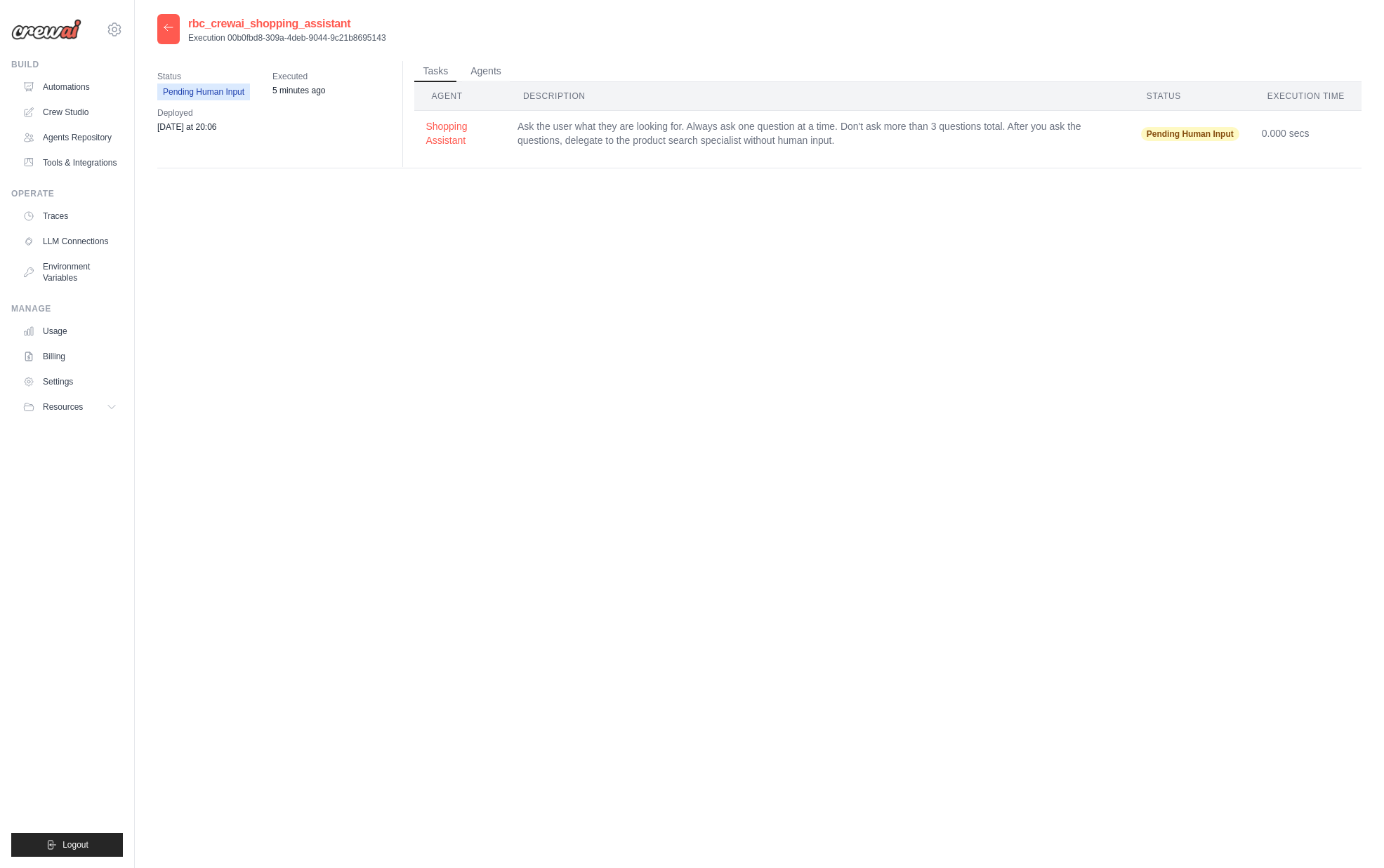
click at [167, 30] on icon at bounding box center [168, 27] width 11 height 11
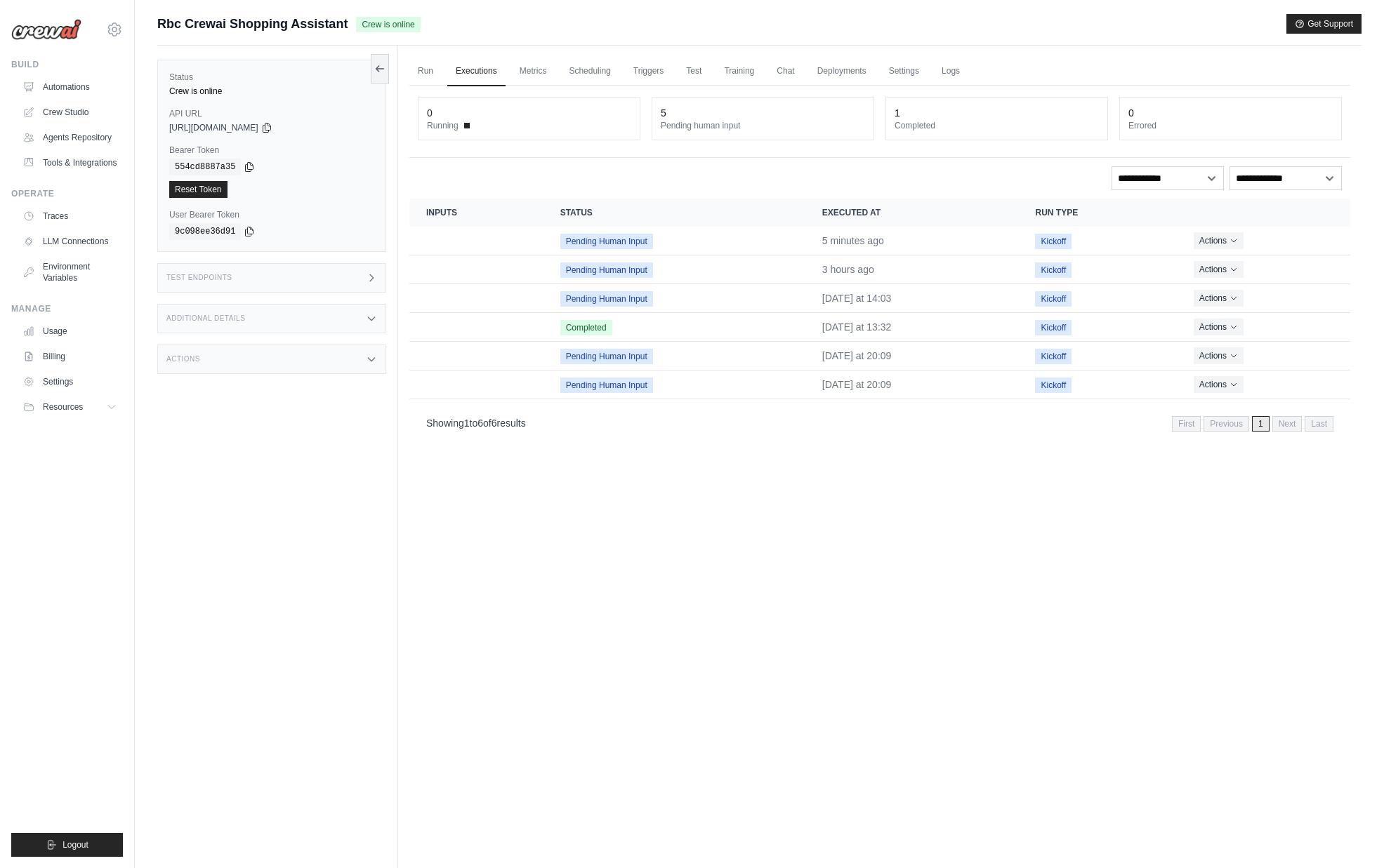
click at [295, 366] on div "Actions" at bounding box center [271, 360] width 229 height 30
click at [236, 325] on div "Additional Details" at bounding box center [271, 319] width 229 height 30
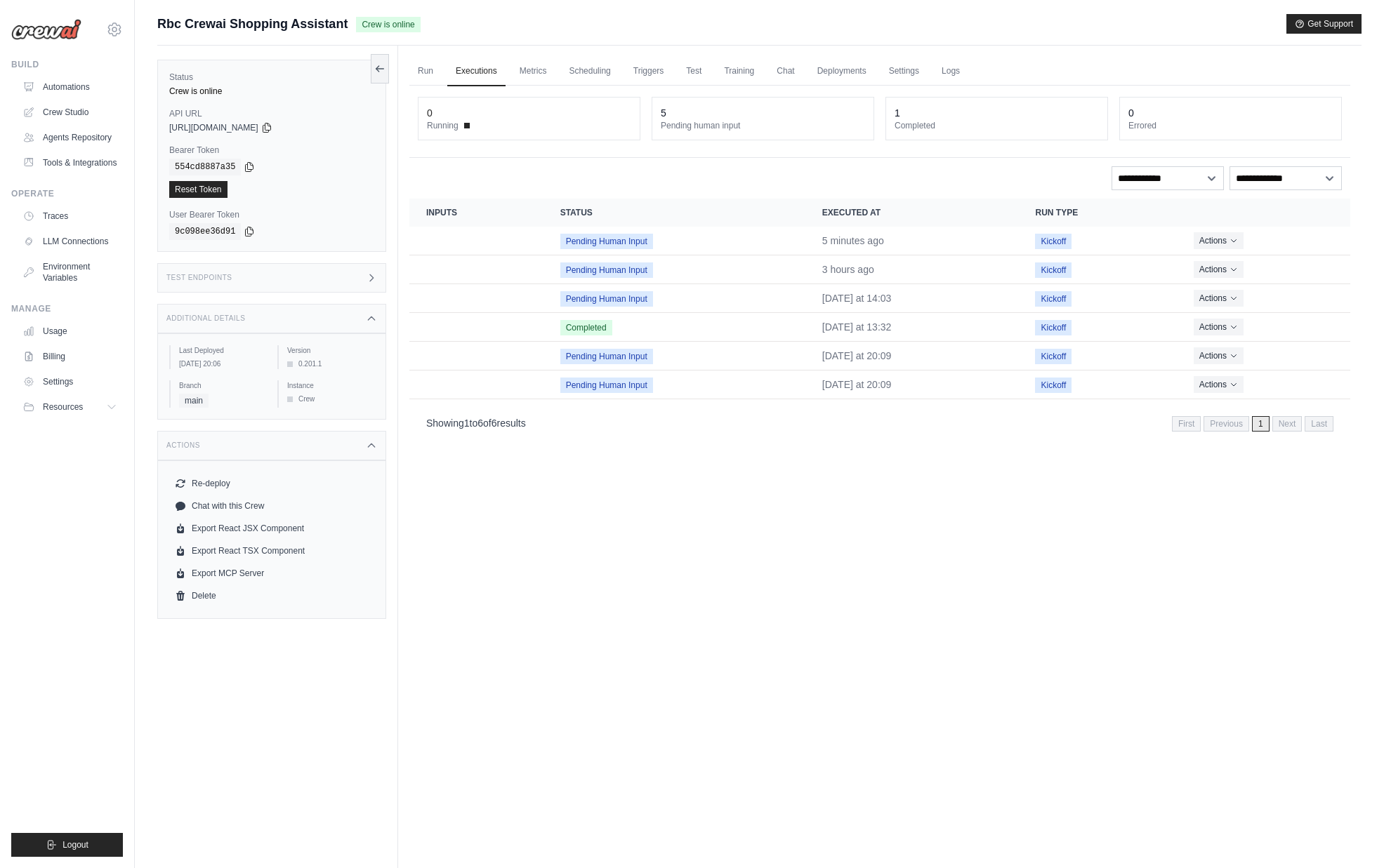
click at [236, 267] on div "Test Endpoints" at bounding box center [271, 278] width 229 height 30
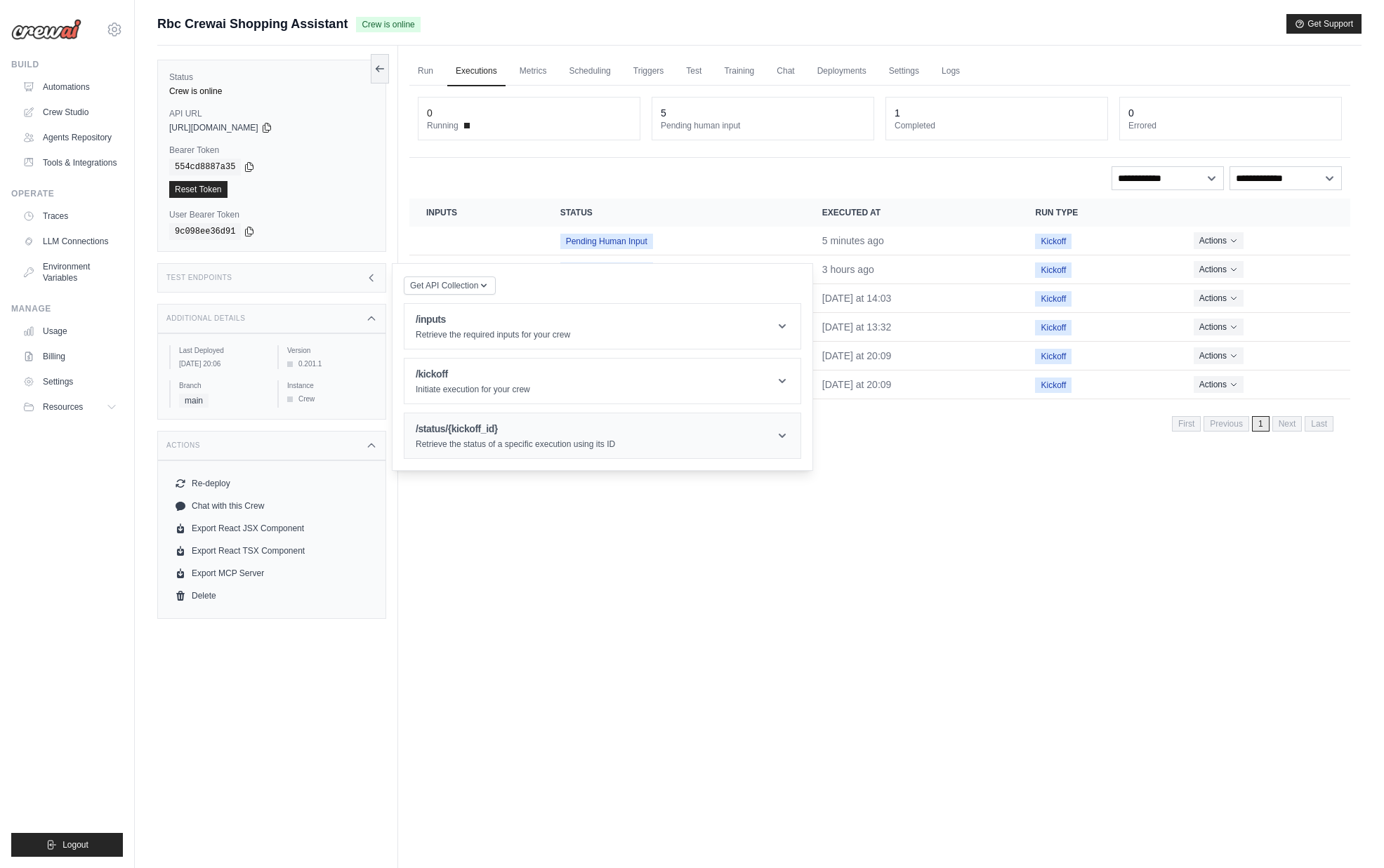
click at [451, 432] on h1 "/status/{kickoff_id}" at bounding box center [515, 429] width 200 height 14
click at [545, 521] on input "Kickoff Id" at bounding box center [506, 512] width 182 height 18
paste input "**********"
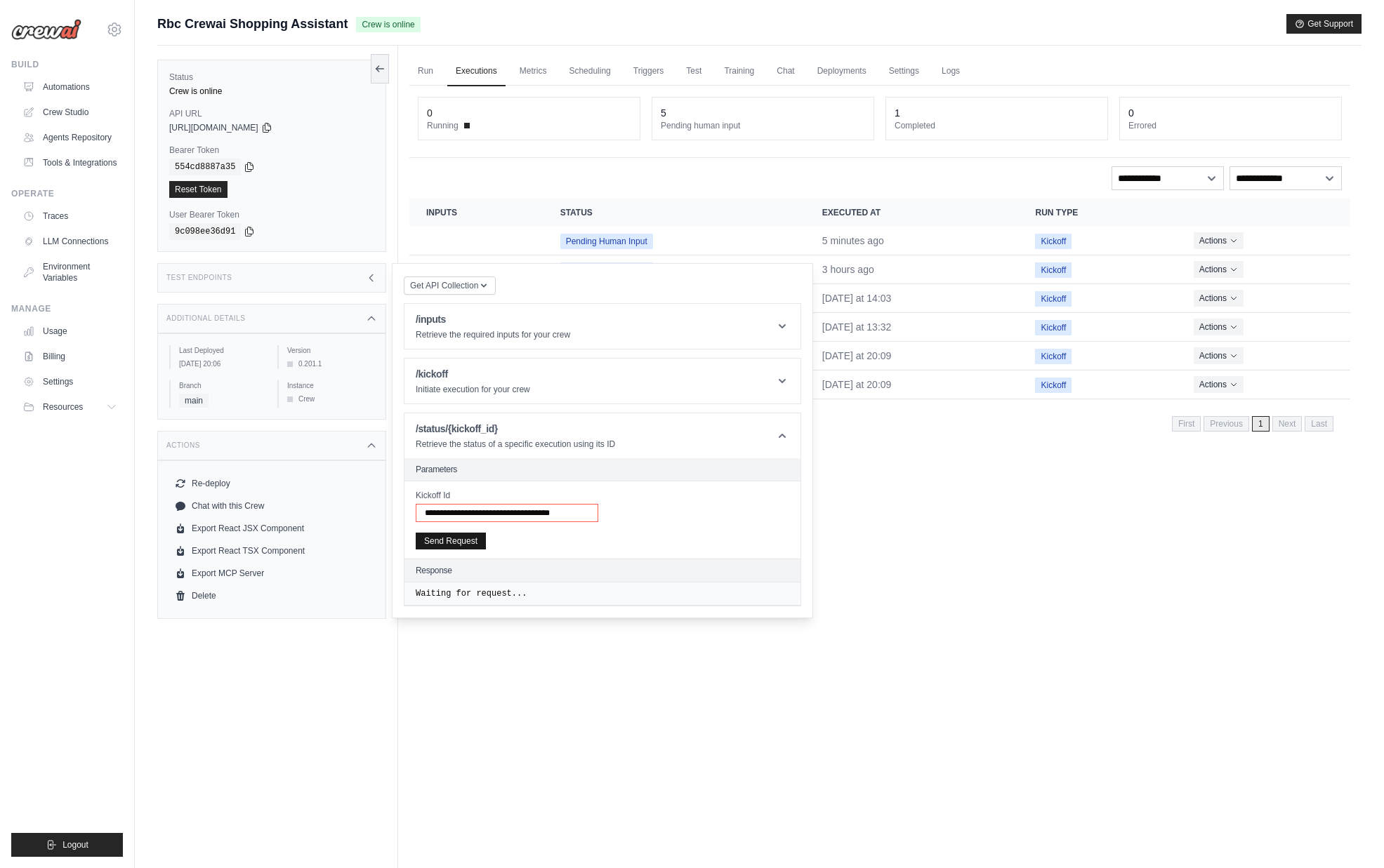
type input "**********"
click at [483, 541] on button "Send Request" at bounding box center [451, 541] width 70 height 17
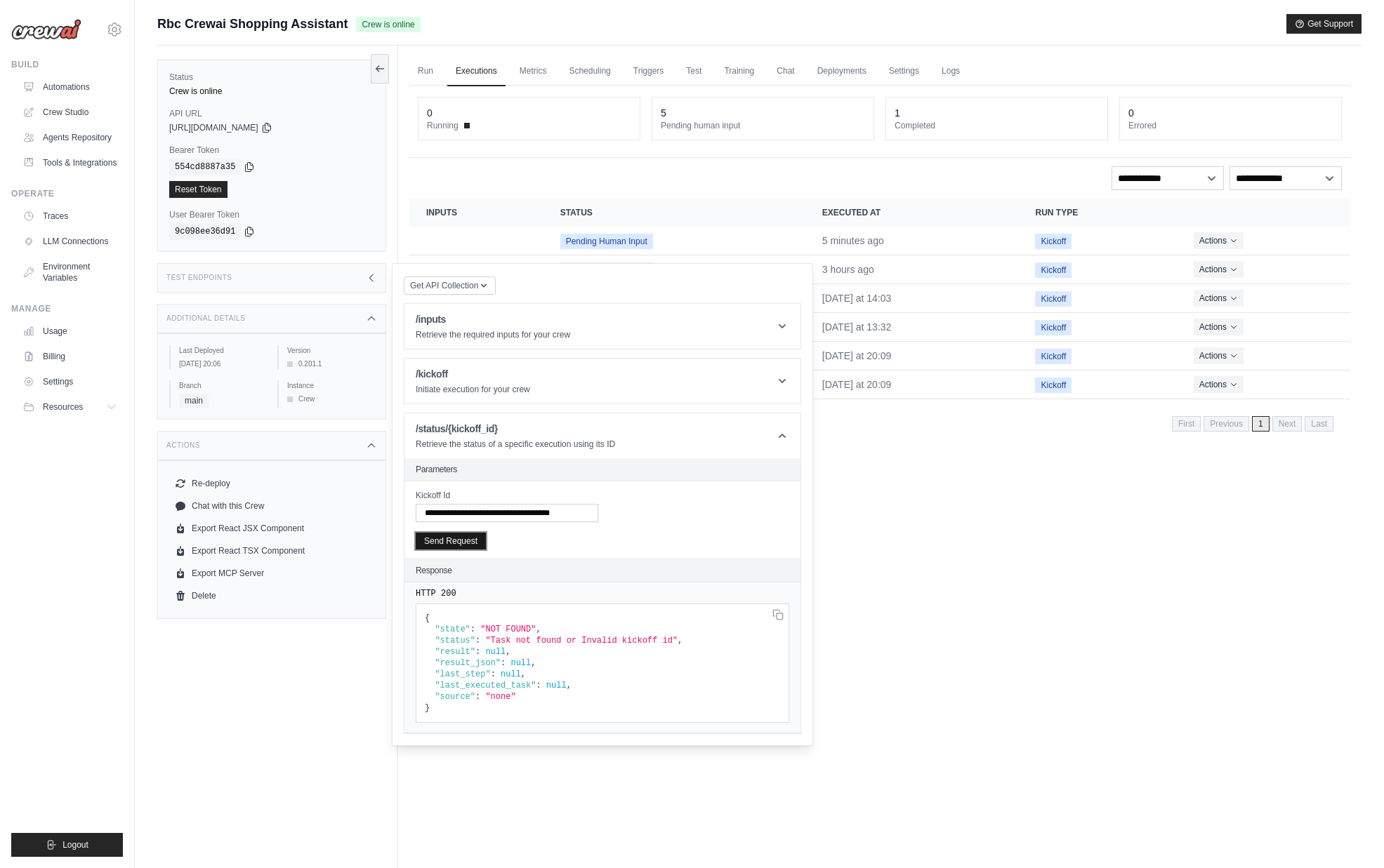
click at [453, 547] on button "Send Request" at bounding box center [451, 541] width 70 height 17
click at [434, 555] on div "**********" at bounding box center [602, 520] width 396 height 77
click at [442, 547] on button "Send Request" at bounding box center [451, 541] width 70 height 17
click at [884, 589] on div "Run Executions Metrics Scheduling Triggers Test Training Chat Deployments Setti…" at bounding box center [879, 479] width 963 height 868
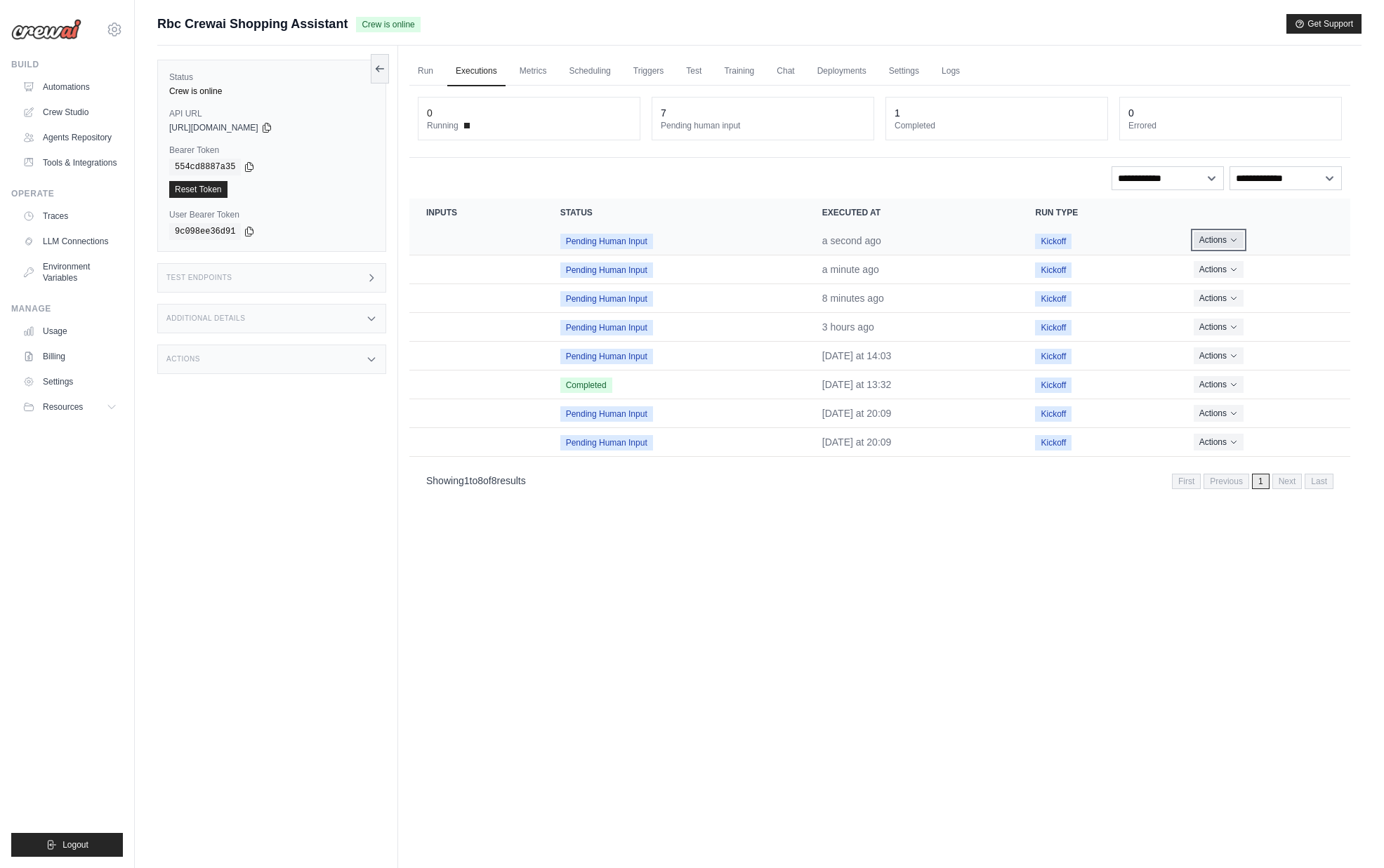
click at [1240, 244] on button "Actions" at bounding box center [1219, 240] width 50 height 17
click at [1267, 264] on link "View Details" at bounding box center [1288, 266] width 90 height 23
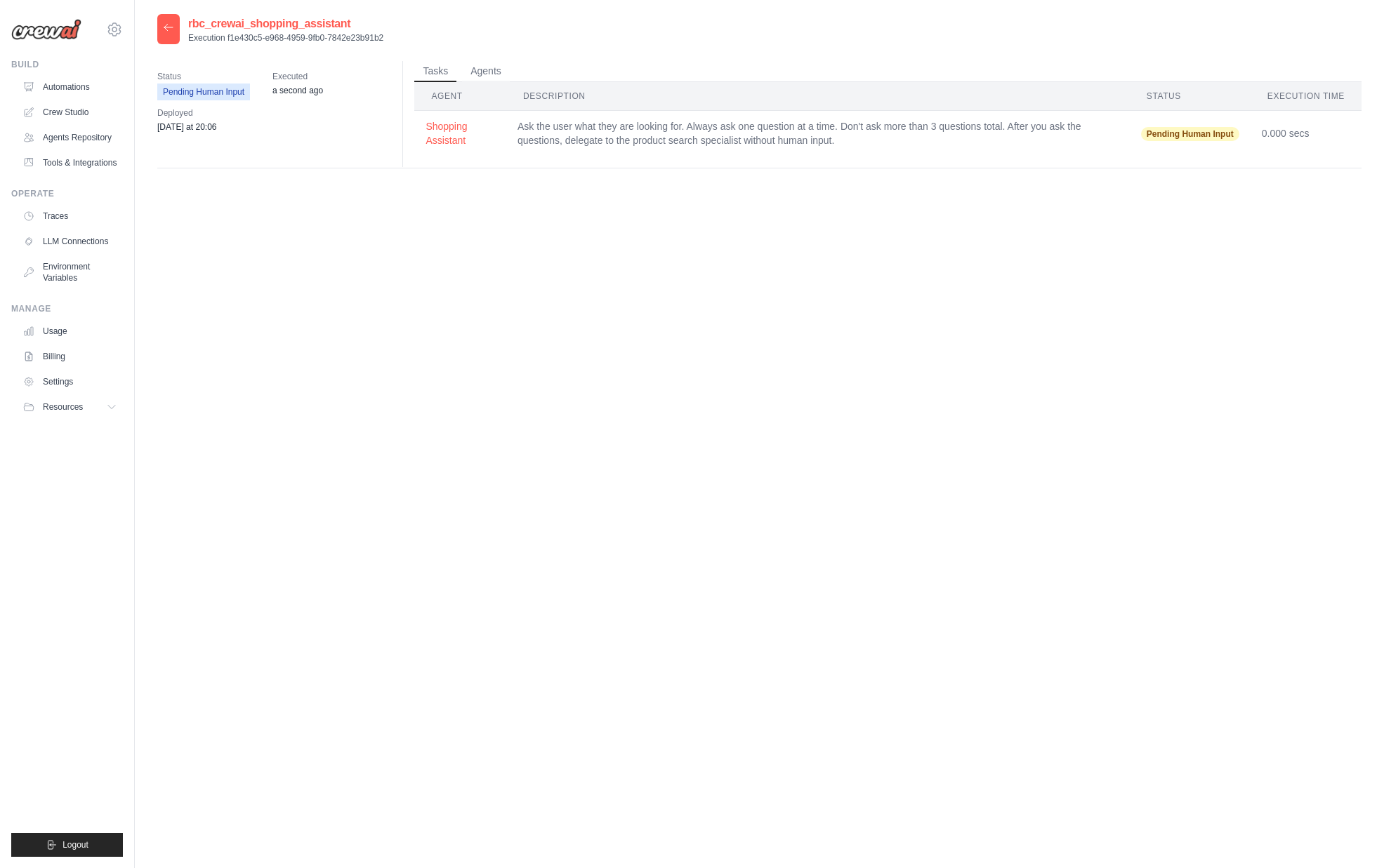
click at [165, 37] on div at bounding box center [168, 29] width 23 height 30
click at [161, 23] on div at bounding box center [168, 29] width 23 height 30
click at [166, 24] on icon at bounding box center [168, 27] width 11 height 11
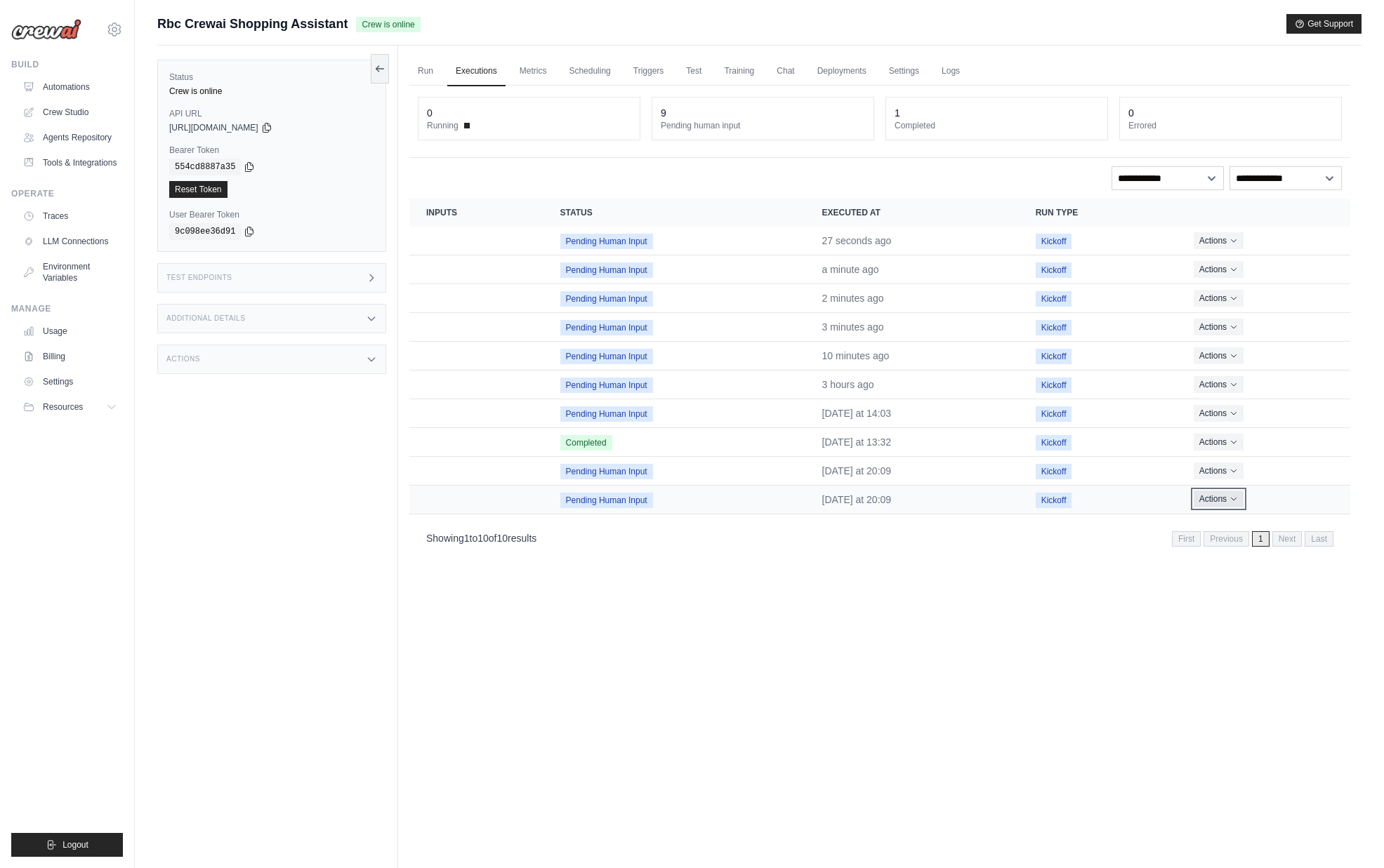
click at [1214, 497] on button "Actions" at bounding box center [1219, 499] width 50 height 17
click at [1256, 551] on button "Delete" at bounding box center [1288, 547] width 90 height 23
click at [1210, 469] on button "Actions" at bounding box center [1219, 471] width 50 height 17
click at [1252, 513] on button "Delete" at bounding box center [1288, 518] width 90 height 23
click at [1001, 613] on div "Run Executions Metrics Scheduling Triggers Test Training Chat Deployments Setti…" at bounding box center [879, 479] width 963 height 868
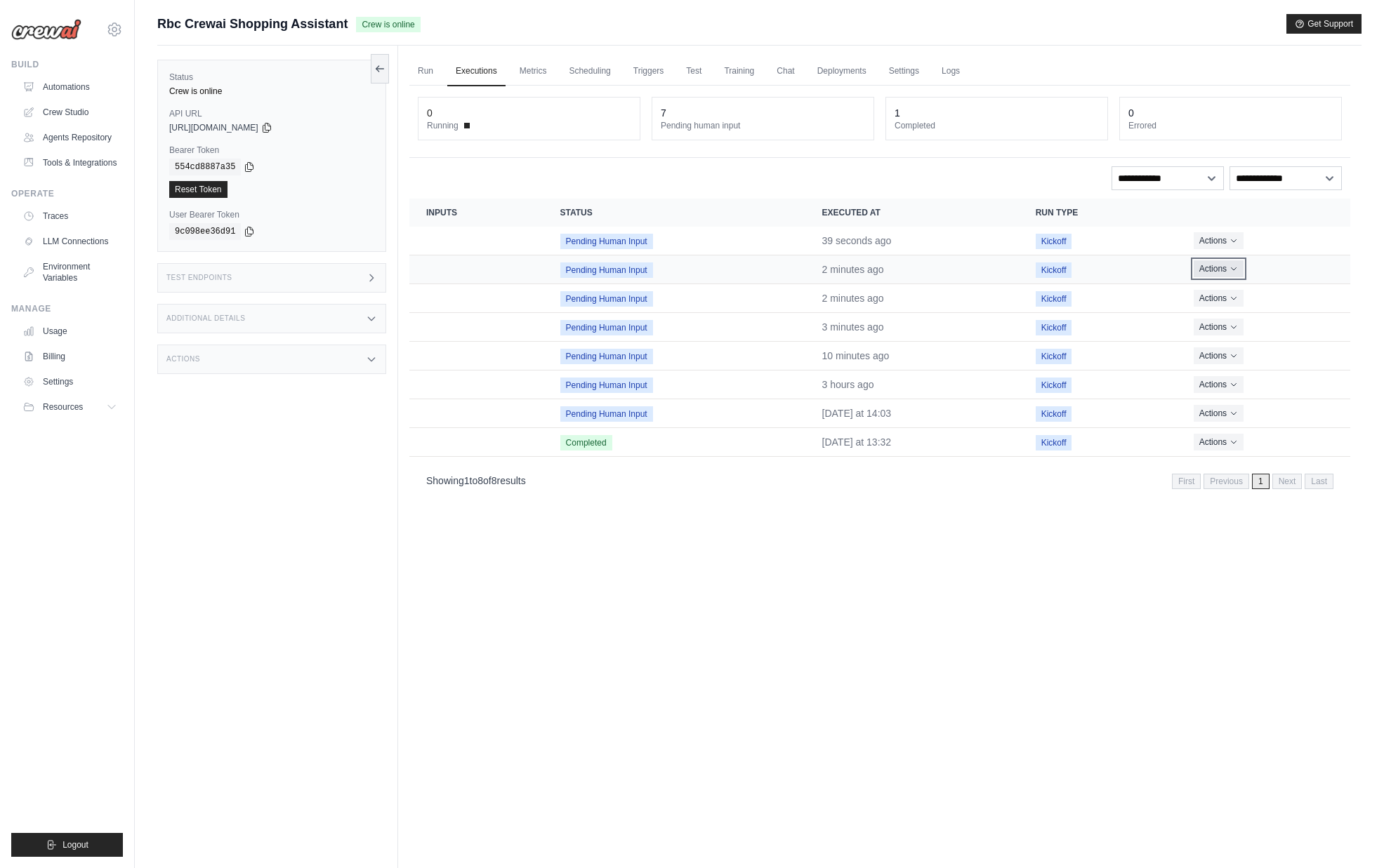
click at [1222, 271] on button "Actions" at bounding box center [1219, 269] width 50 height 17
click at [1252, 311] on button "Delete" at bounding box center [1288, 316] width 90 height 23
click at [1030, 632] on div "Run Executions Metrics Scheduling Triggers Test Training Chat Deployments Setti…" at bounding box center [879, 479] width 963 height 868
click at [1222, 417] on button "Actions" at bounding box center [1219, 413] width 50 height 17
click at [1256, 454] on button "Delete" at bounding box center [1288, 460] width 90 height 23
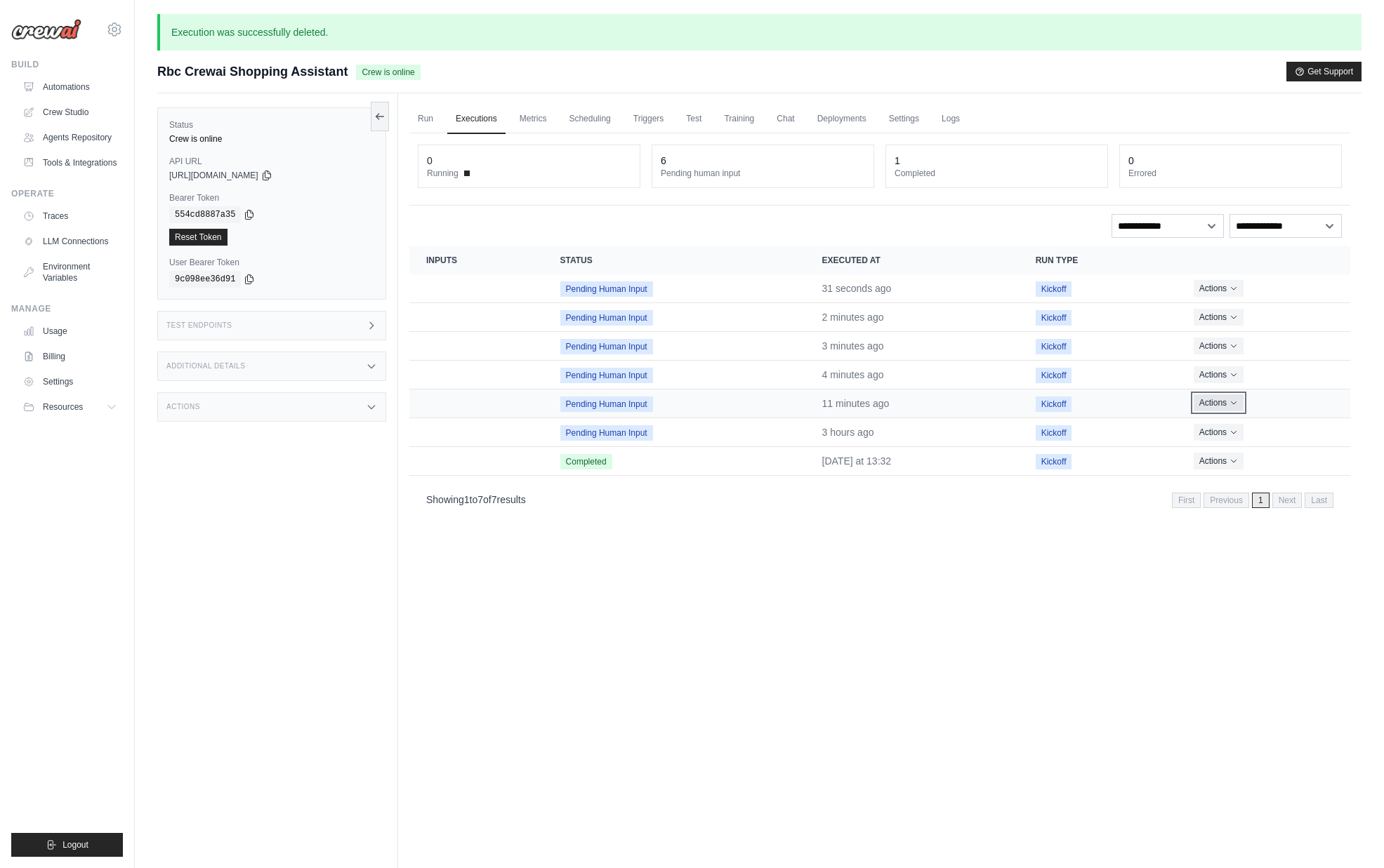
click at [1216, 408] on button "Actions" at bounding box center [1219, 403] width 50 height 17
click at [1257, 457] on button "Delete" at bounding box center [1288, 450] width 90 height 23
click at [1225, 402] on button "Actions" at bounding box center [1219, 403] width 50 height 17
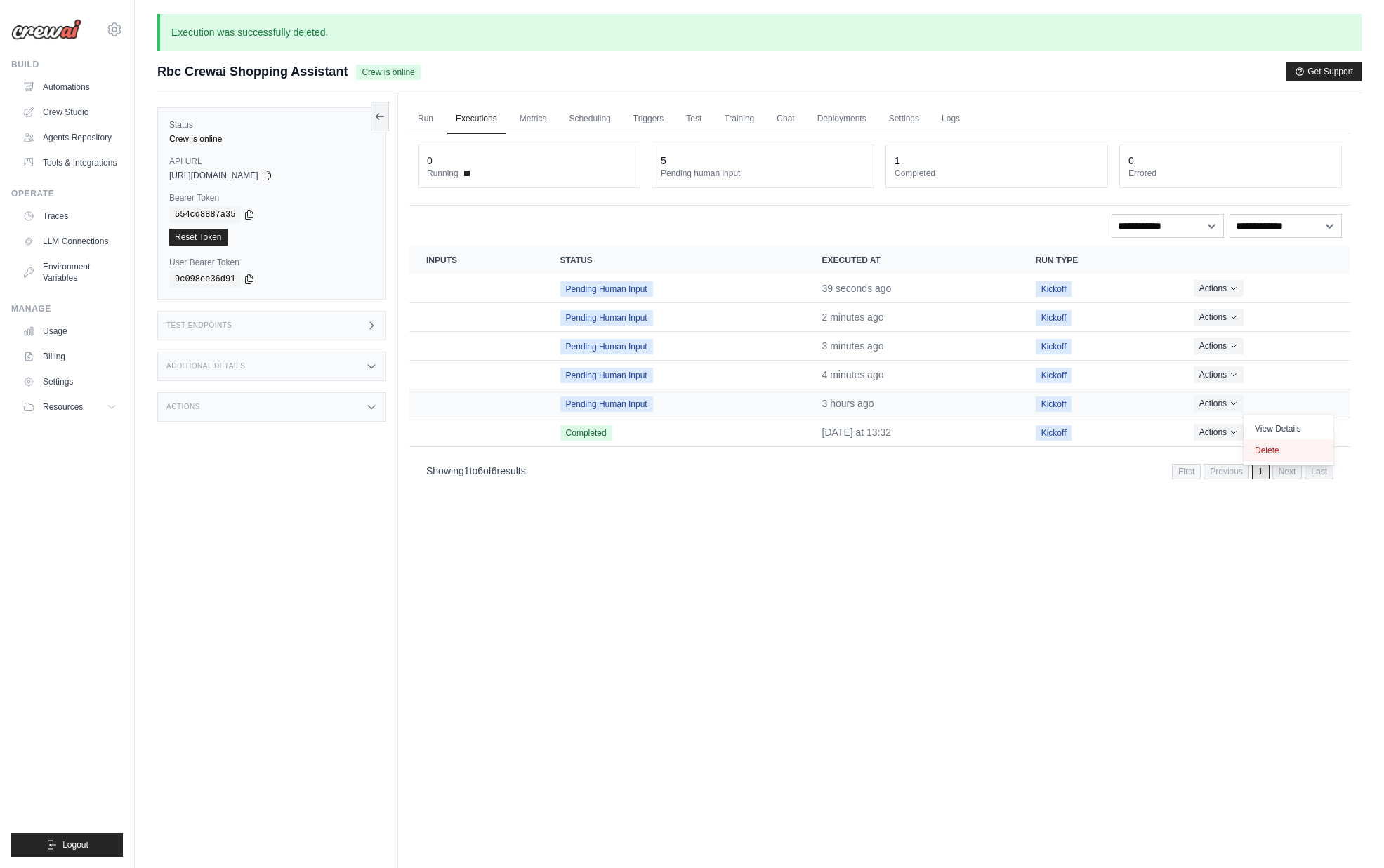
click at [1292, 447] on button "Delete" at bounding box center [1288, 450] width 90 height 23
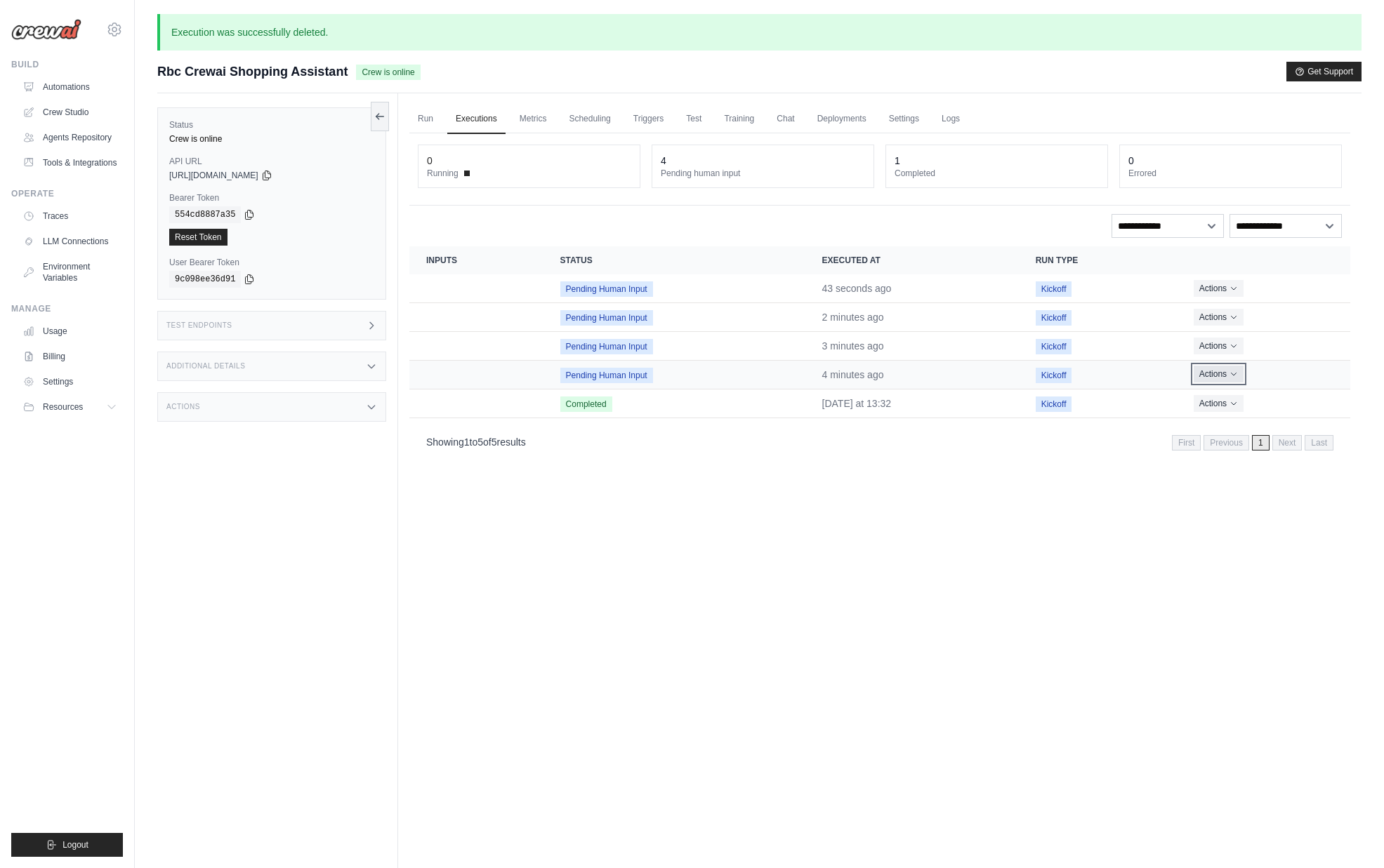
click at [1208, 375] on button "Actions" at bounding box center [1219, 375] width 50 height 17
click at [1256, 418] on button "Delete" at bounding box center [1288, 421] width 90 height 23
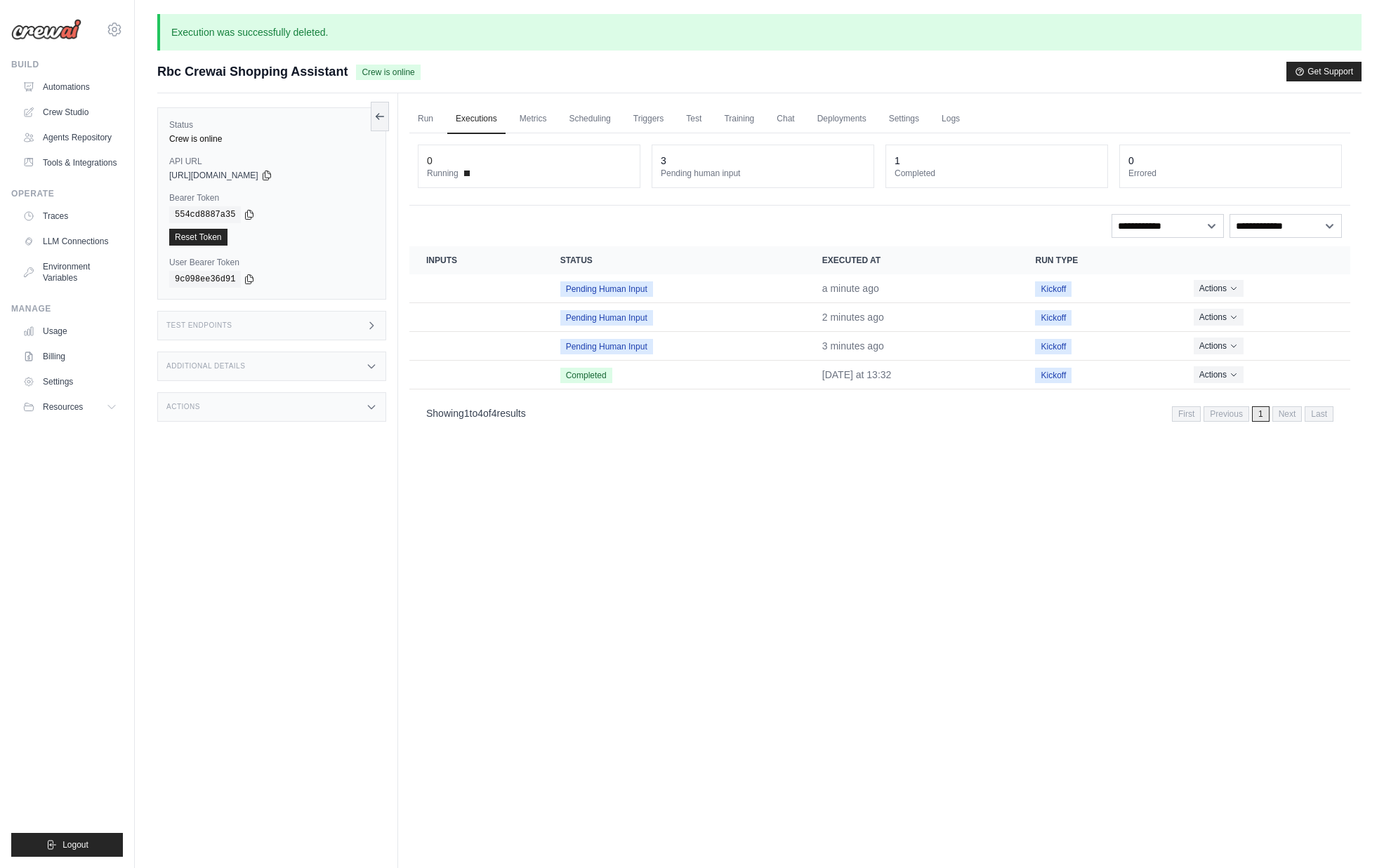
click at [849, 514] on div "Run Executions Metrics Scheduling Triggers Test Training Chat Deployments Setti…" at bounding box center [879, 527] width 963 height 868
click at [661, 511] on div "Run Executions Metrics Scheduling Triggers Test Training Chat Deployments Setti…" at bounding box center [879, 527] width 963 height 868
click at [266, 325] on div "Test Endpoints" at bounding box center [271, 326] width 229 height 30
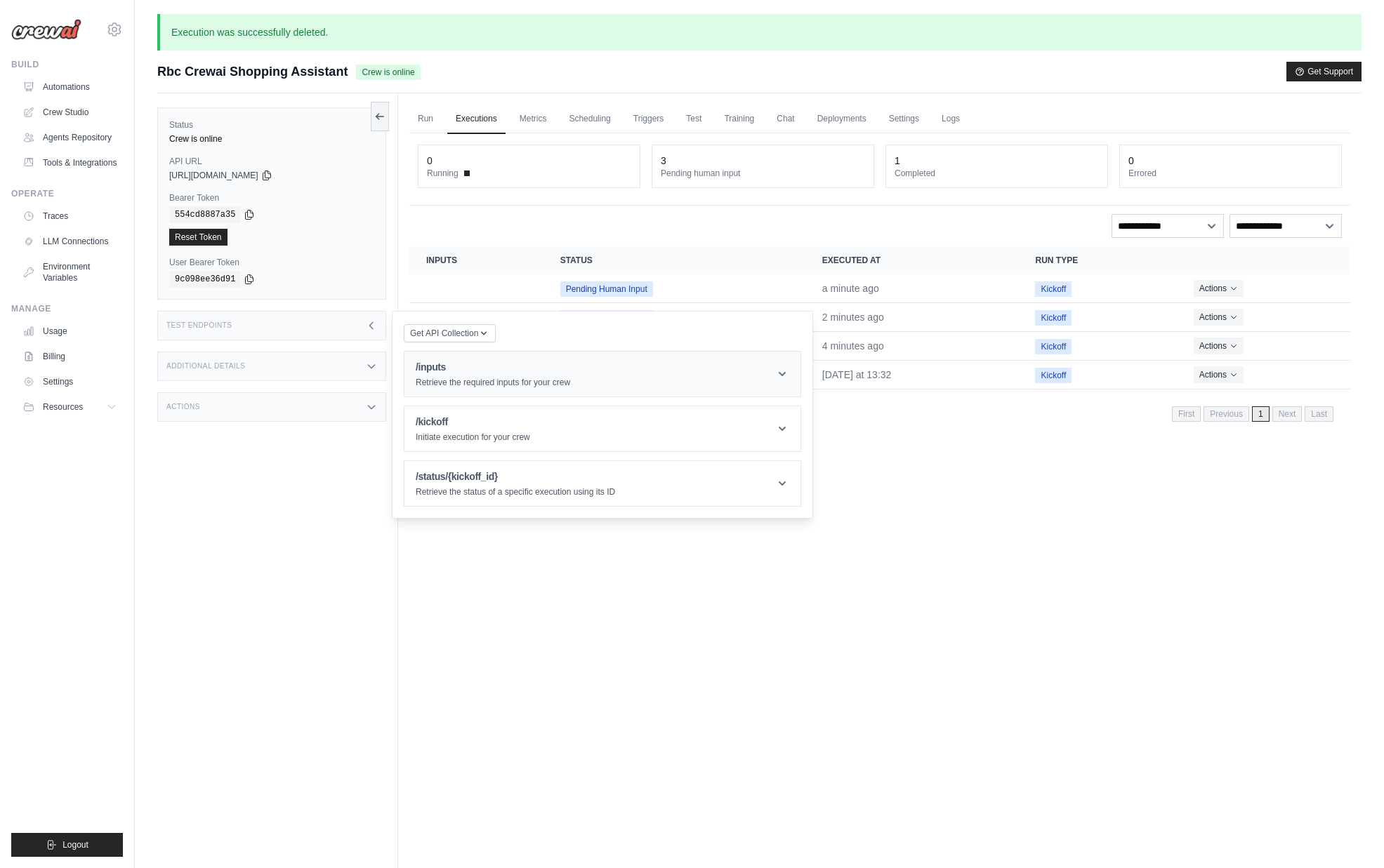
click at [457, 371] on h1 "/inputs" at bounding box center [492, 367] width 154 height 14
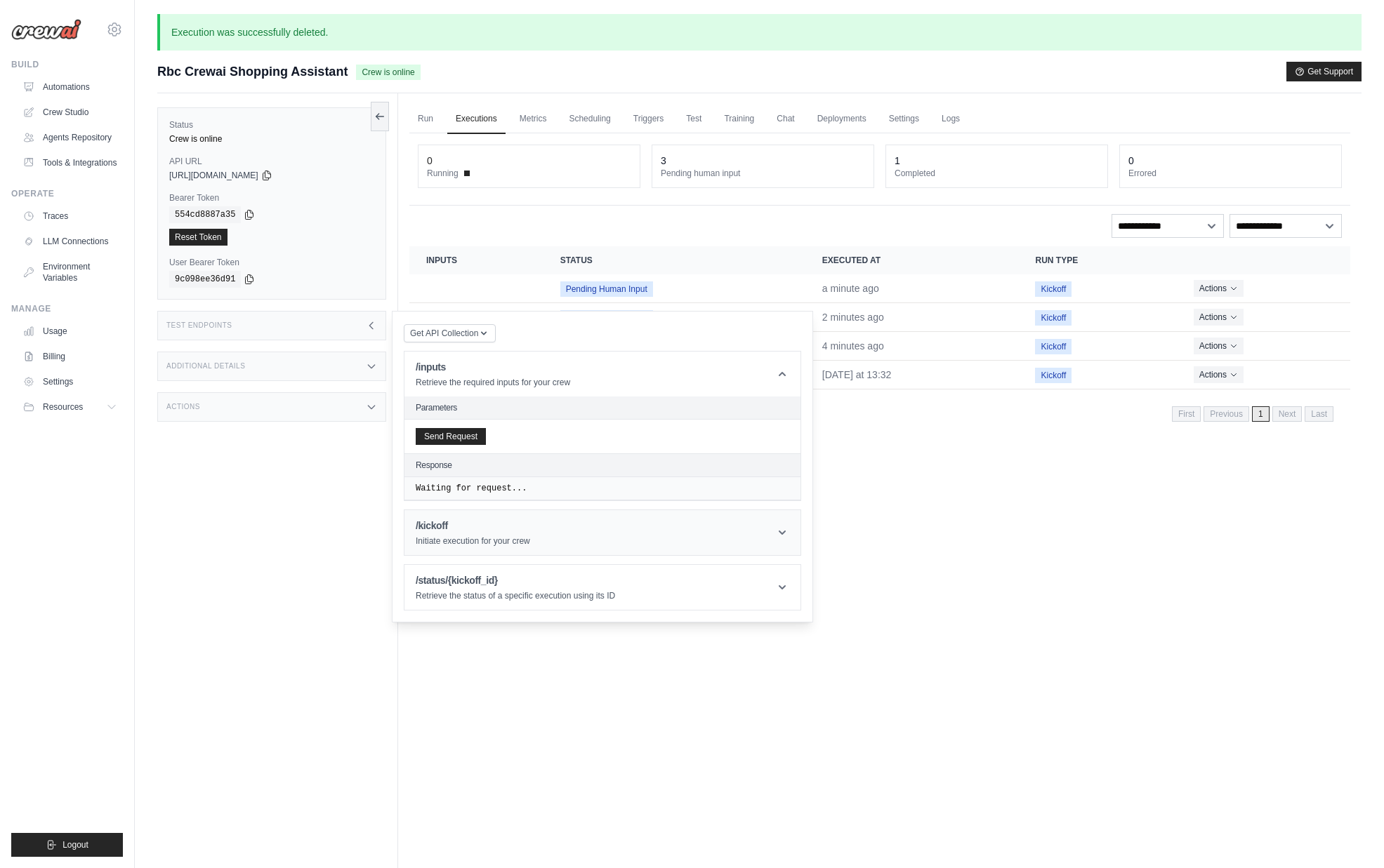
click at [476, 530] on h1 "/kickoff" at bounding box center [473, 525] width 114 height 14
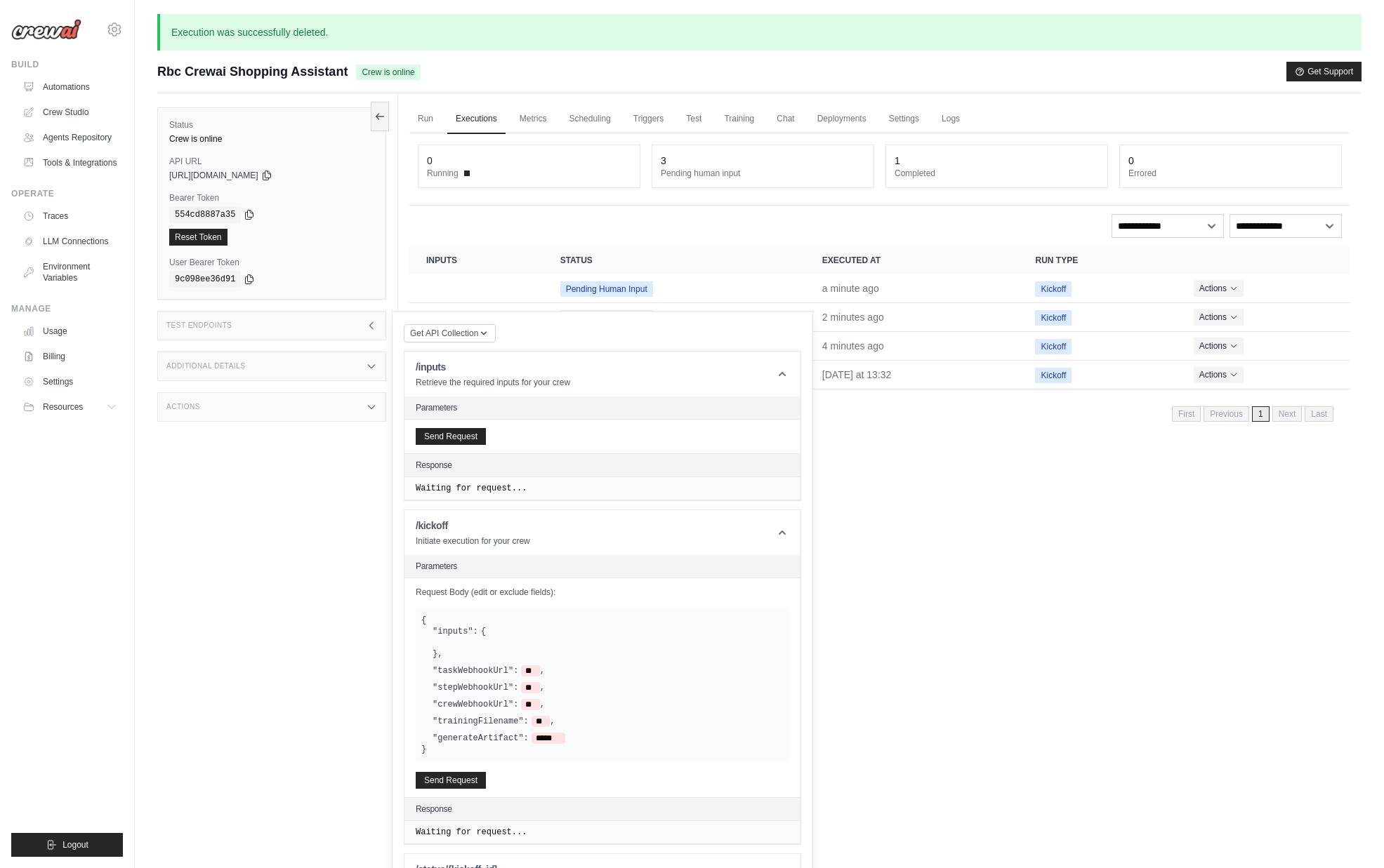
click at [487, 674] on label ""taskWebhookUrl":" at bounding box center [475, 671] width 85 height 11
click at [250, 558] on div "Status Crew is online API URL copied https://rbc-crewai-shopping-assistant-600a…" at bounding box center [278, 527] width 241 height 868
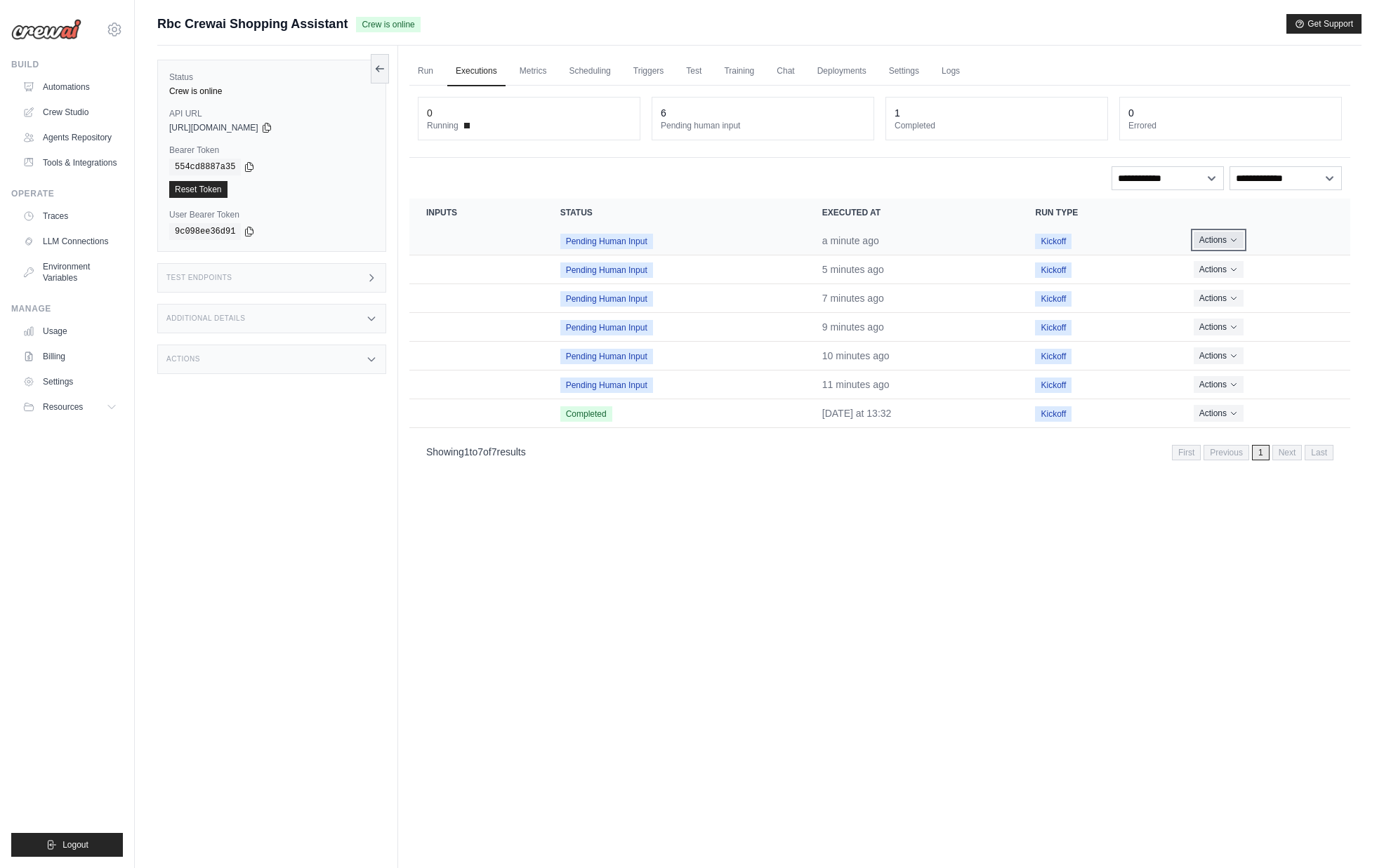
click at [1215, 238] on button "Actions" at bounding box center [1219, 240] width 50 height 17
click at [1260, 263] on link "View Details" at bounding box center [1288, 266] width 90 height 23
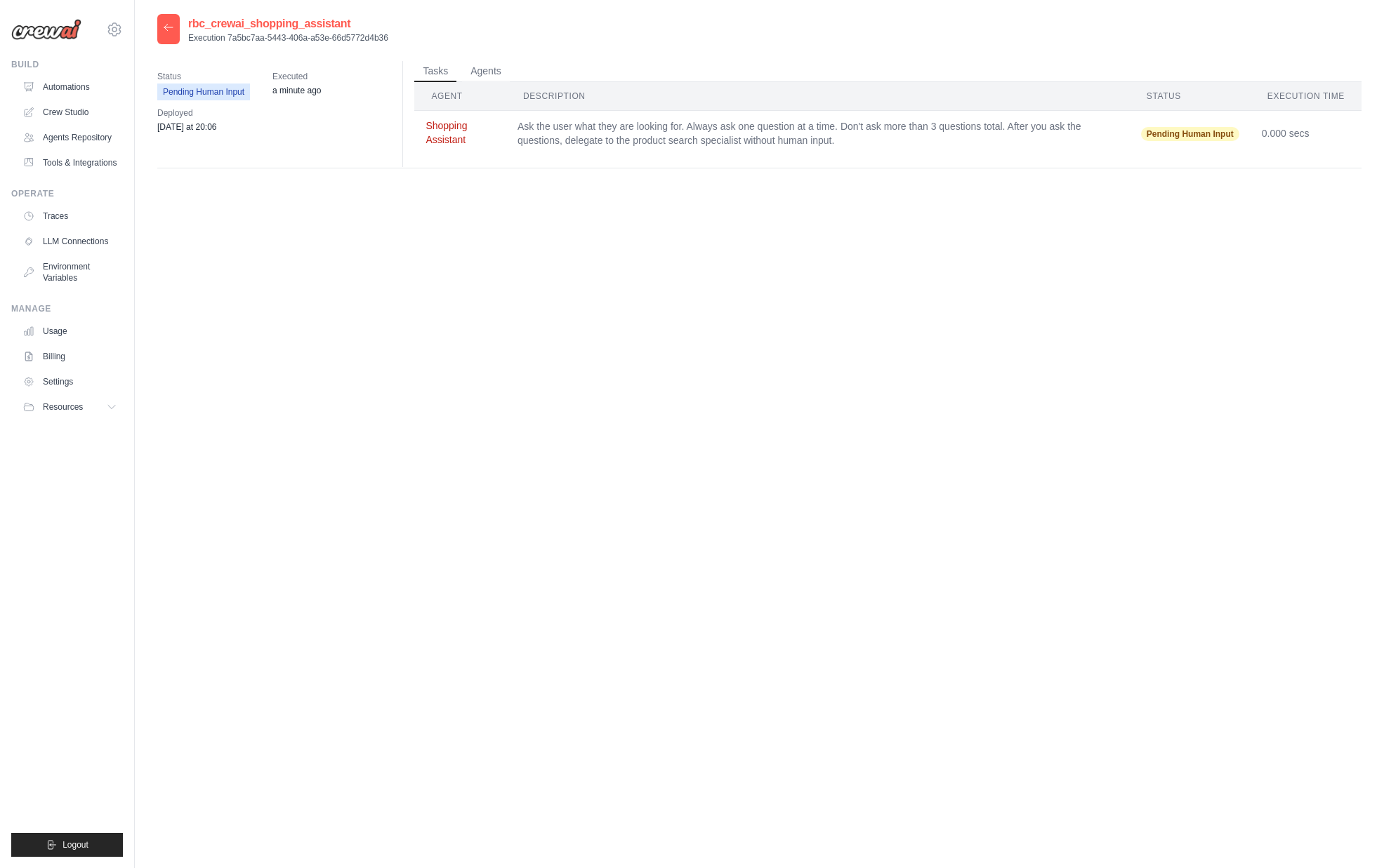
click at [448, 140] on button "Shopping Assistant" at bounding box center [460, 133] width 70 height 28
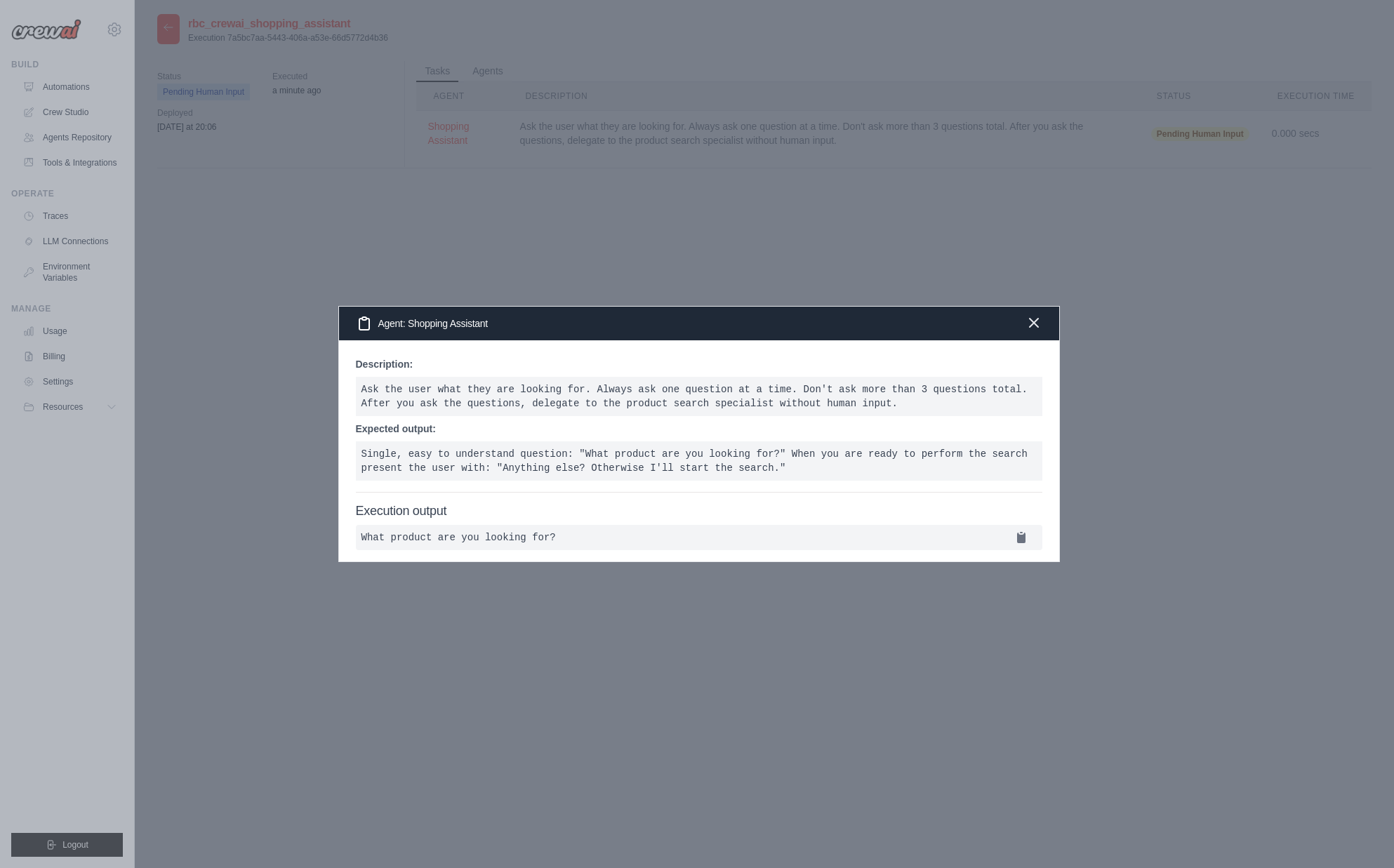
click at [1037, 320] on icon "button" at bounding box center [1034, 323] width 17 height 17
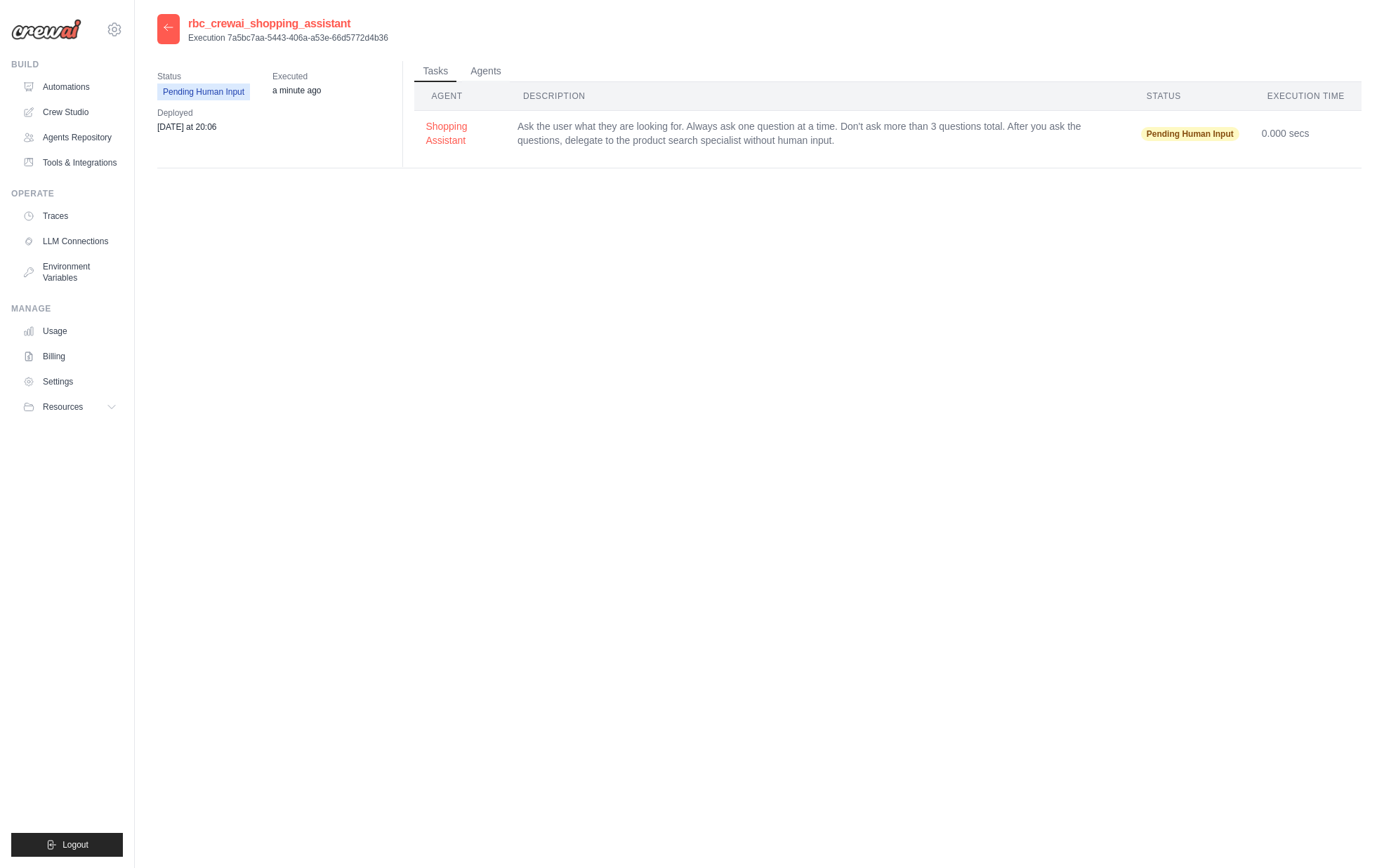
click at [171, 33] on icon at bounding box center [168, 27] width 11 height 11
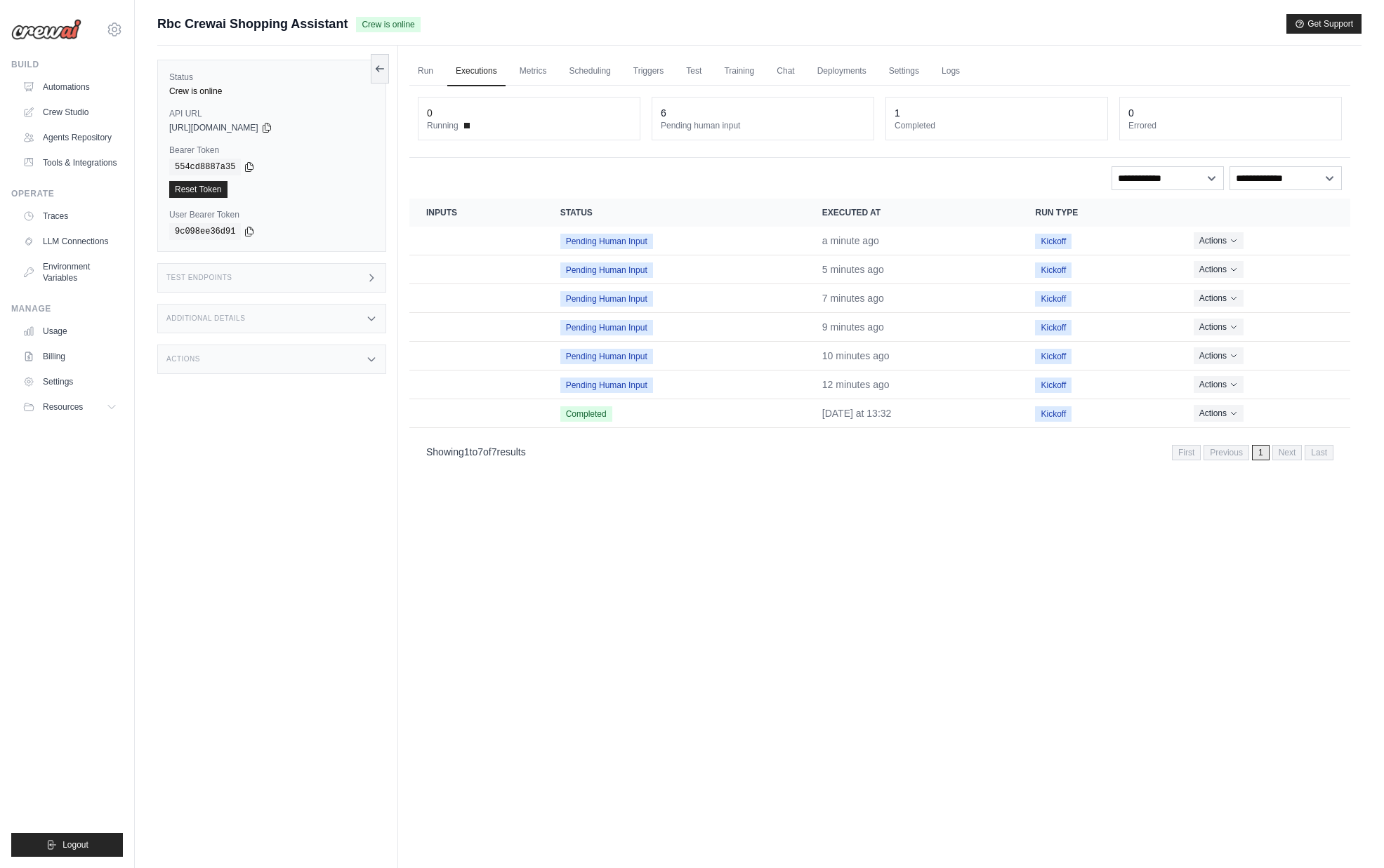
click at [739, 529] on div "Run Executions Metrics Scheduling Triggers Test Training Chat Deployments Setti…" at bounding box center [879, 479] width 963 height 868
